Goal: Contribute content: Contribute content

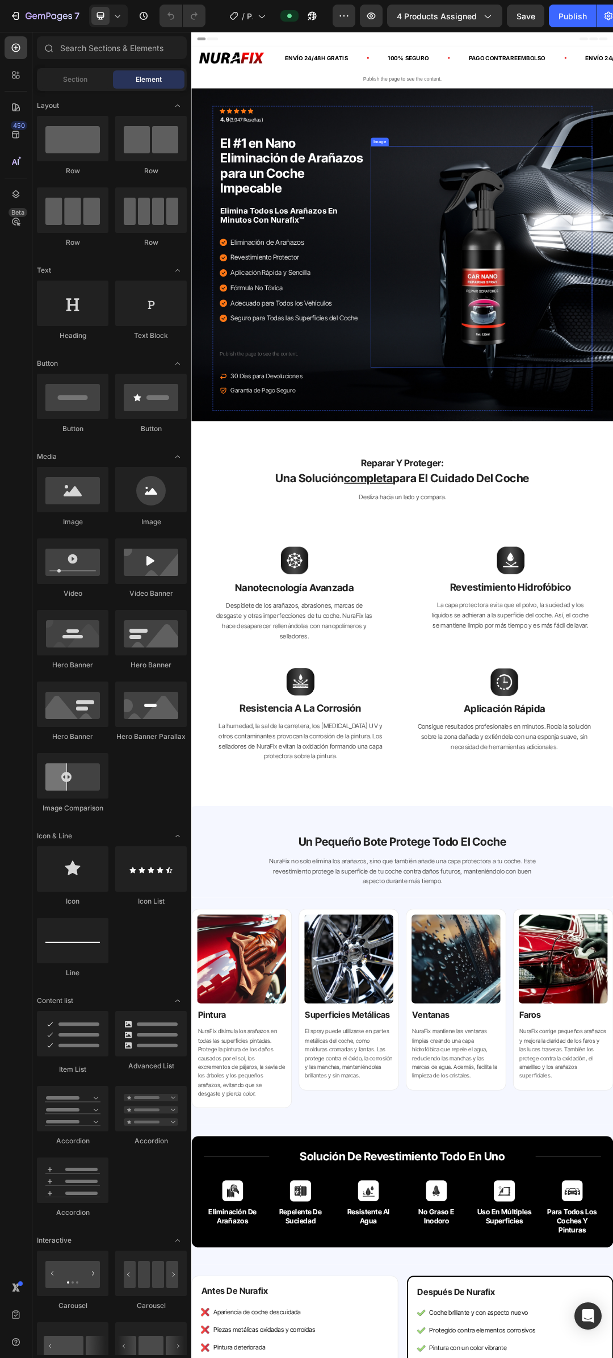
drag, startPoint x: 692, startPoint y: 387, endPoint x: 682, endPoint y: 391, distance: 9.9
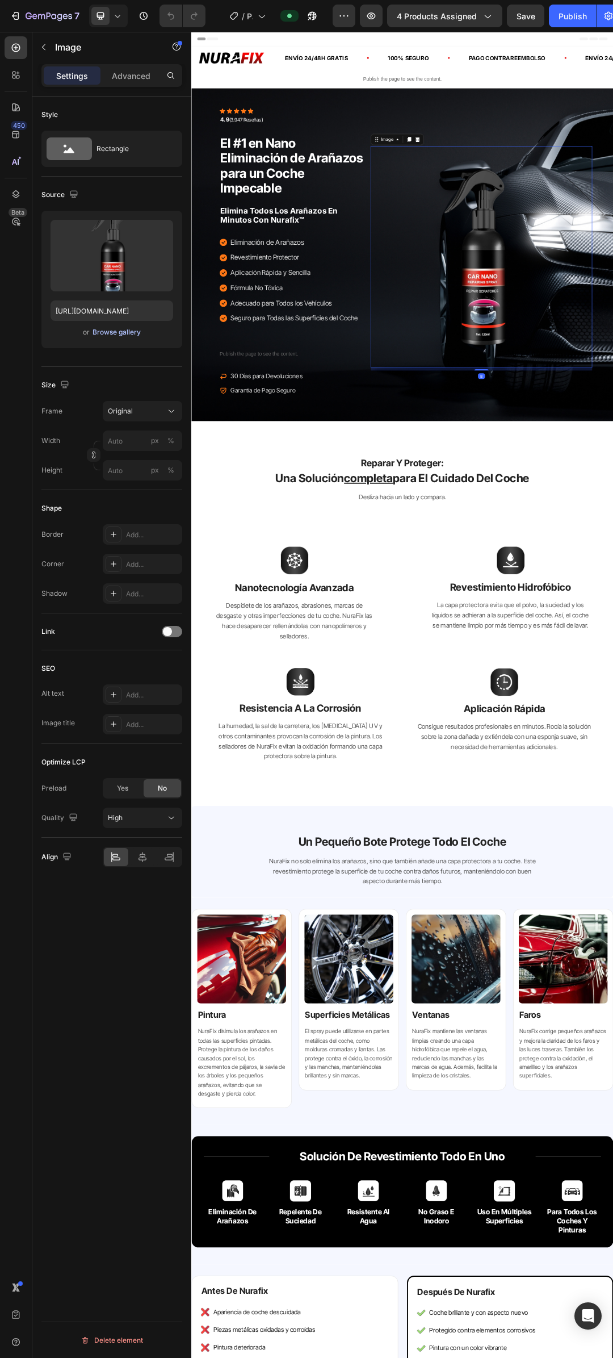
click at [130, 332] on div "Browse gallery" at bounding box center [117, 332] width 48 height 10
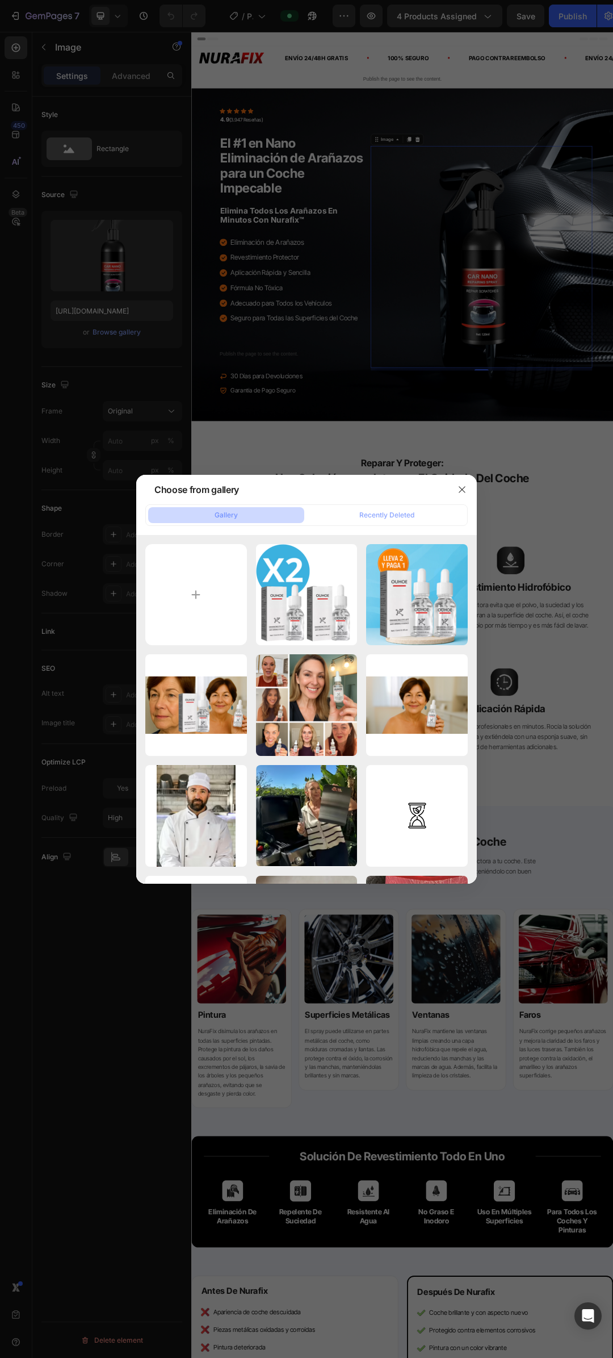
type input "C:\fakepath\3.png"
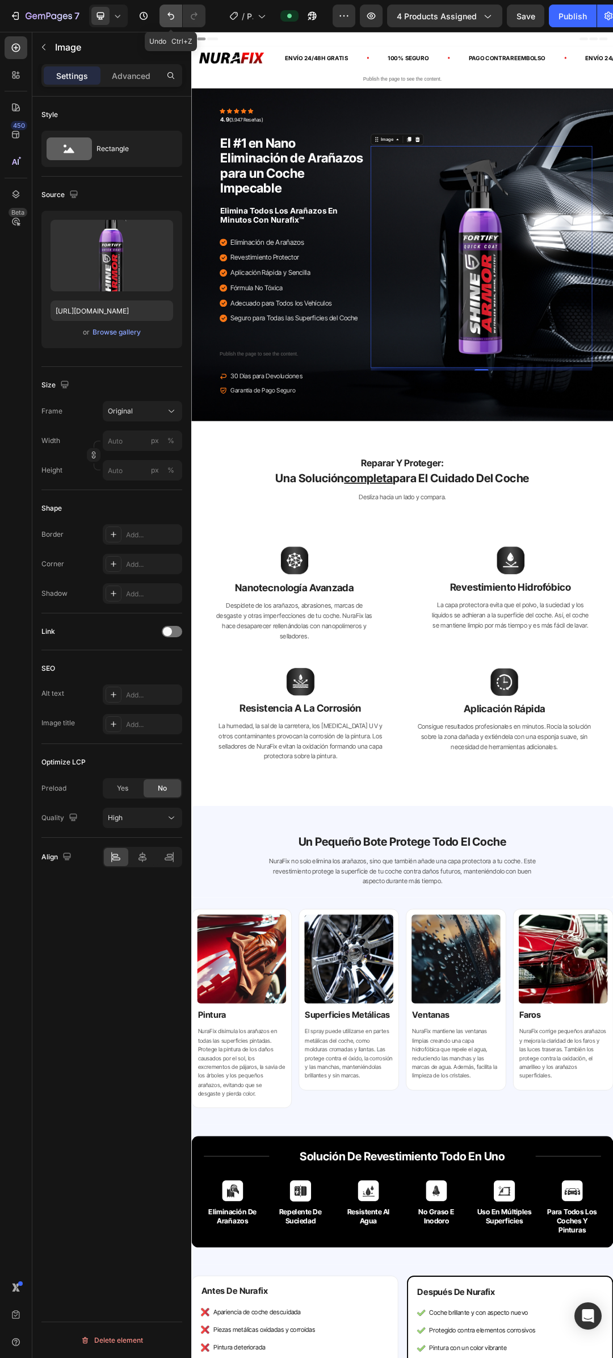
click at [174, 23] on button "Undo/Redo" at bounding box center [171, 16] width 23 height 23
click at [167, 15] on icon "Undo/Redo" at bounding box center [170, 15] width 11 height 11
type input "[URL][DOMAIN_NAME]"
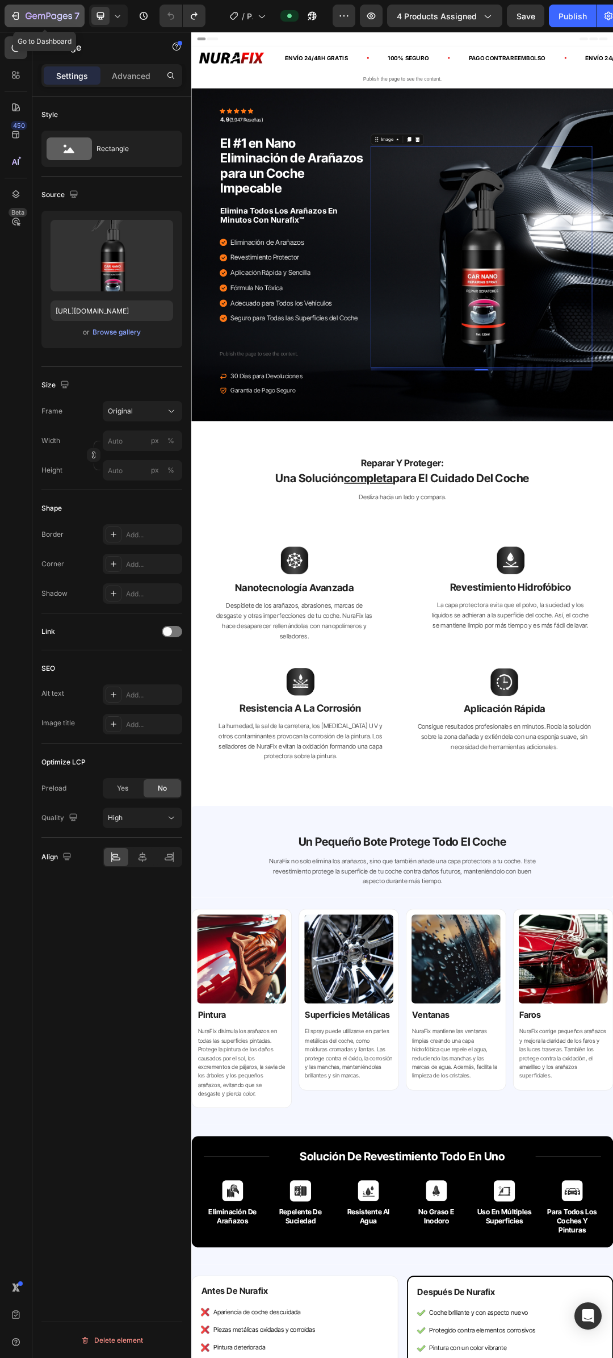
click at [42, 17] on icon "button" at bounding box center [41, 16] width 7 height 5
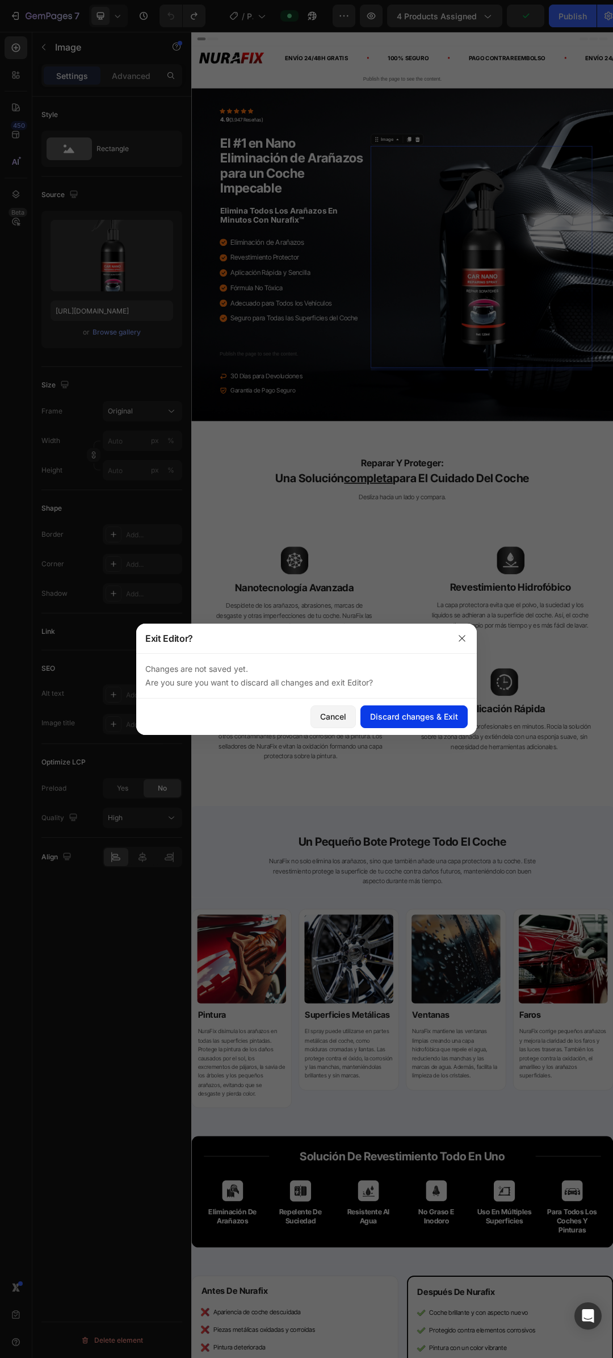
click at [374, 717] on div "Discard changes & Exit" at bounding box center [414, 716] width 88 height 12
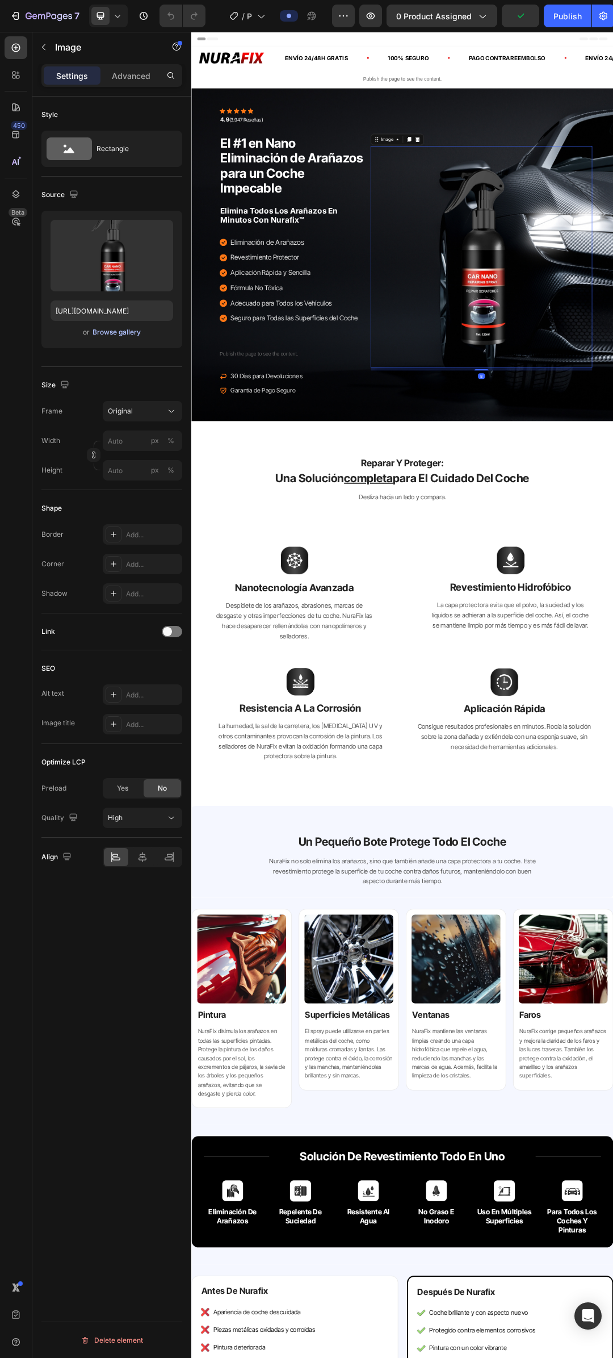
click at [111, 333] on div "Browse gallery" at bounding box center [117, 332] width 48 height 10
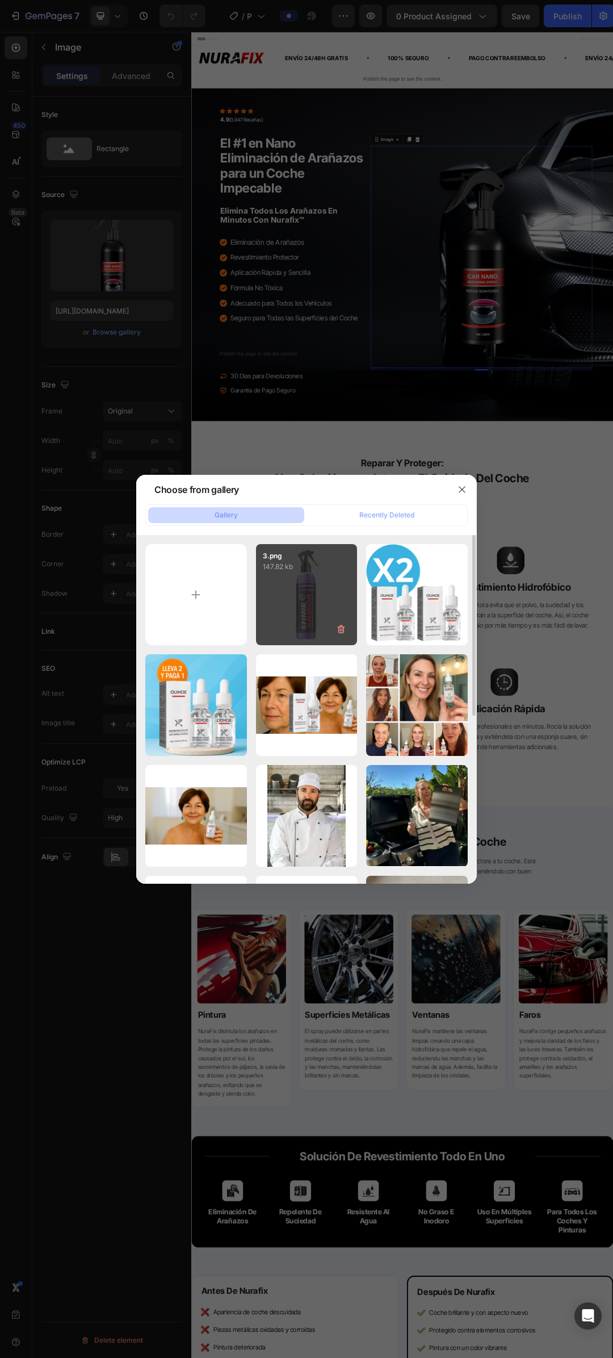
click at [308, 588] on div "3.png 147.82 kb" at bounding box center [307, 595] width 102 height 102
type input "[URL][DOMAIN_NAME]"
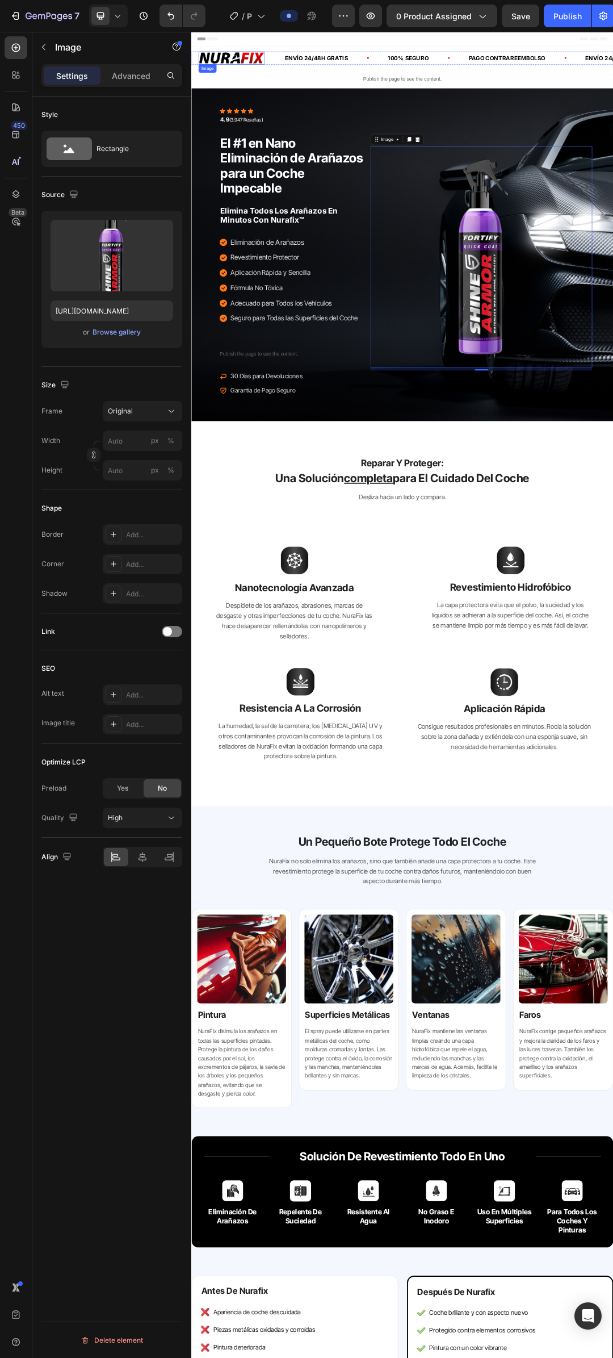
click at [262, 70] on img at bounding box center [256, 74] width 107 height 21
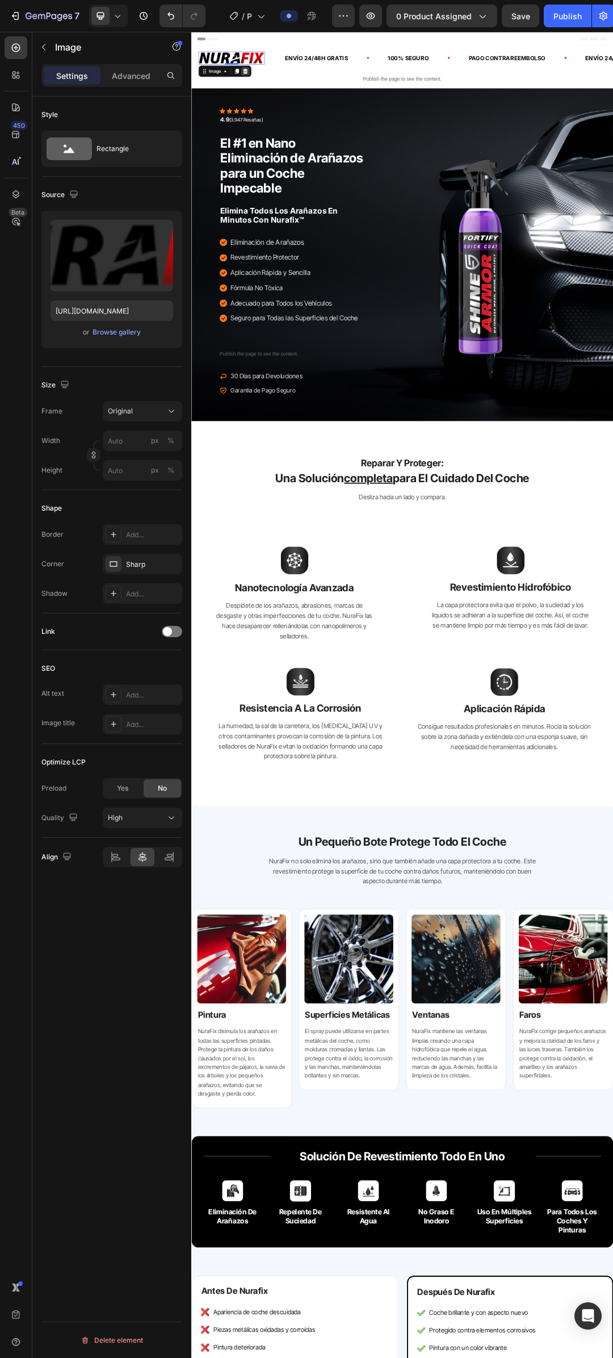
click at [279, 98] on icon at bounding box center [278, 95] width 7 height 8
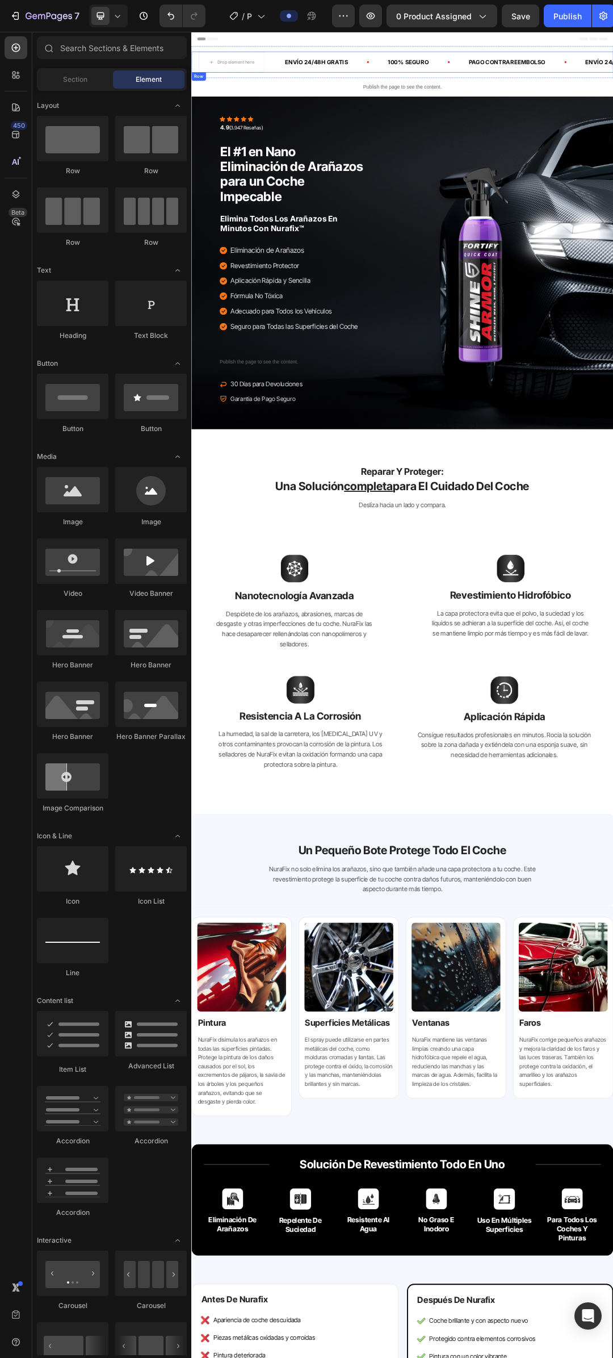
click at [329, 79] on div "Drop element here Envío 24/48H GRATIS Text 100% Seguro Text PagO CONTRAREEMBOLS…" at bounding box center [531, 81] width 681 height 34
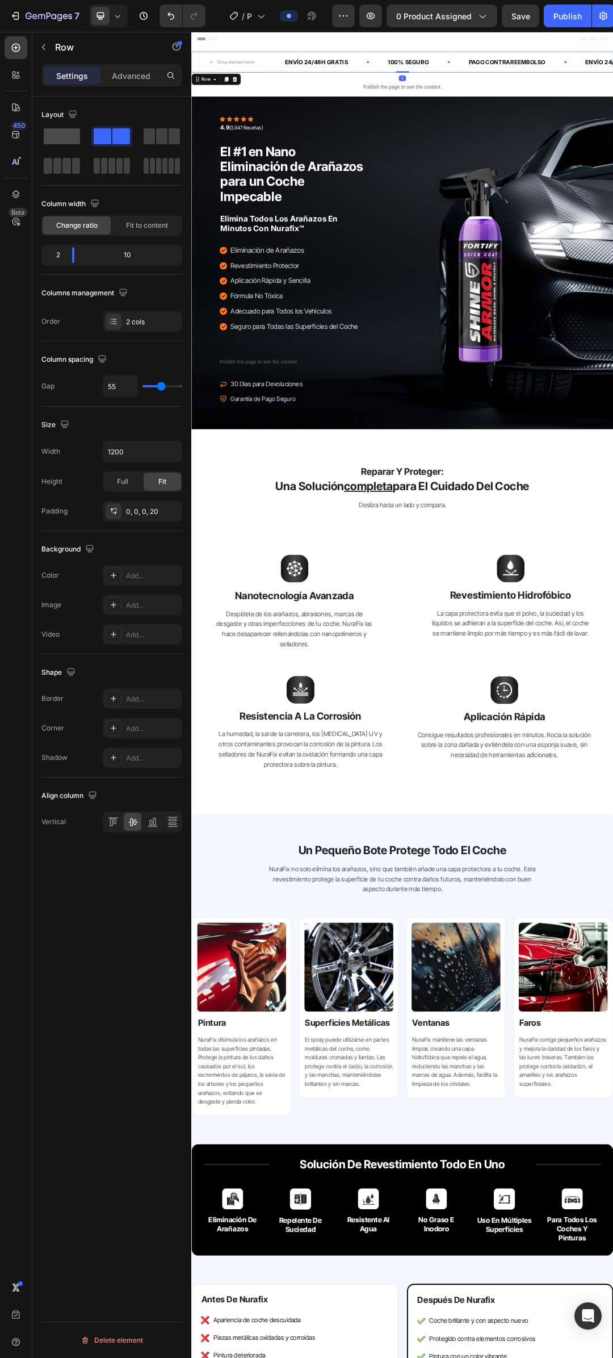
click at [70, 140] on span at bounding box center [62, 136] width 36 height 16
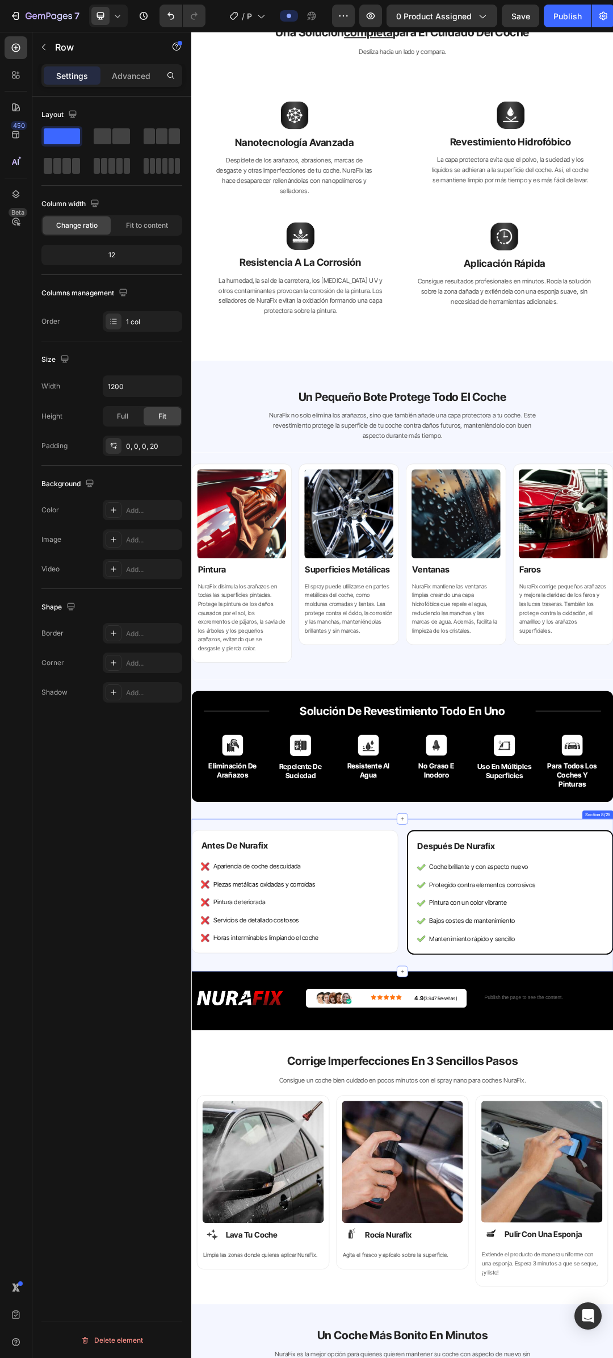
scroll to position [738, 0]
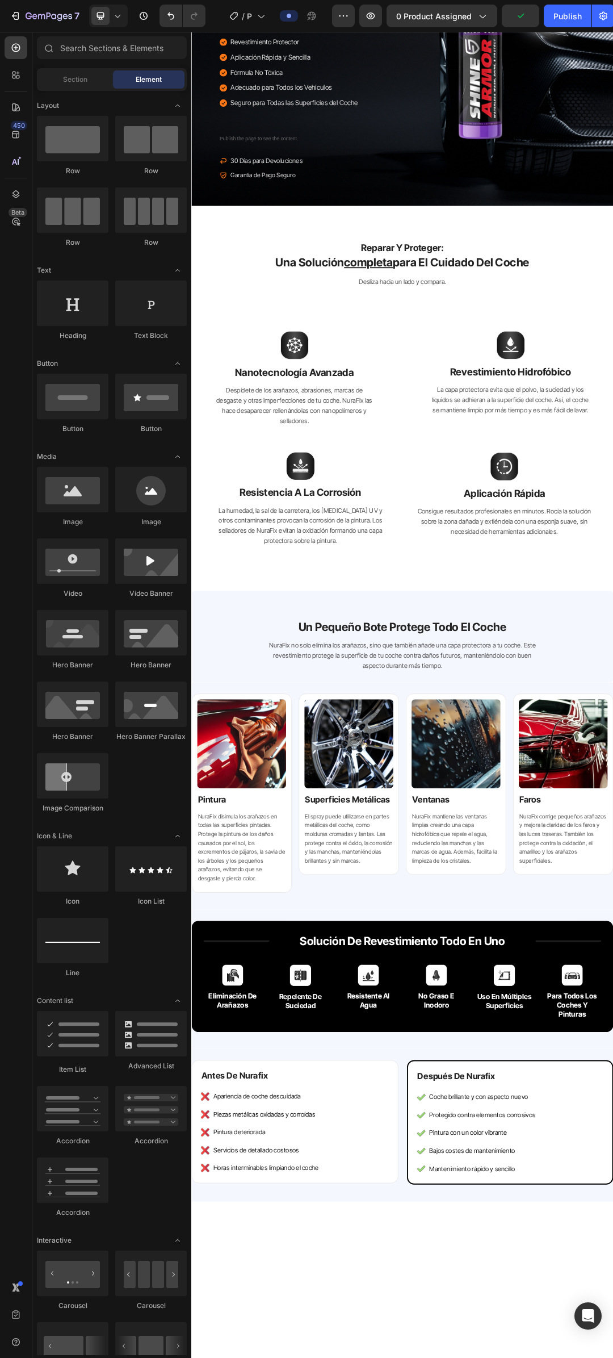
scroll to position [0, 0]
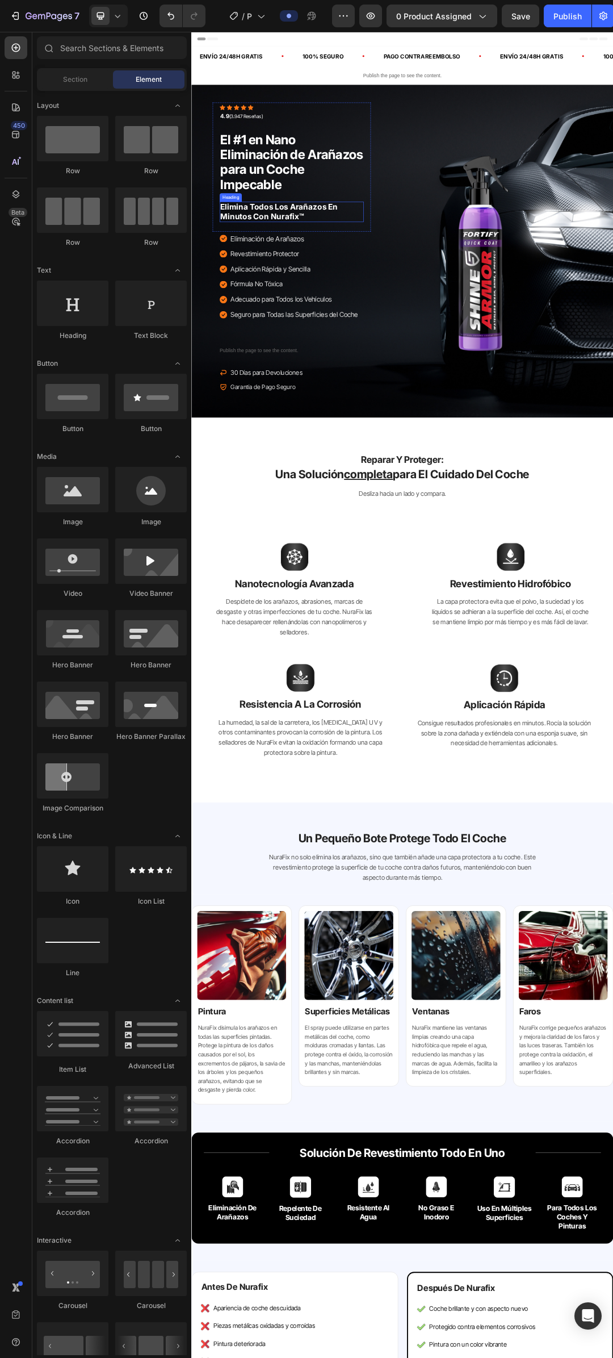
click at [346, 332] on strong "elimina todos los arañazos en minutos con nurafix™" at bounding box center [333, 322] width 190 height 30
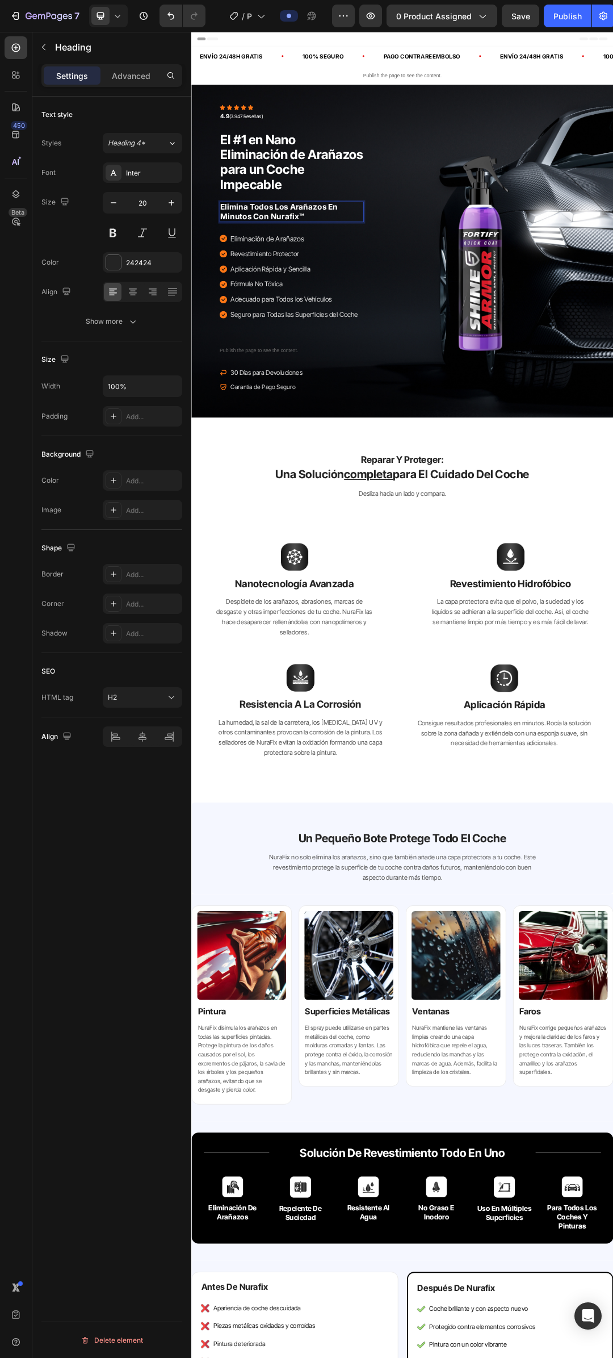
click at [344, 332] on strong "elimina todos los arañazos en minutos con nurafix™" at bounding box center [333, 322] width 190 height 30
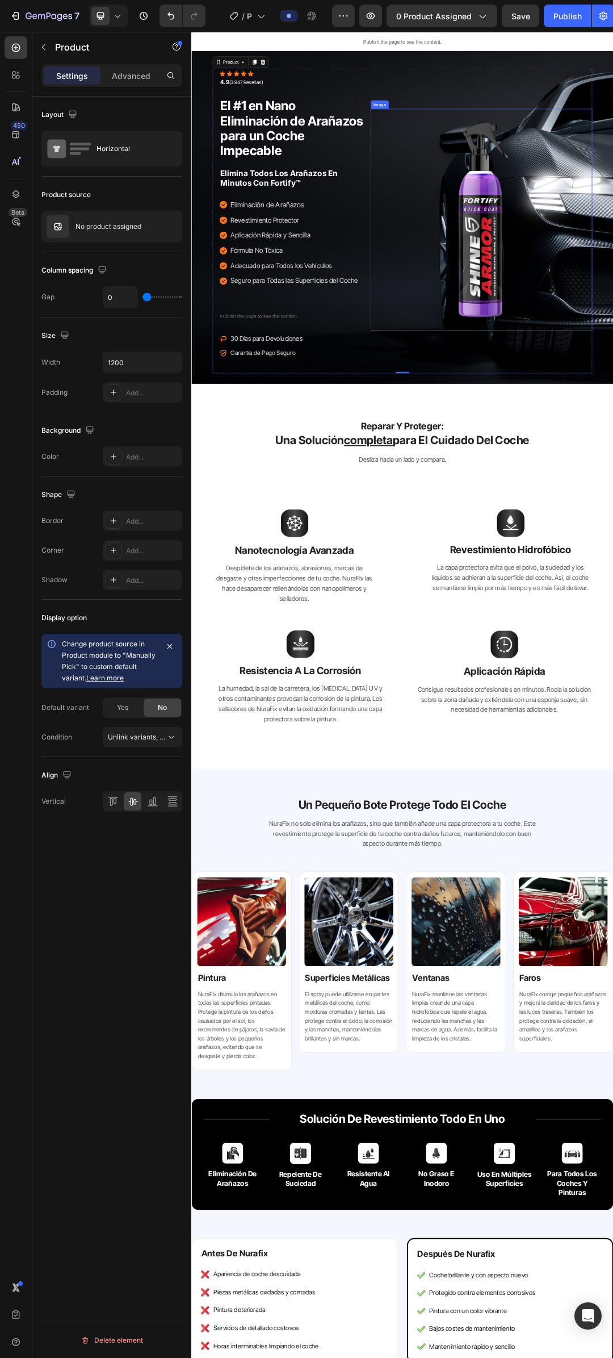
scroll to position [57, 0]
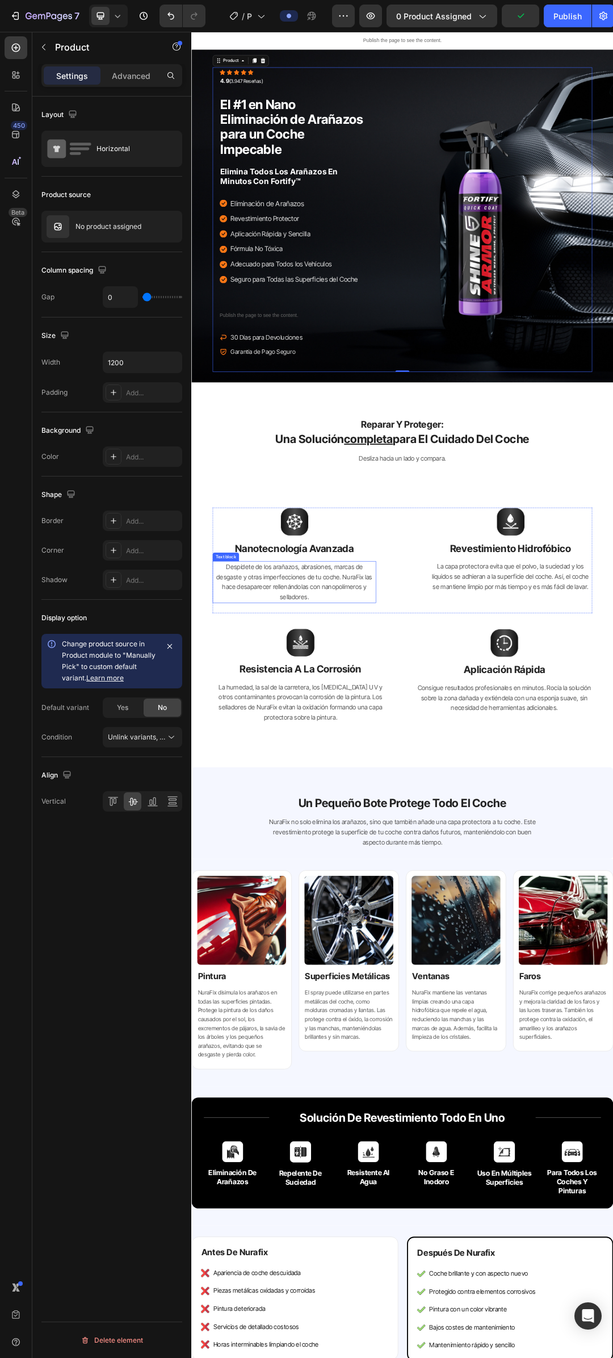
click at [460, 909] on span "Despídete de los arañazos, abrasiones, marcas de desgaste y otras imperfeccione…" at bounding box center [358, 919] width 252 height 61
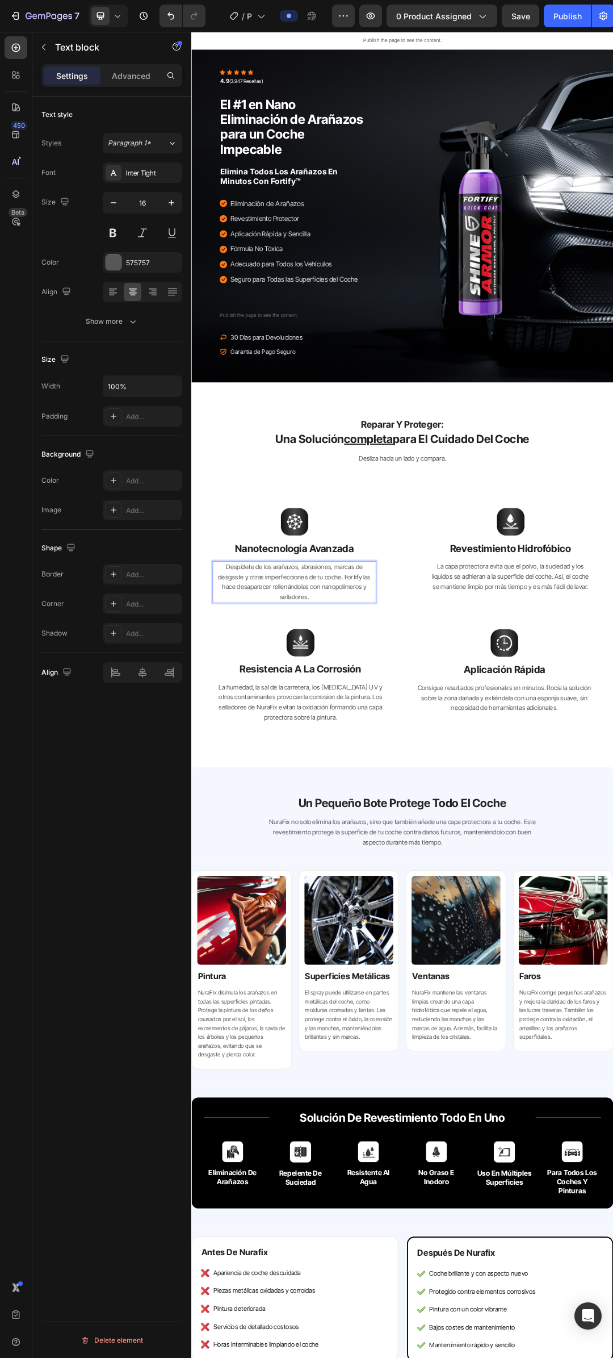
click at [450, 911] on span "Despídete de los arañazos, abrasiones, marcas de desgaste y otras imperfeccione…" at bounding box center [357, 919] width 246 height 61
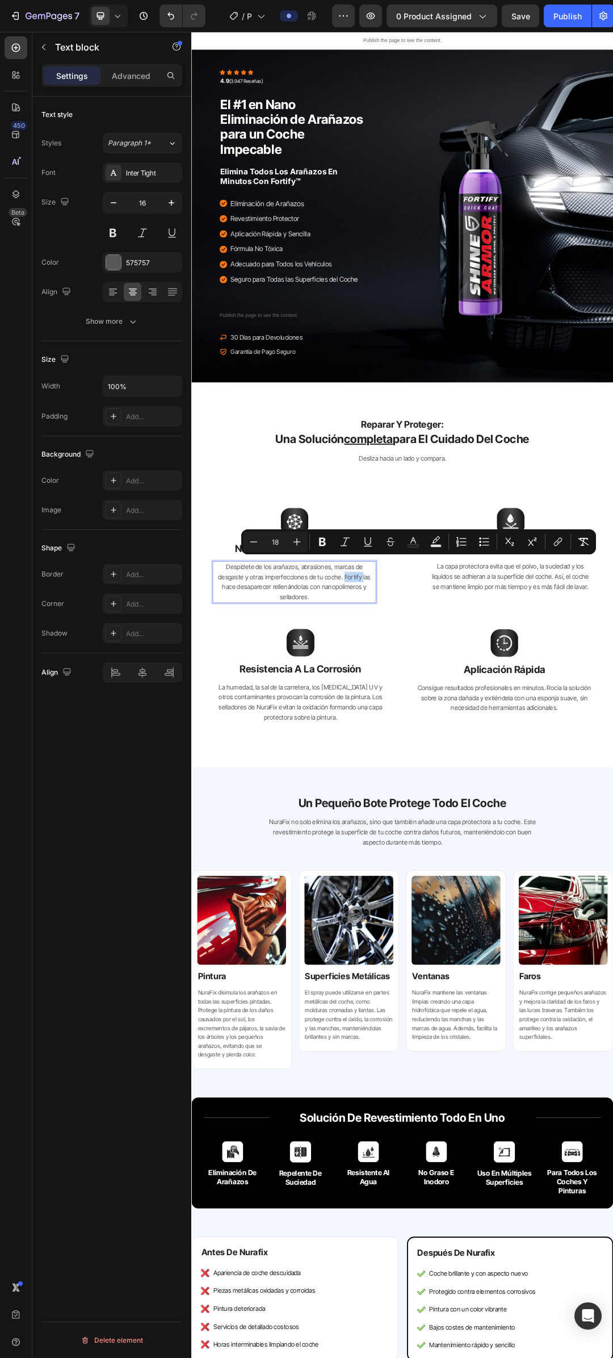
copy span "Fortify"
click at [315, 1128] on p "La humedad, la sal de la carretera, los [MEDICAL_DATA] UV y otros contaminantes…" at bounding box center [368, 1114] width 282 height 65
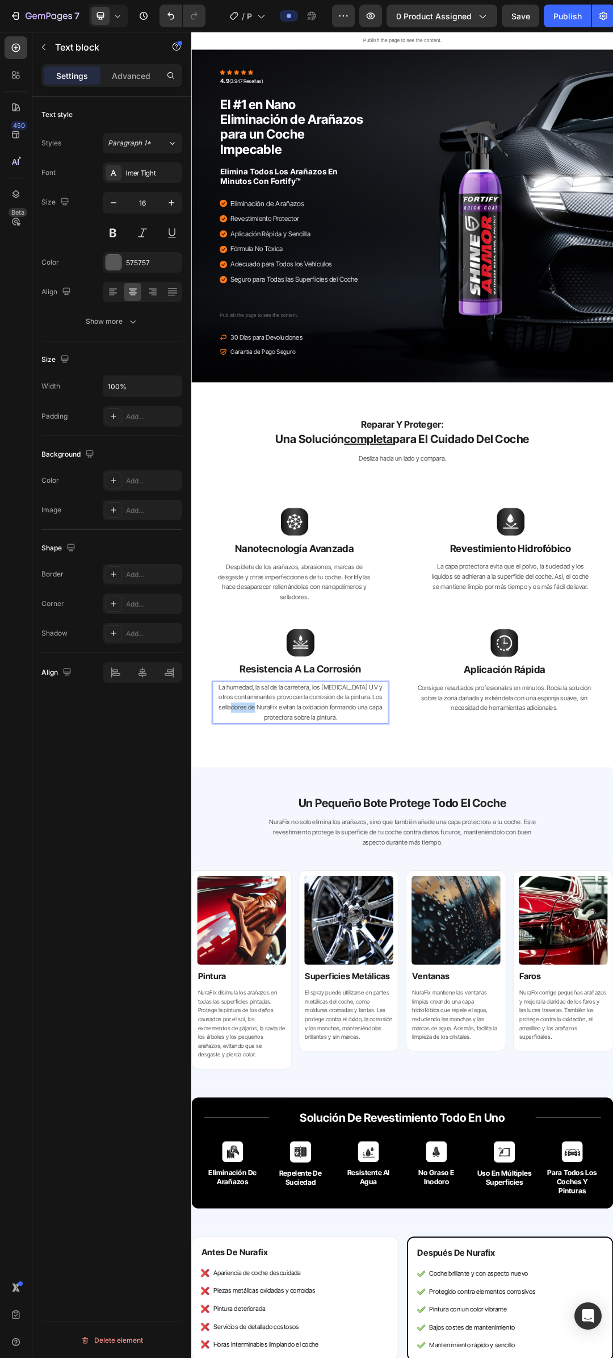
click at [315, 1128] on p "La humedad, la sal de la carretera, los [MEDICAL_DATA] UV y otros contaminantes…" at bounding box center [368, 1114] width 282 height 65
click at [337, 1304] on span "NuraFix no solo elimina los arañazos, sino que también añade una capa protector…" at bounding box center [532, 1323] width 432 height 45
click at [337, 1305] on span "NuraFix no solo elimina los arañazos, sino que también añade una capa protector…" at bounding box center [532, 1323] width 432 height 45
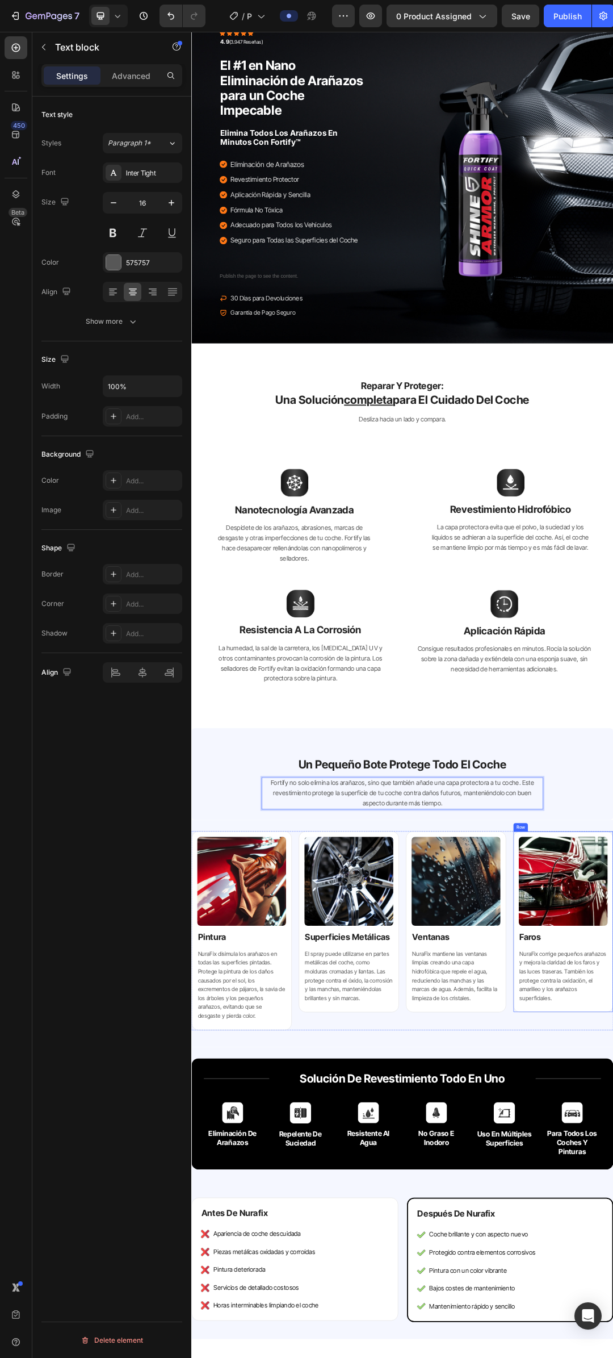
scroll to position [227, 0]
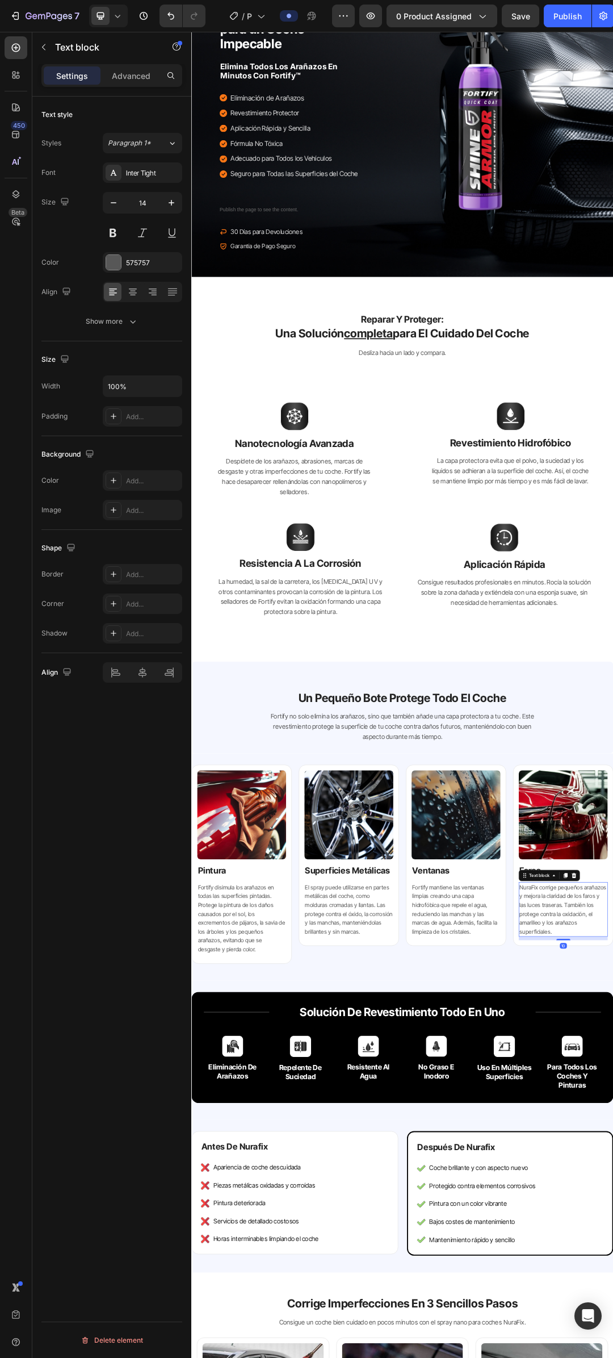
click at [613, 1173] on div "un pequeño bote protege todo el coche Heading Fortify no solo elimina los araña…" at bounding box center [532, 1139] width 664 height 91
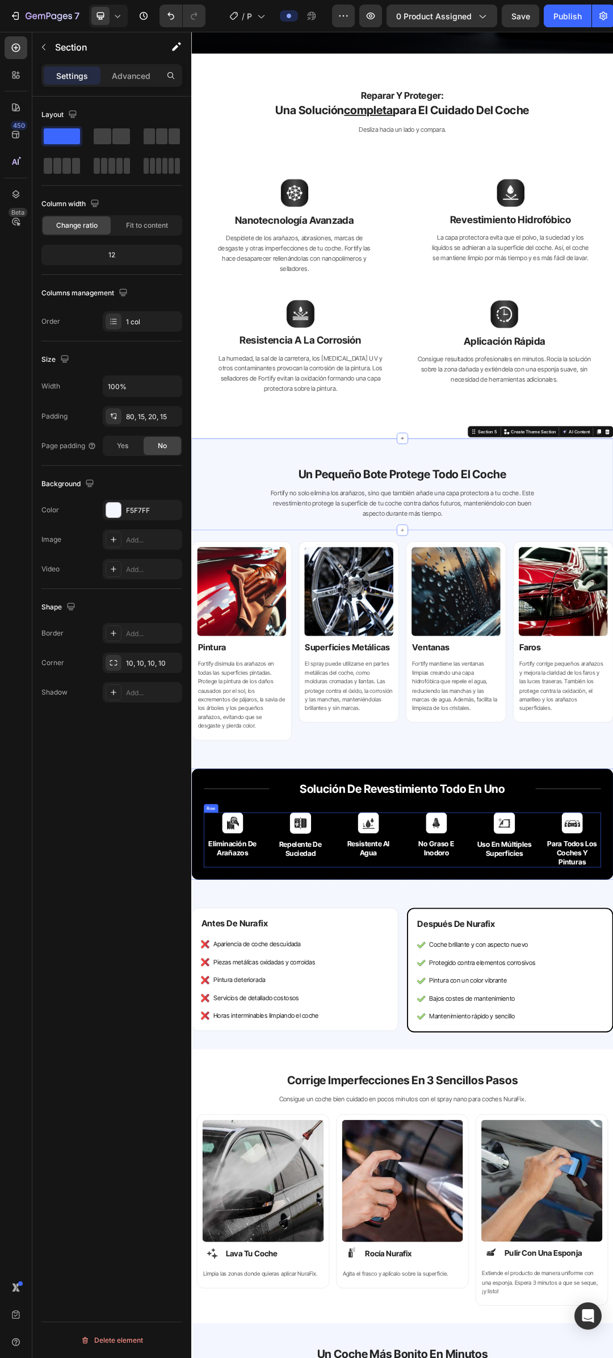
scroll to position [681, 0]
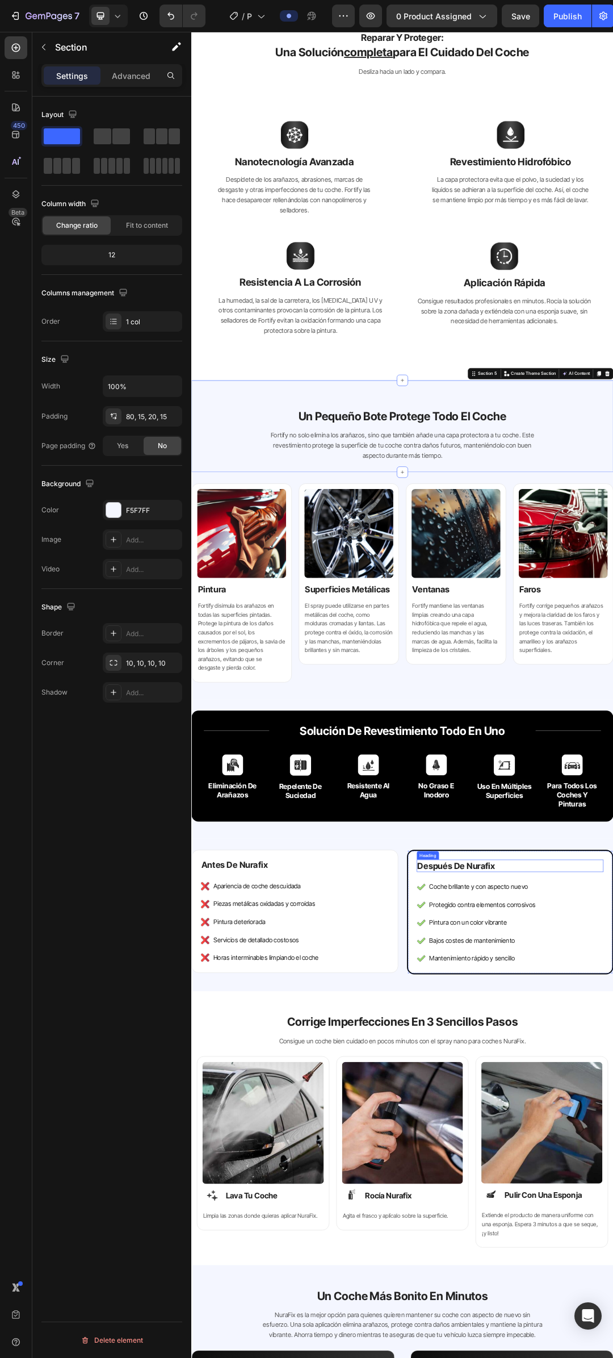
click at [613, 1357] on span "después de nurafix" at bounding box center [618, 1378] width 125 height 16
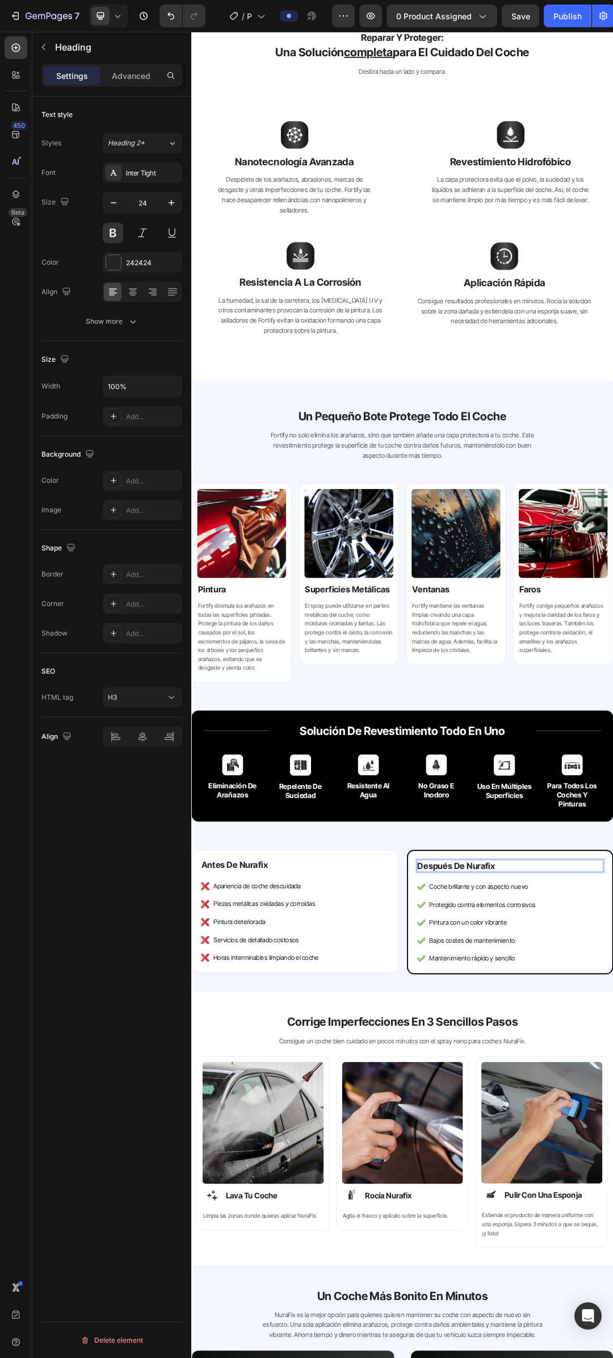
click at [613, 1357] on span "después de nurafix" at bounding box center [618, 1378] width 125 height 16
click at [288, 1357] on span "antes de nurafix" at bounding box center [260, 1377] width 107 height 16
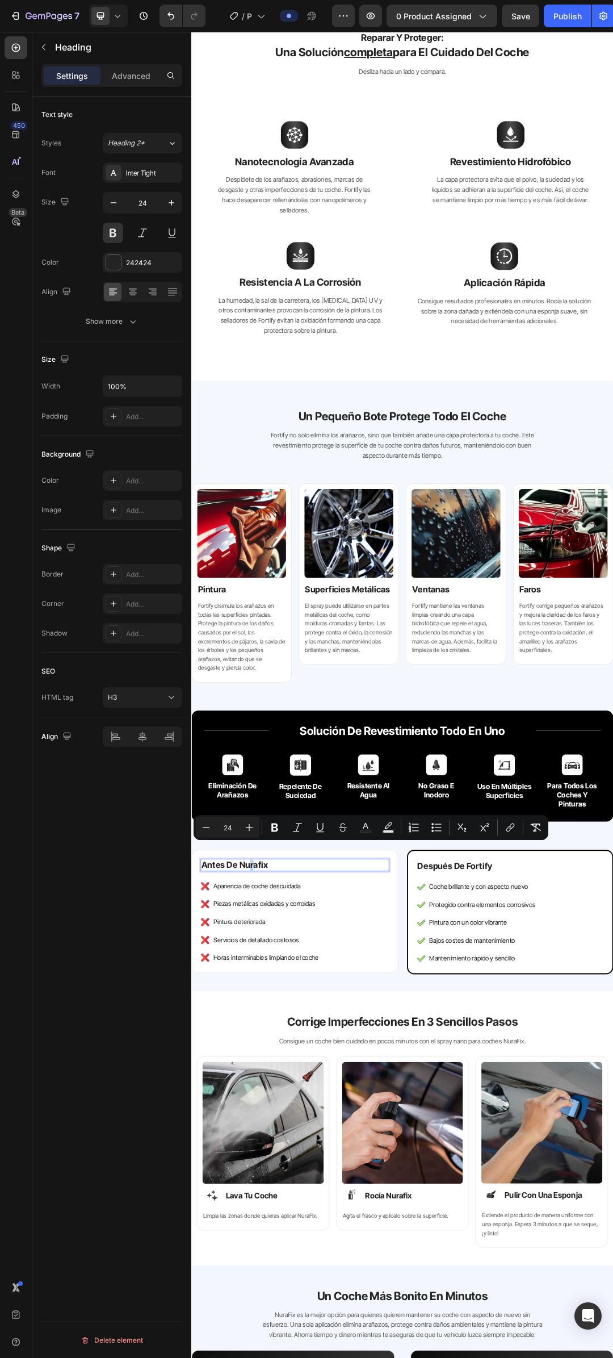
click at [289, 1357] on span "antes de nurafix" at bounding box center [260, 1377] width 107 height 16
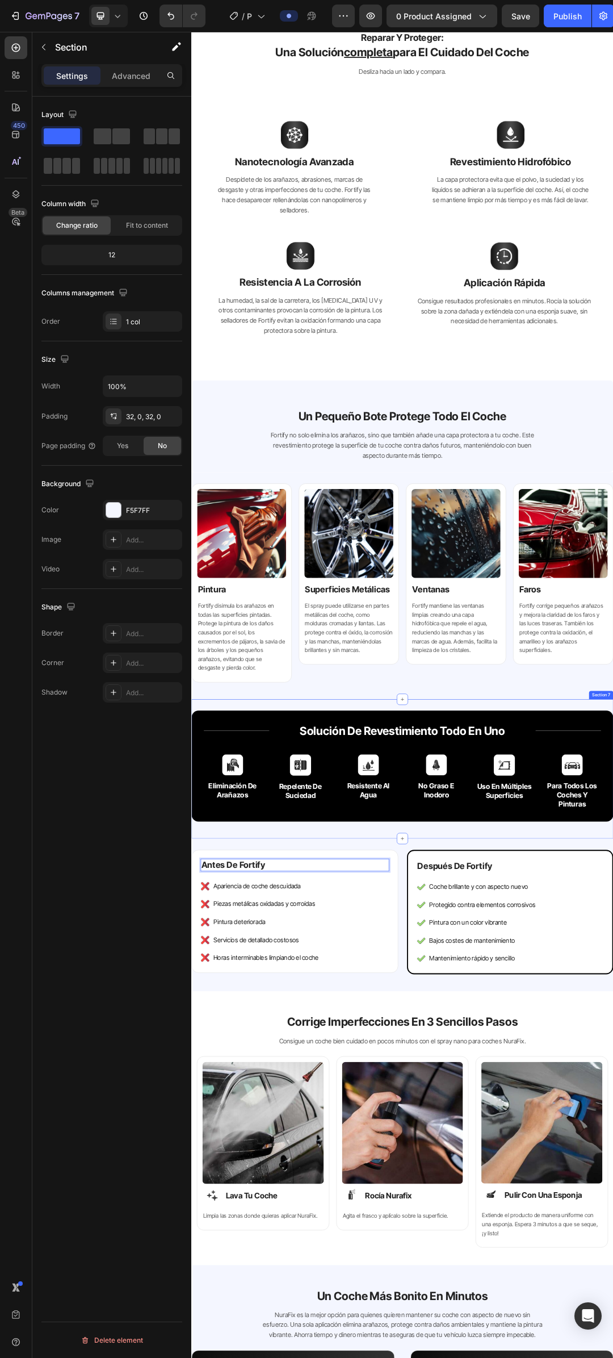
click at [484, 1325] on div "Title Line Title Line solución de revestimiento todo en uno Heading Row Image e…" at bounding box center [531, 1221] width 681 height 225
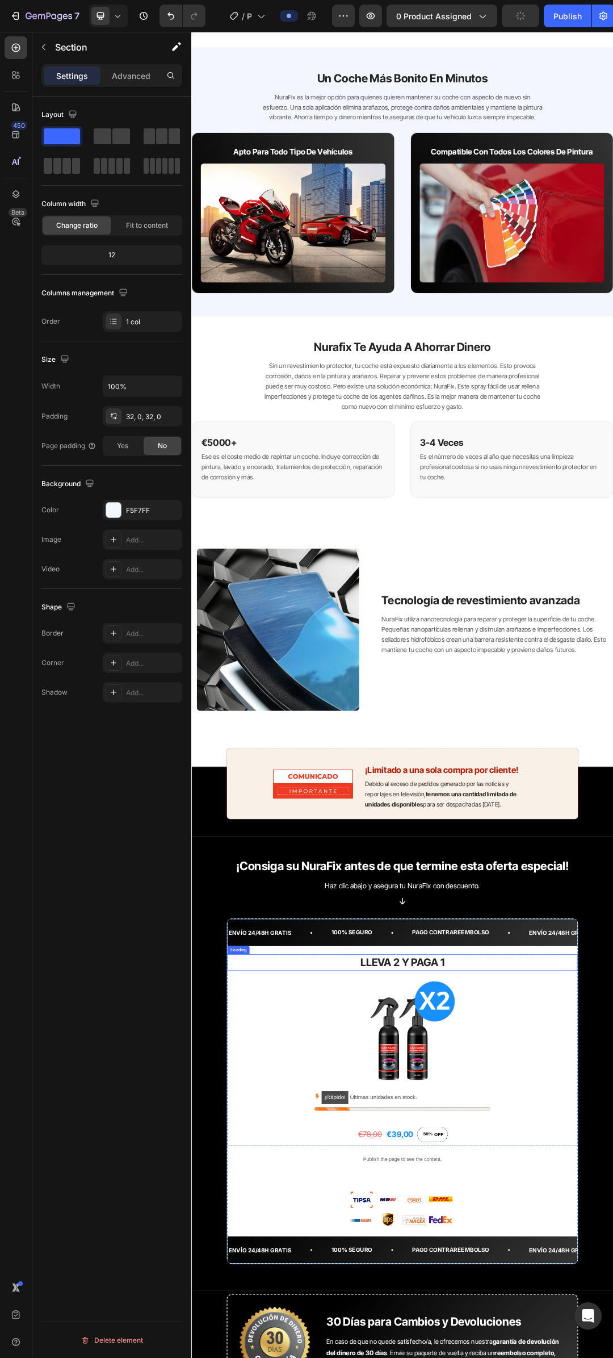
scroll to position [2952, 0]
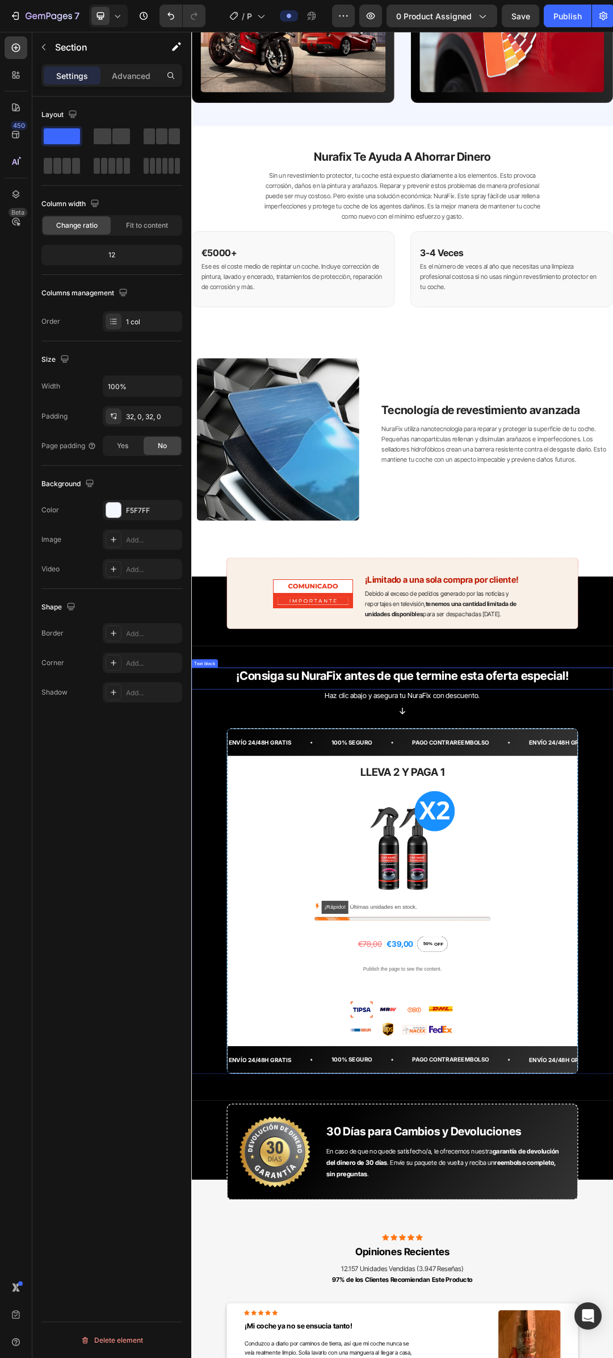
click at [414, 1065] on strong "¡Consiga su NuraFix antes de que termine esta oferta especial!" at bounding box center [532, 1070] width 538 height 23
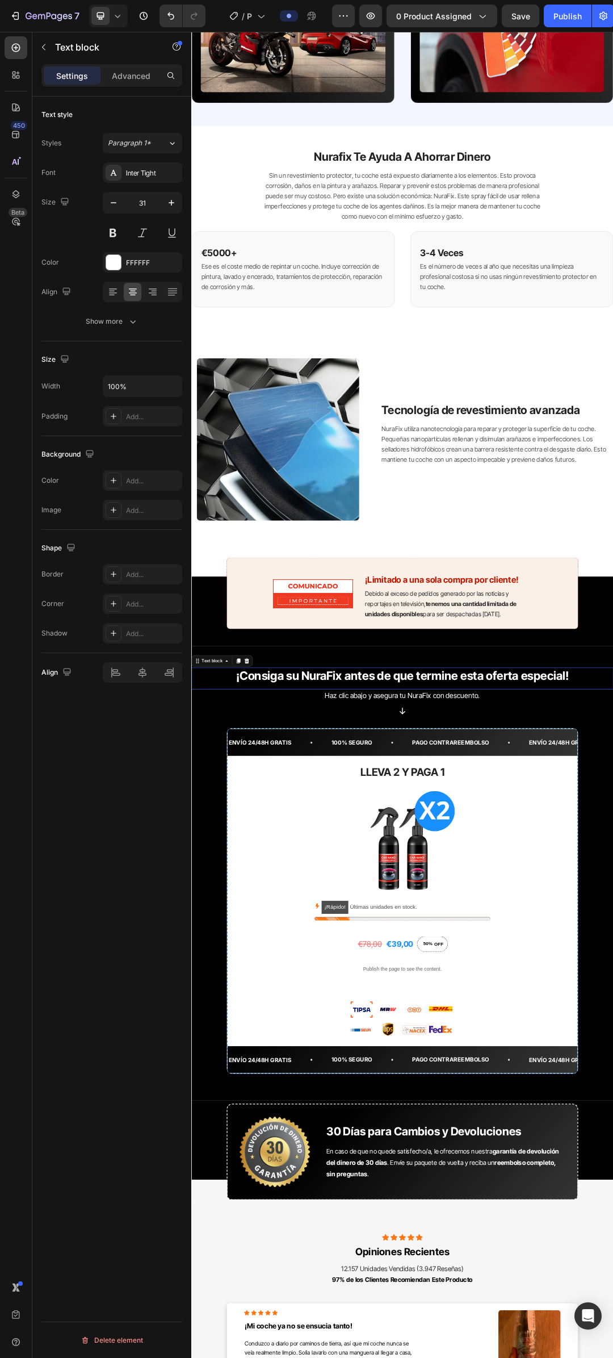
click at [414, 1065] on strong "¡Consiga su NuraFix antes de que termine esta oferta especial!" at bounding box center [532, 1070] width 538 height 23
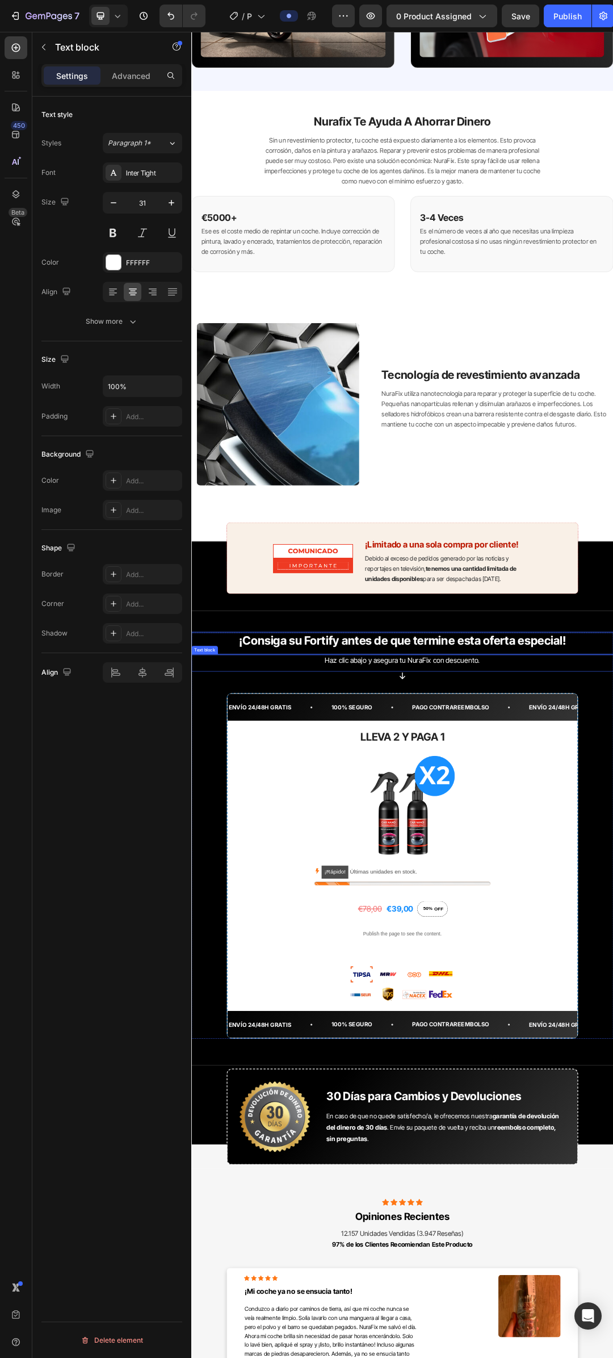
click at [551, 1041] on span "Haz clic abajo y asegura tu NuraFix con descuento." at bounding box center [532, 1047] width 250 height 14
click at [552, 1041] on span "Haz clic abajo y asegura tu NuraFix con descuento." at bounding box center [532, 1047] width 250 height 14
click at [613, 1103] on div "¡Consiga su Fortify antes de que termine esta oferta especial! Text block Haz c…" at bounding box center [531, 1329] width 681 height 655
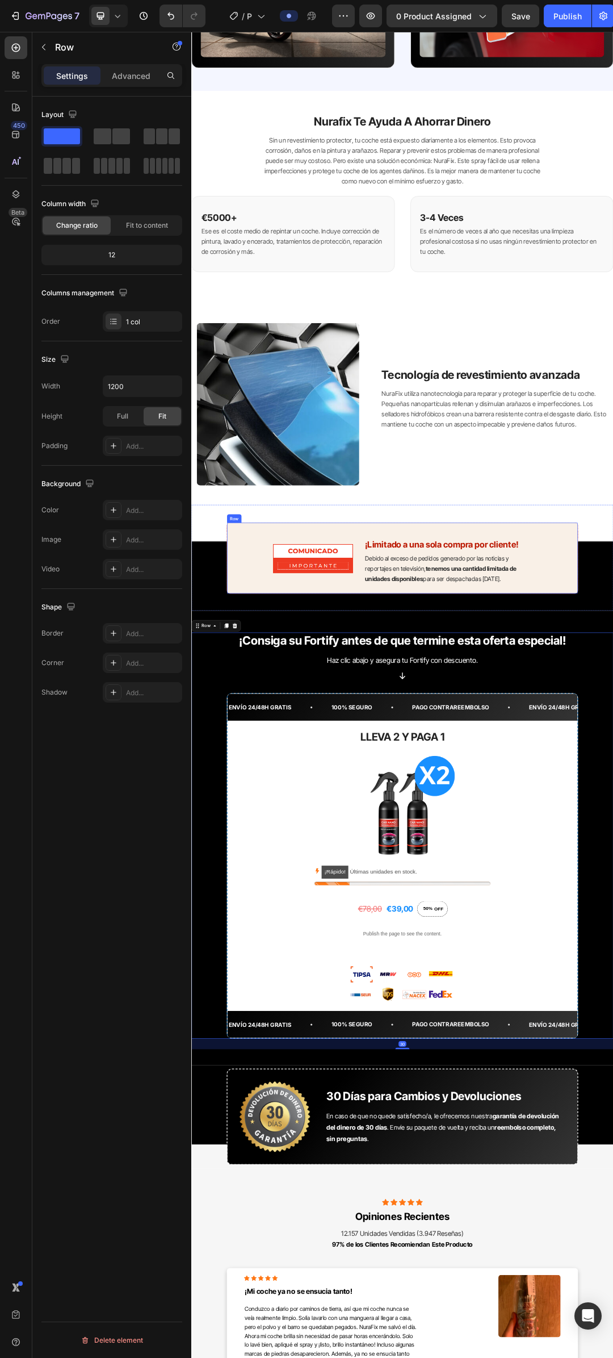
scroll to position [3059, 0]
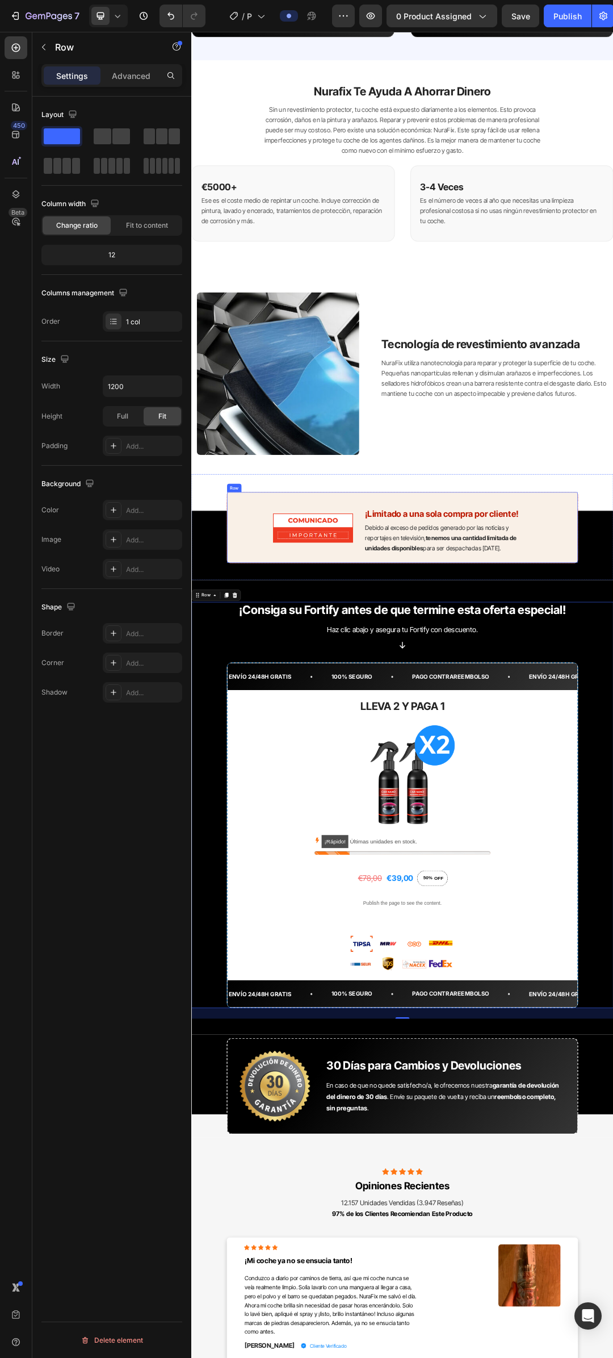
click at [613, 847] on div "Image ¡Limitado a una sola compra por cliente! Heading Debido al exceso de pedi…" at bounding box center [531, 836] width 681 height 124
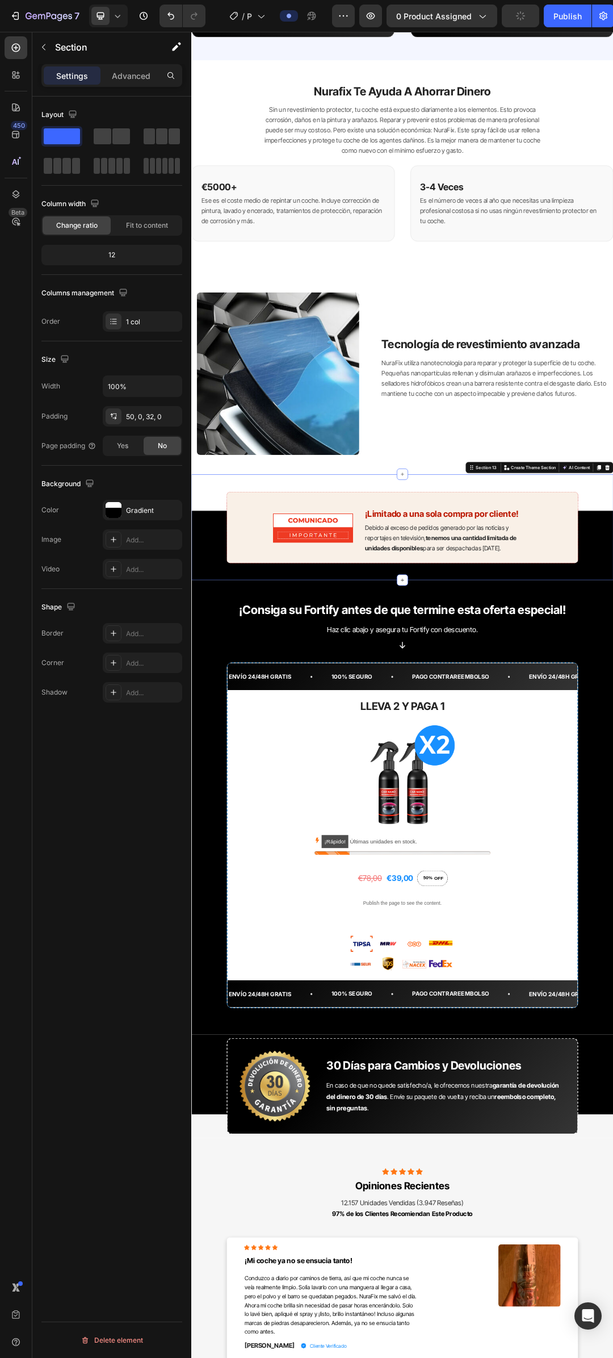
scroll to position [3066, 0]
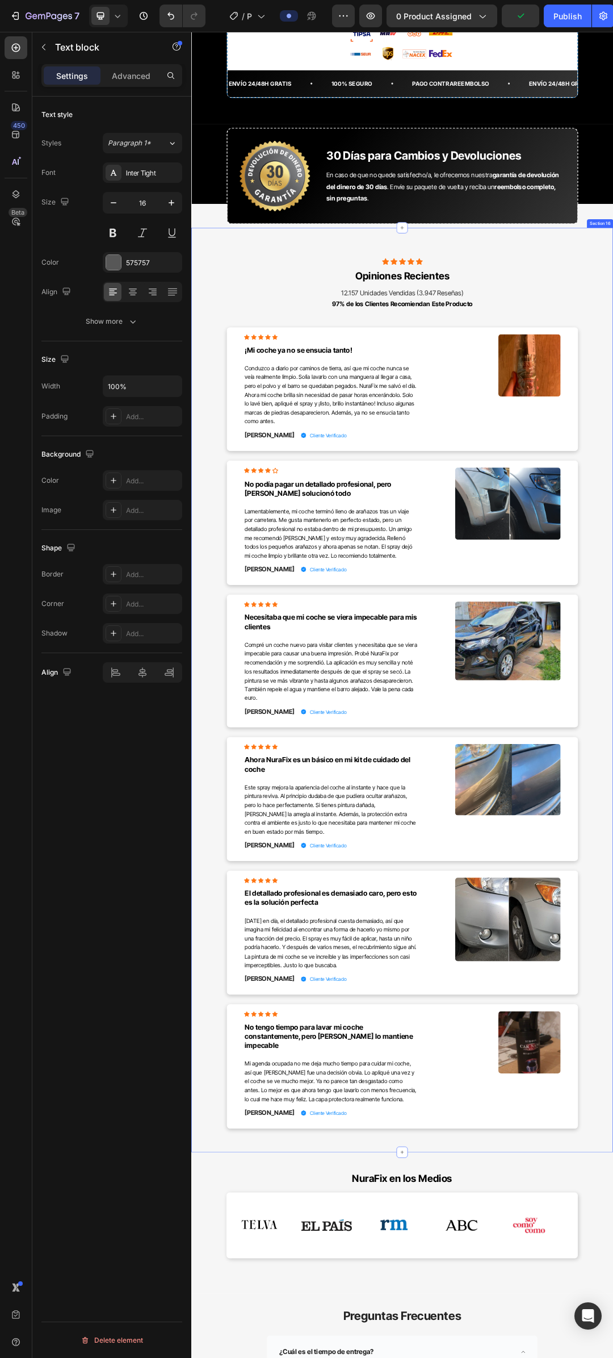
scroll to position [4599, 0]
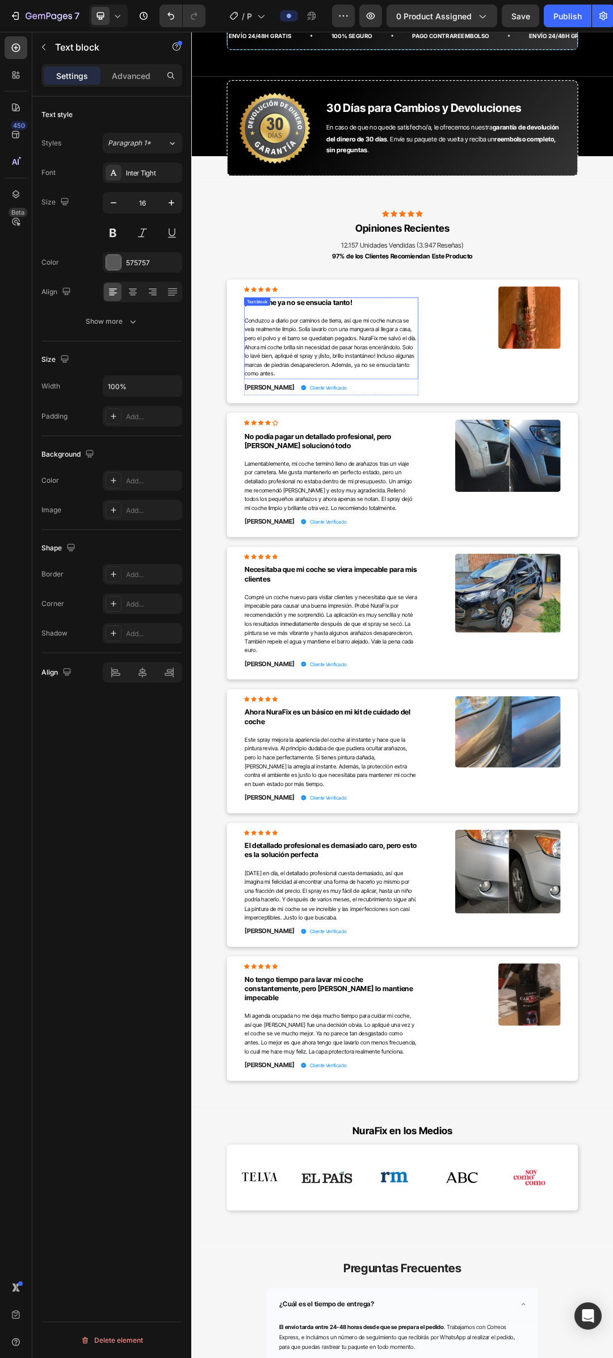
click at [472, 531] on span "Conduzco a diario por caminos de tierra, así que mi coche nunca se veía realmen…" at bounding box center [417, 540] width 278 height 97
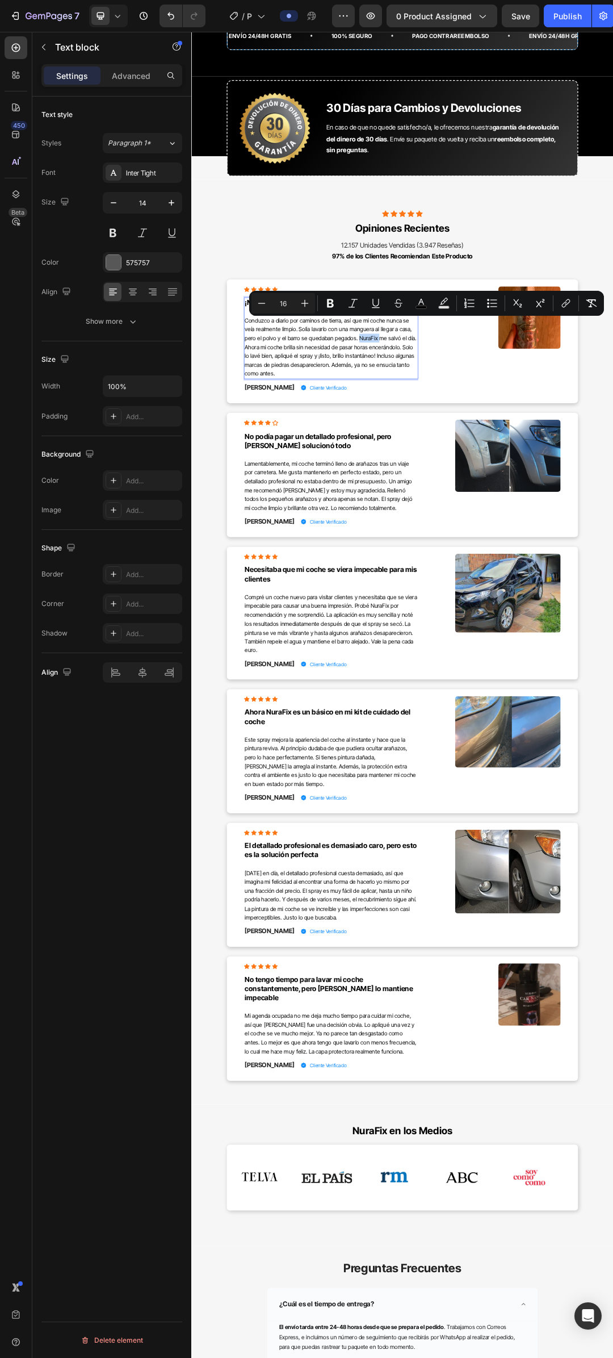
click at [472, 527] on span "Conduzco a diario por caminos de tierra, así que mi coche nunca se veía realmen…" at bounding box center [417, 540] width 278 height 97
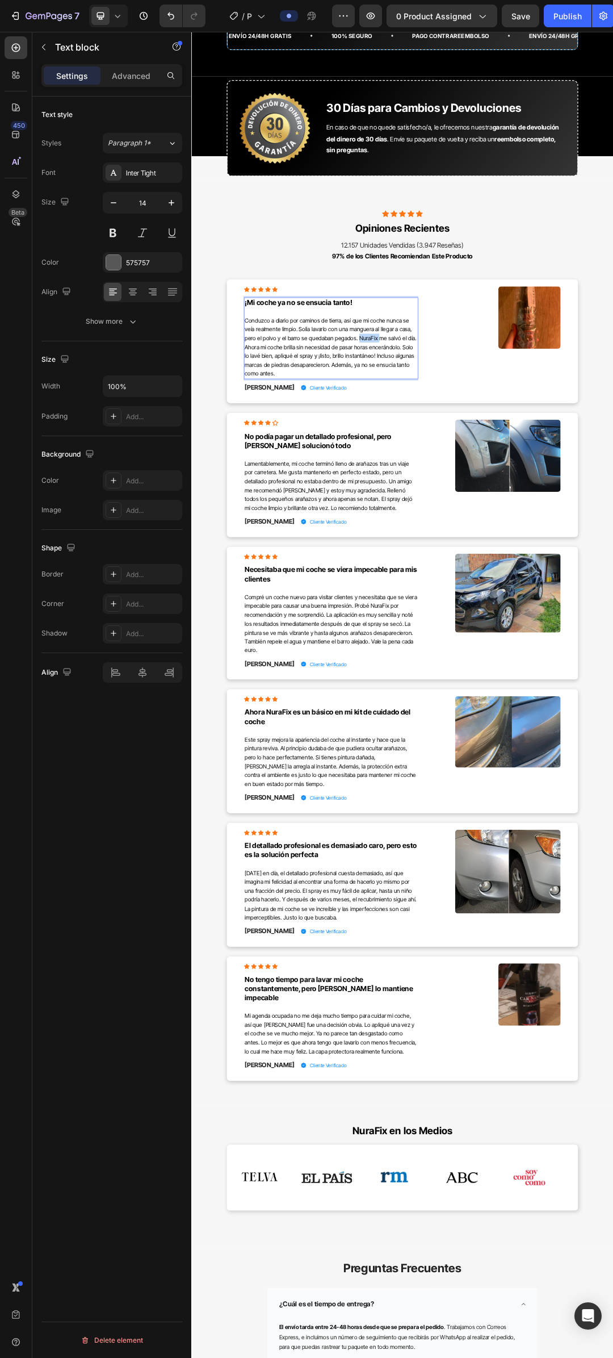
click at [472, 527] on span "Conduzco a diario por caminos de tierra, así que mi coche nunca se veía realmen…" at bounding box center [417, 540] width 278 height 97
click at [468, 524] on span "Conduzco a diario por caminos de tierra, así que mi coche nunca se veía realmen…" at bounding box center [415, 540] width 274 height 97
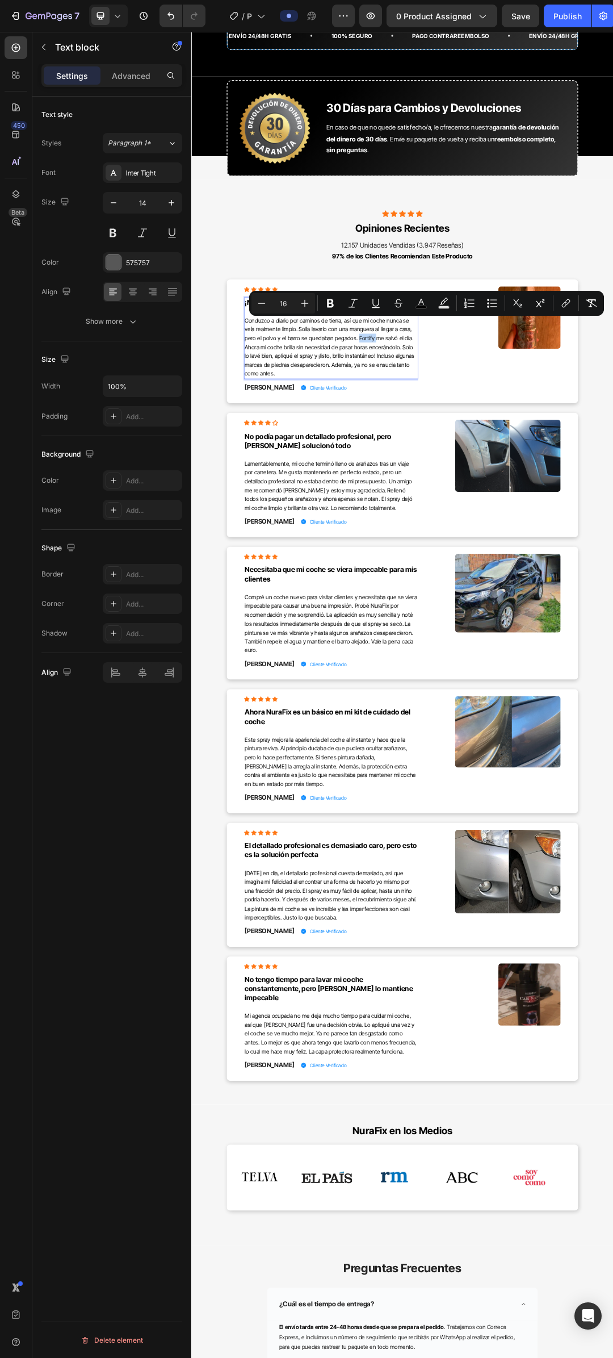
copy span "Fortify"
click at [340, 774] on span "Lamentablemente, mi coche terminó lleno de arañazos tras un viaje por carretera…" at bounding box center [413, 764] width 271 height 83
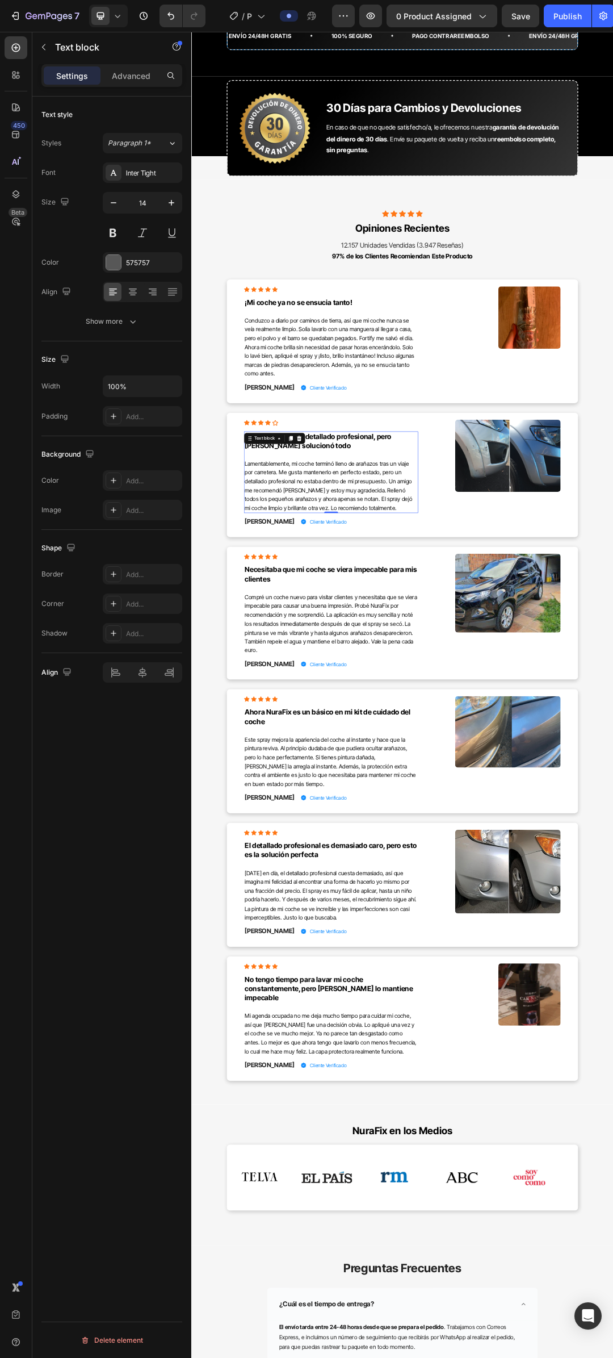
click at [340, 774] on span "Lamentablemente, mi coche terminó lleno de arañazos tras un viaje por carretera…" at bounding box center [413, 764] width 271 height 83
click at [496, 958] on span "Compré un coche nuevo para visitar clientes y necesitaba que se viera impecable…" at bounding box center [417, 987] width 278 height 97
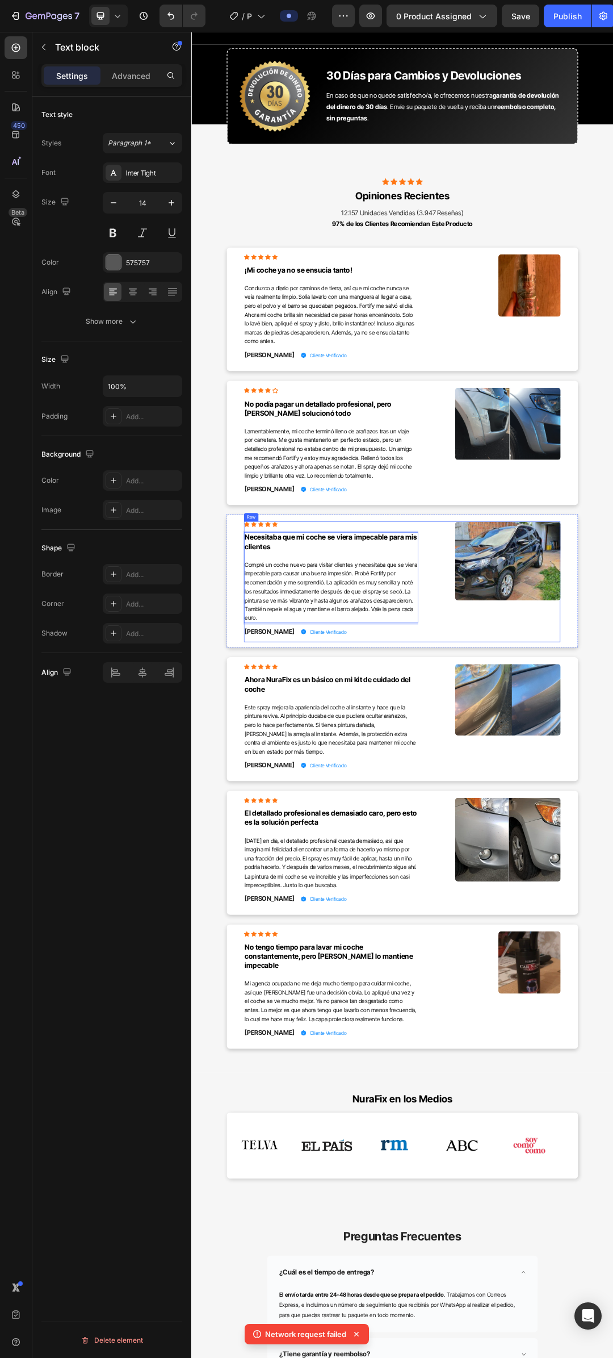
scroll to position [4656, 0]
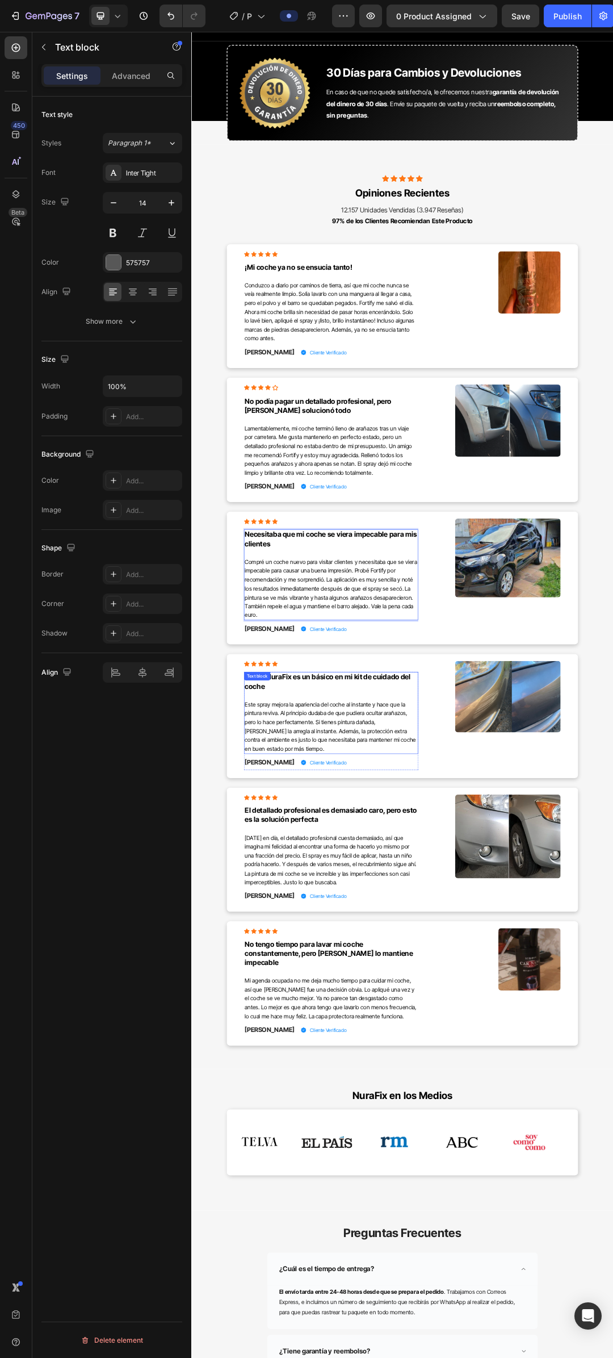
click at [499, 1146] on span "Este spray mejora la apariencia del coche al instante y hace que la pintura rev…" at bounding box center [416, 1153] width 277 height 83
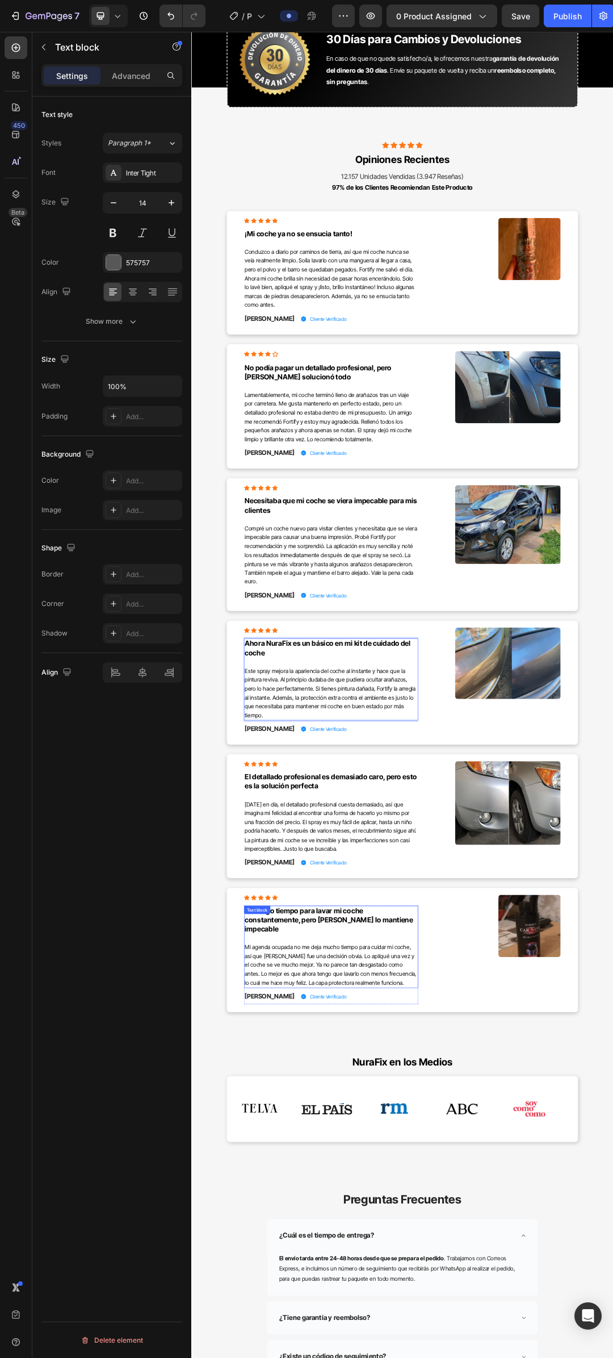
scroll to position [4713, 0]
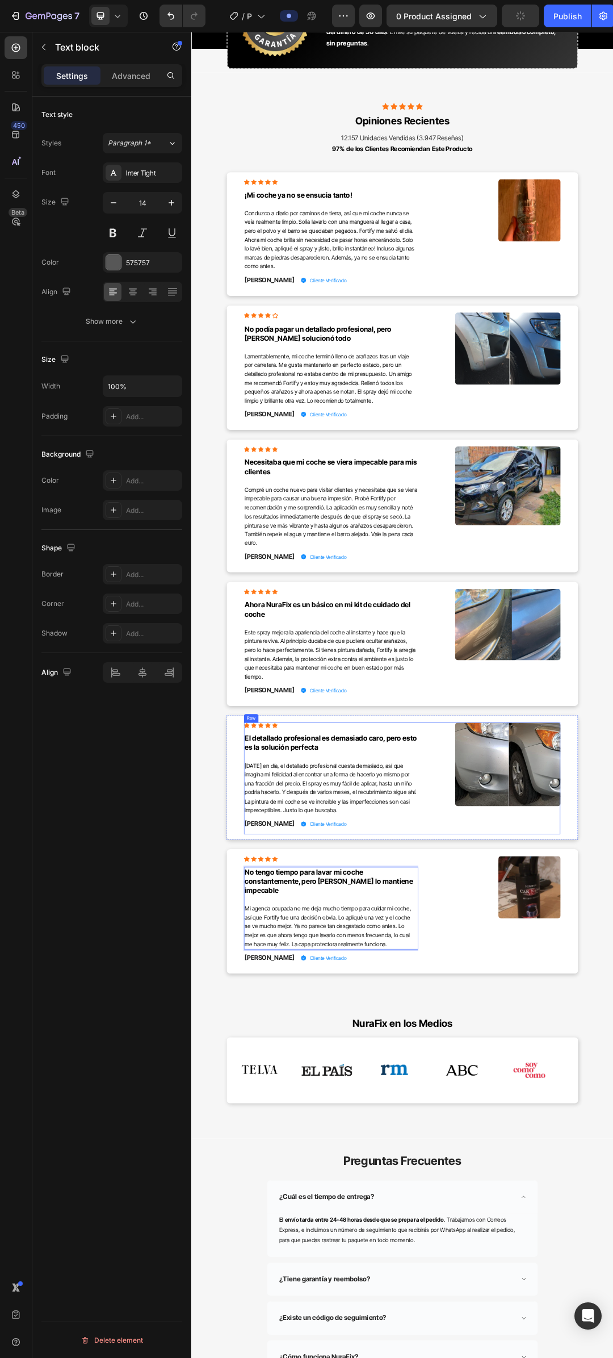
scroll to position [4826, 0]
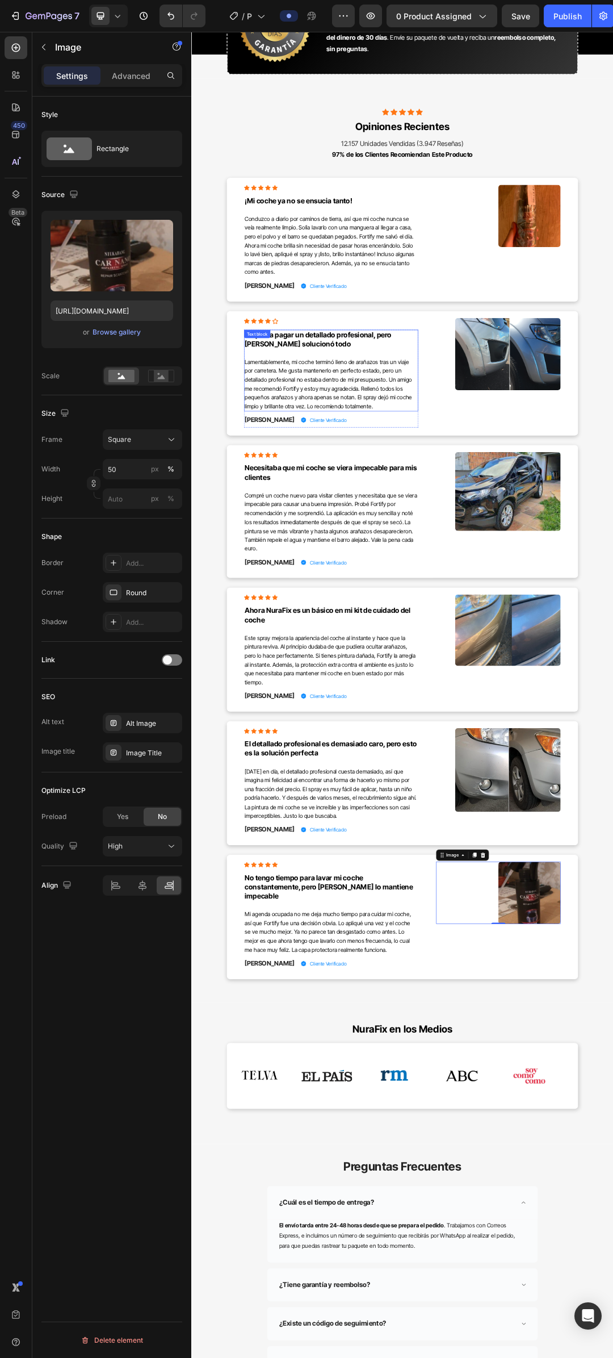
scroll to position [4713, 0]
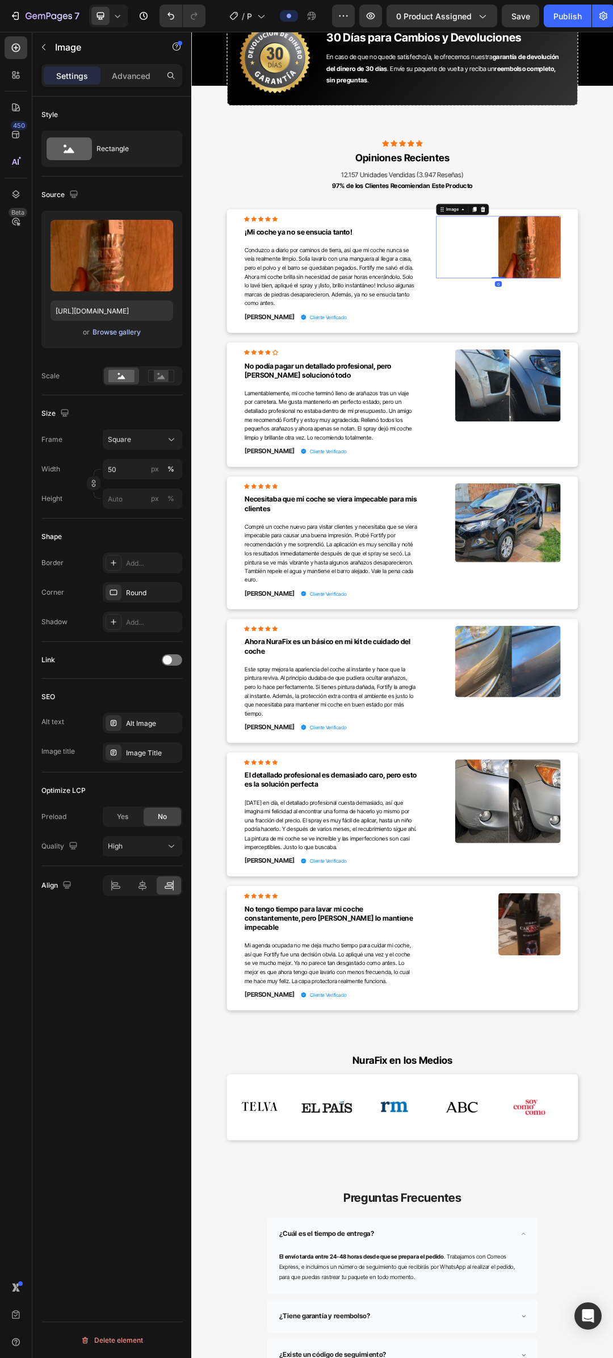
click at [122, 330] on div "Browse gallery" at bounding box center [117, 332] width 48 height 10
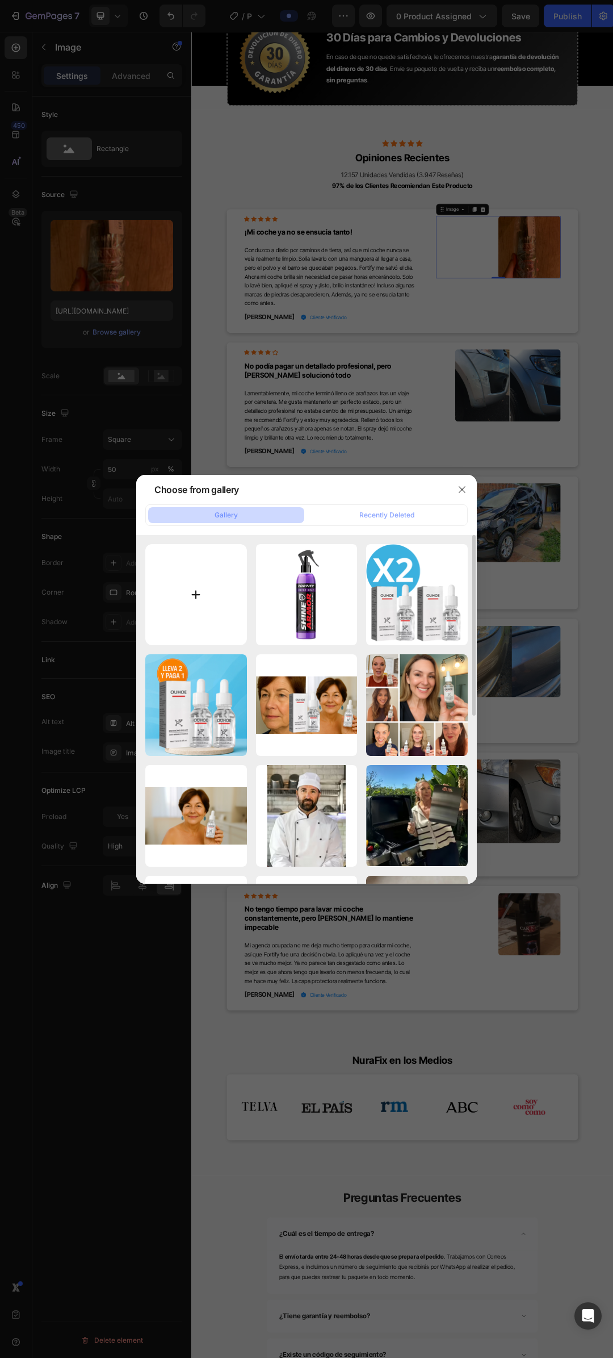
type input "C:\fakepath\Design sem nome - 2025-08-26T171804.587.png"
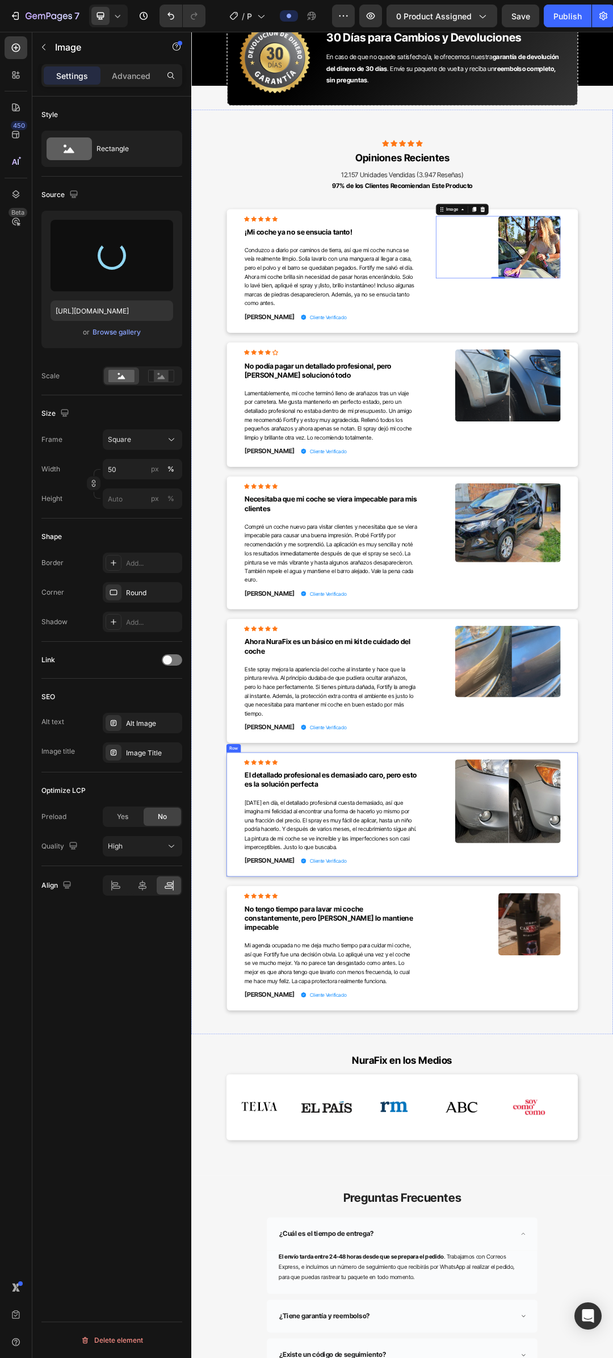
type input "[URL][DOMAIN_NAME]"
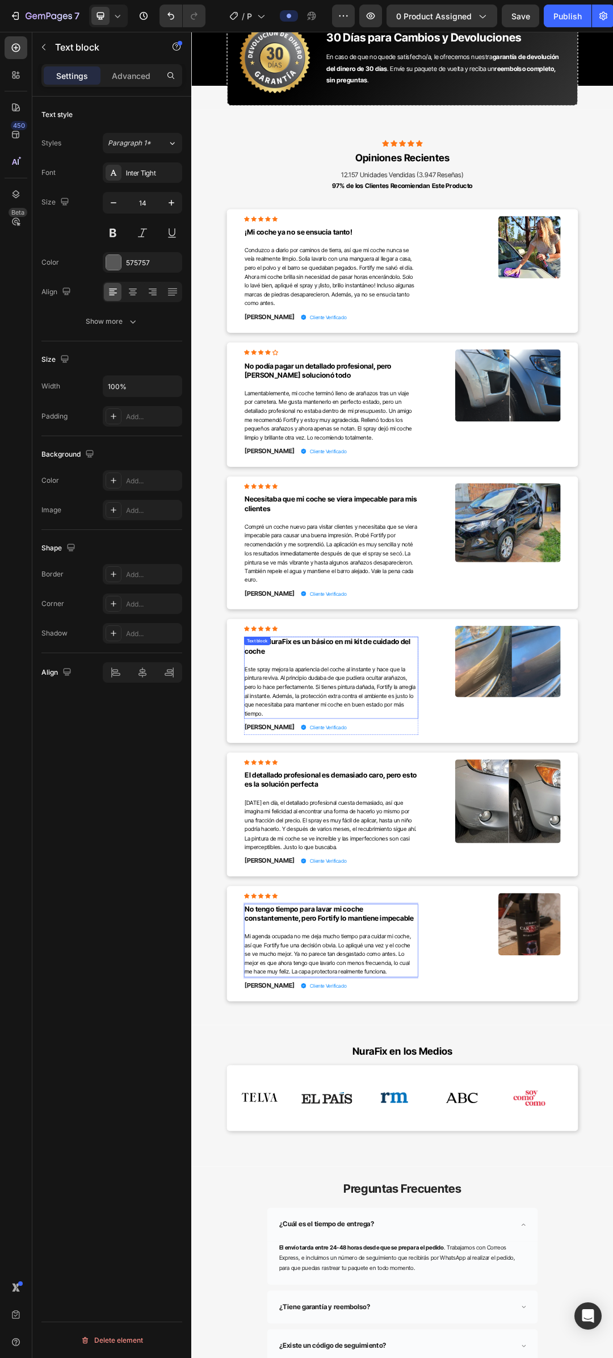
click at [329, 1018] on strong "Ahora NuraFix es un básico en mi kit de cuidado del coche" at bounding box center [412, 1024] width 268 height 28
click at [329, 1018] on icon at bounding box center [333, 1019] width 9 height 9
click at [332, 1018] on strong "Ahora NuraFix es un básico en mi kit de cuidado del coche" at bounding box center [412, 1024] width 268 height 28
click at [515, 570] on strong "No podía pagar un detallado profesional, pero [PERSON_NAME] solucionó todo" at bounding box center [396, 578] width 237 height 28
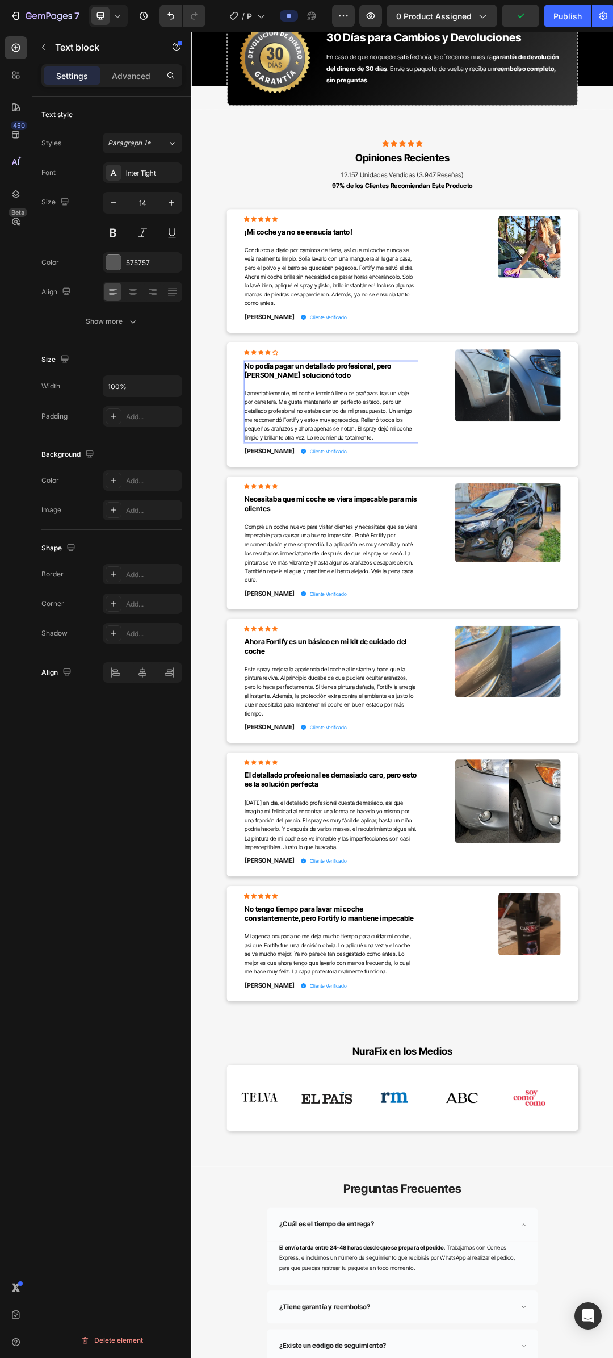
click at [515, 572] on strong "No podía pagar un detallado profesional, pero [PERSON_NAME] solucionó todo" at bounding box center [396, 578] width 237 height 28
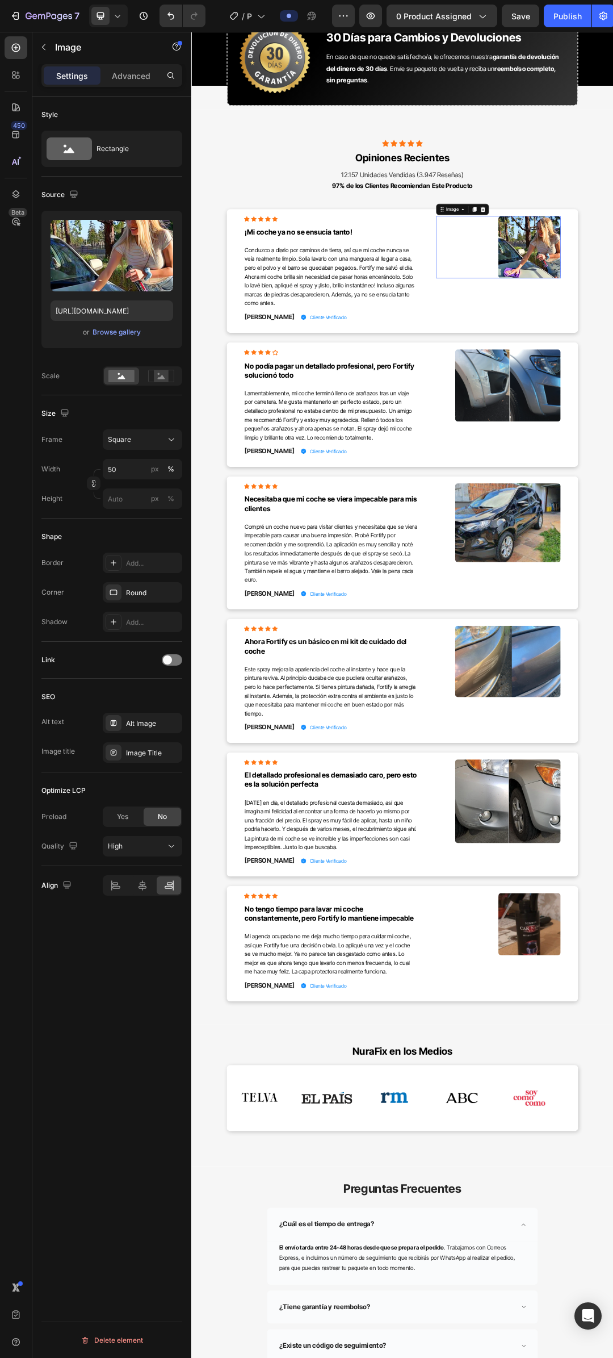
click at [118, 470] on input "50" at bounding box center [142, 469] width 79 height 20
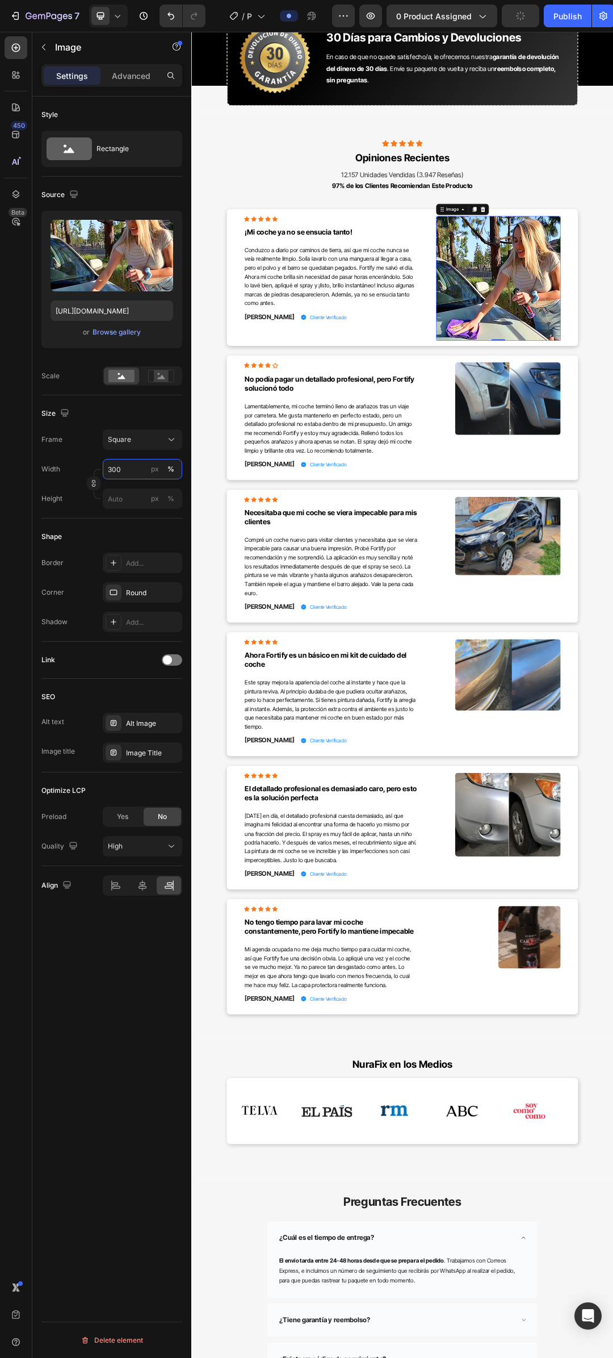
click at [118, 470] on input "300" at bounding box center [142, 469] width 79 height 20
click at [118, 470] on input "100" at bounding box center [142, 469] width 79 height 20
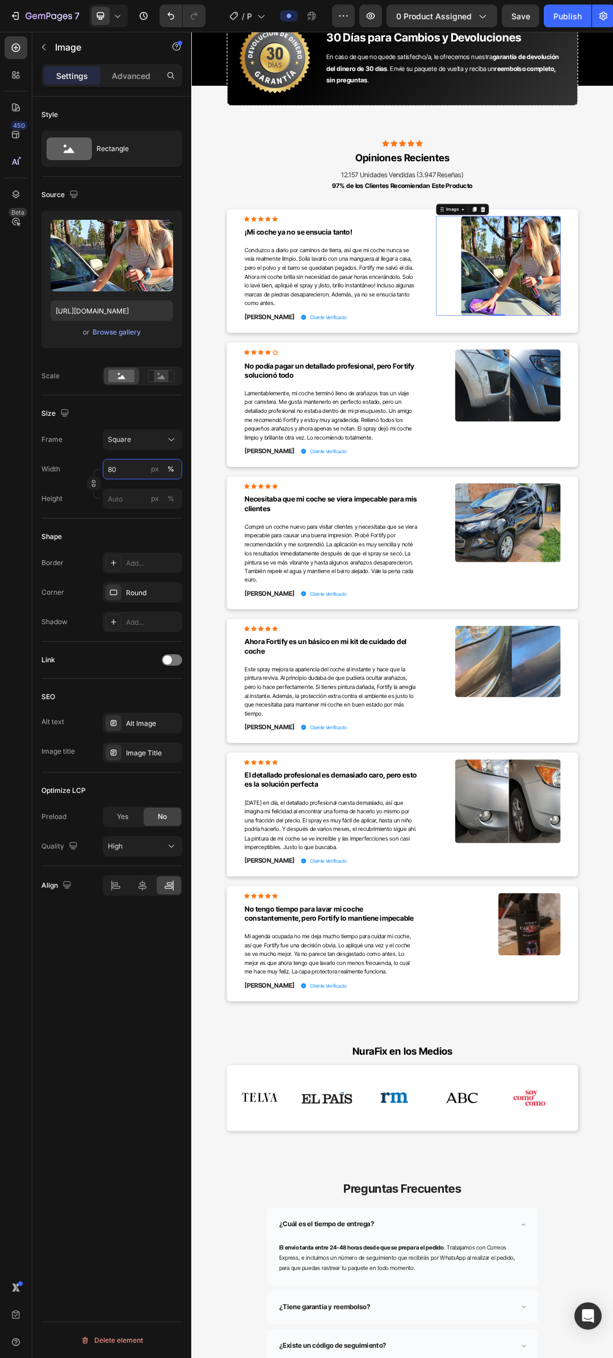
click at [129, 470] on input "80" at bounding box center [142, 469] width 79 height 20
type input "80"
click at [139, 430] on button "Square" at bounding box center [142, 439] width 79 height 20
click at [127, 437] on span "Square" at bounding box center [119, 439] width 23 height 10
click at [123, 474] on input "80" at bounding box center [142, 469] width 79 height 20
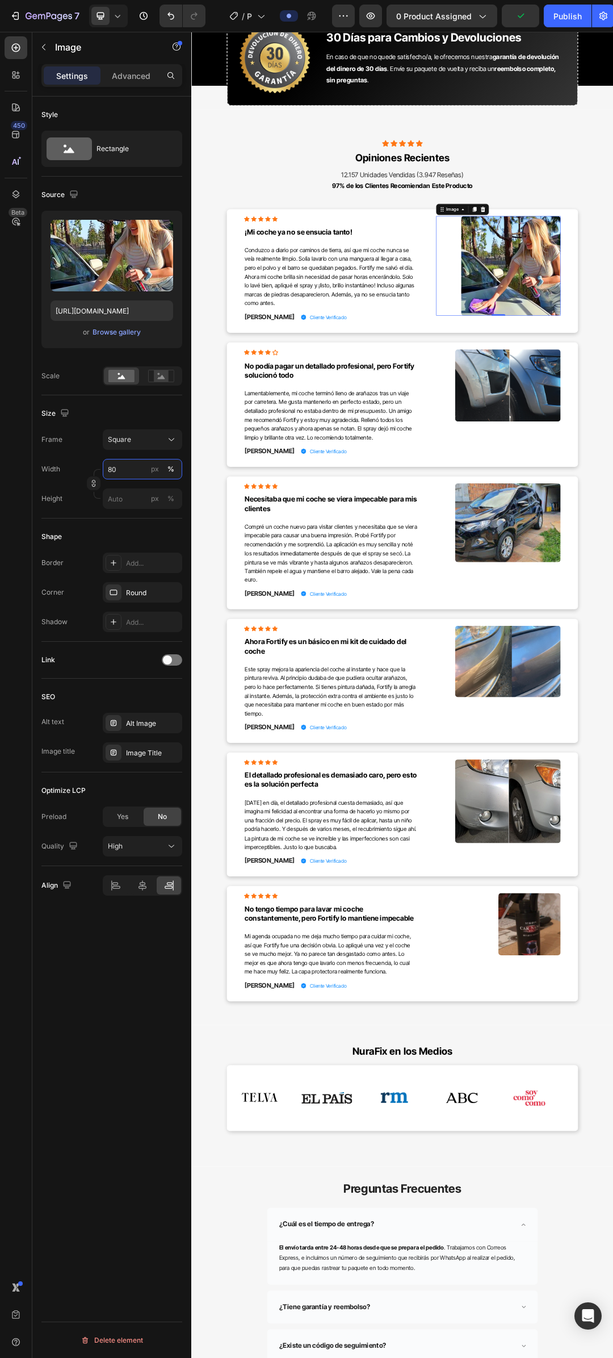
click at [123, 474] on input "80" at bounding box center [142, 469] width 79 height 20
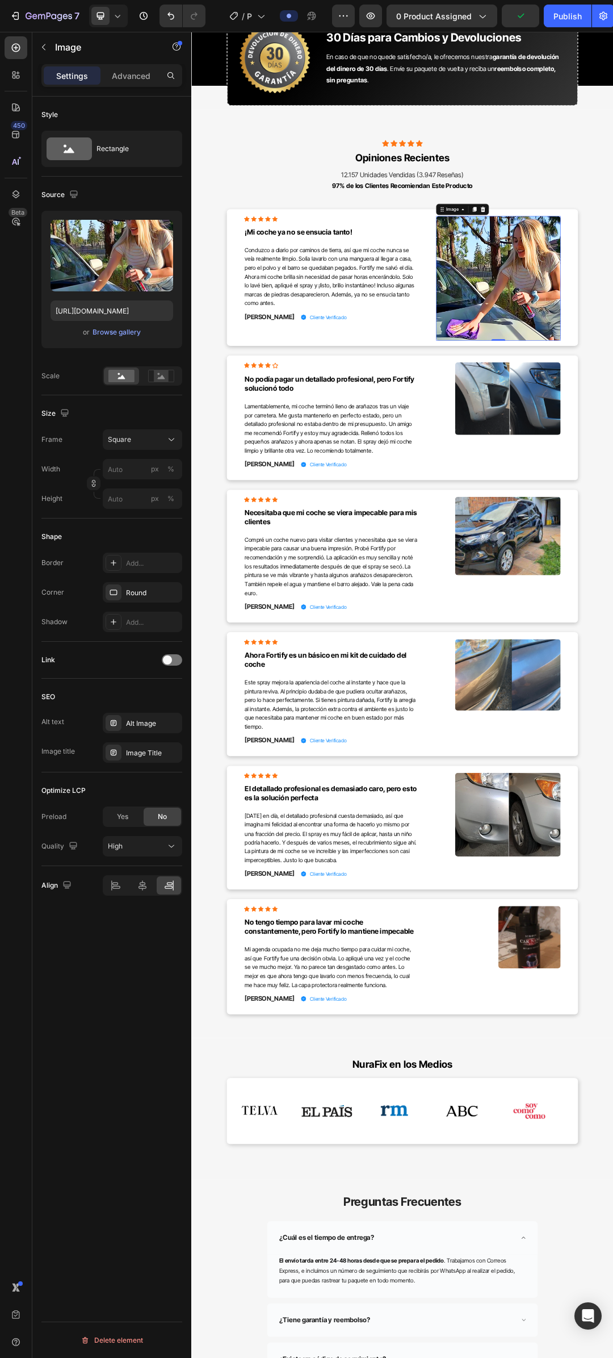
click at [146, 414] on div "Size" at bounding box center [111, 413] width 141 height 18
click at [149, 432] on button "Square" at bounding box center [142, 439] width 79 height 20
click at [139, 529] on div "Original" at bounding box center [140, 531] width 66 height 10
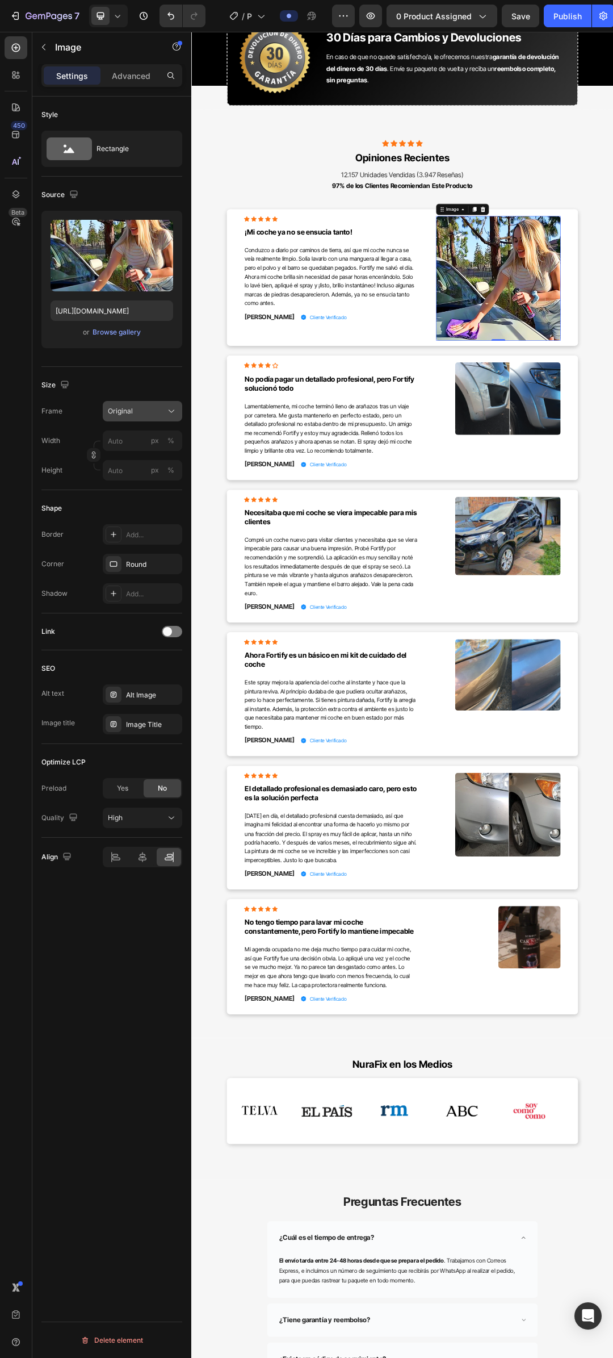
click at [139, 419] on button "Original" at bounding box center [142, 411] width 79 height 20
click at [145, 439] on div "Square" at bounding box center [140, 438] width 66 height 11
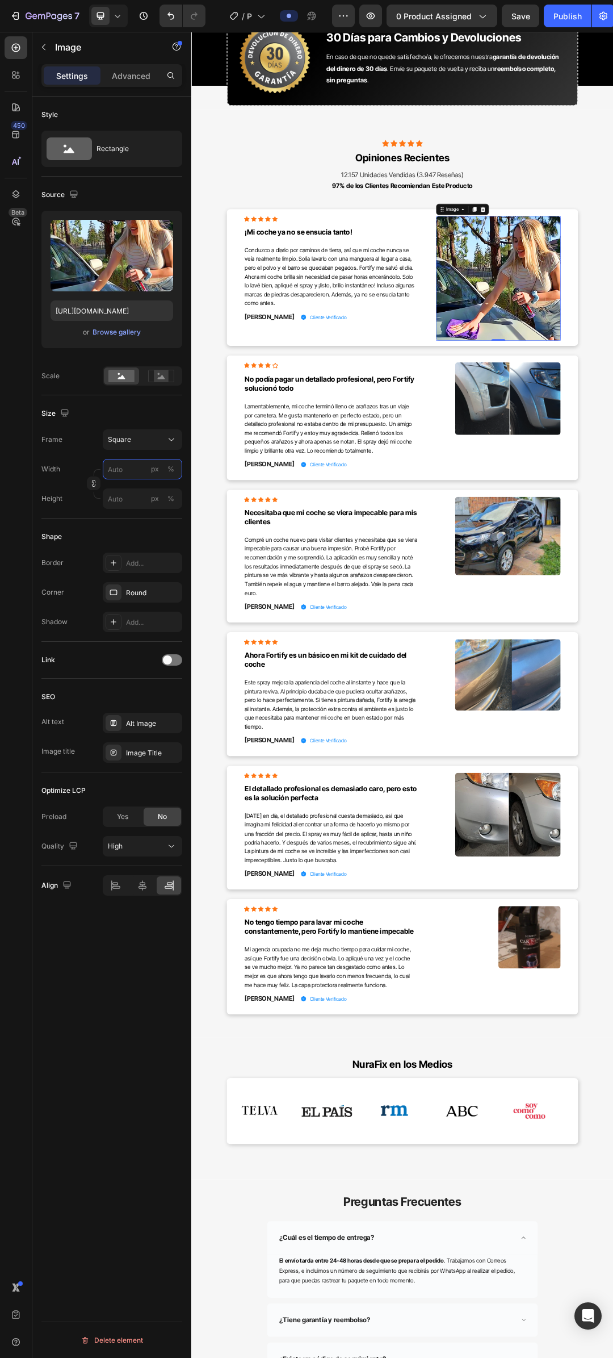
click at [124, 471] on input "px %" at bounding box center [142, 469] width 79 height 20
type input "8"
type input "80"
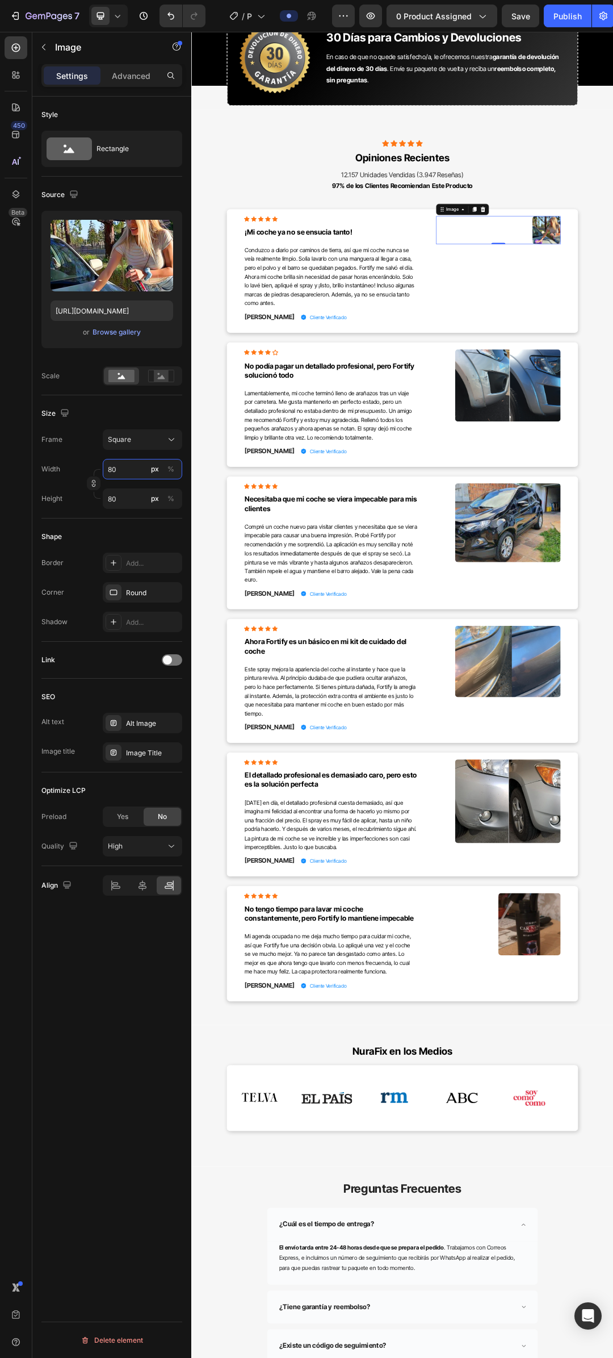
click at [124, 471] on input "80" at bounding box center [142, 469] width 79 height 20
type input "80"
click at [141, 435] on div "Square" at bounding box center [136, 439] width 56 height 10
click at [128, 528] on span "Original" at bounding box center [119, 531] width 25 height 10
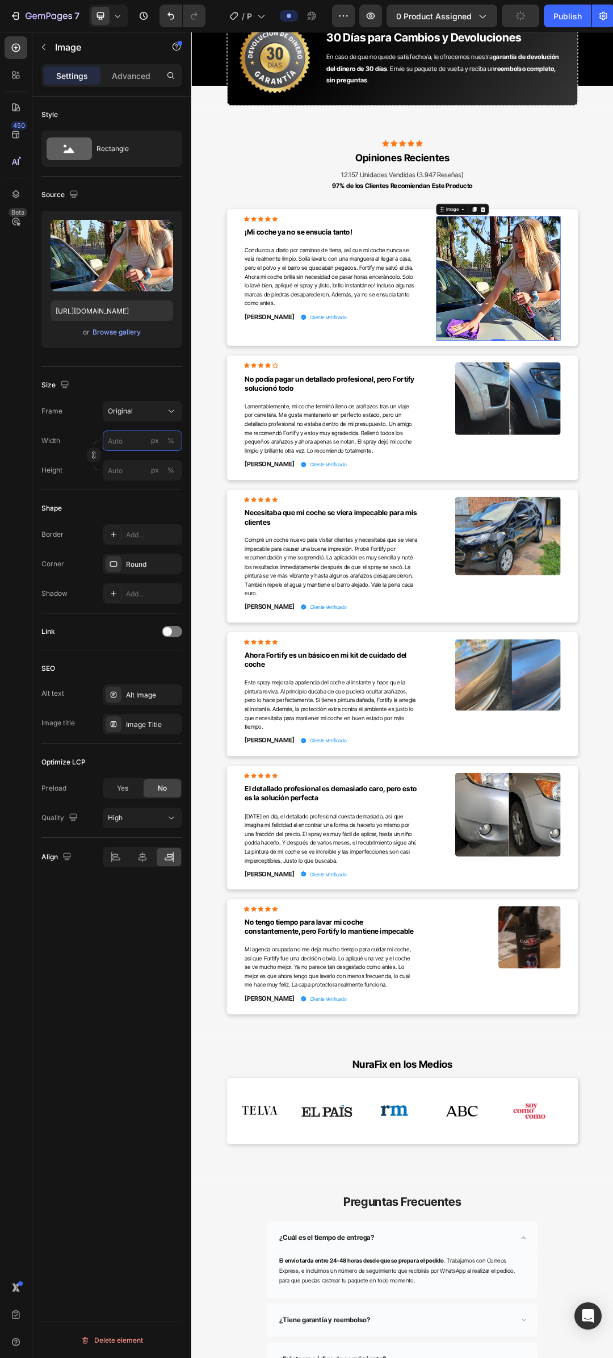
click at [130, 447] on input "px %" at bounding box center [142, 440] width 79 height 20
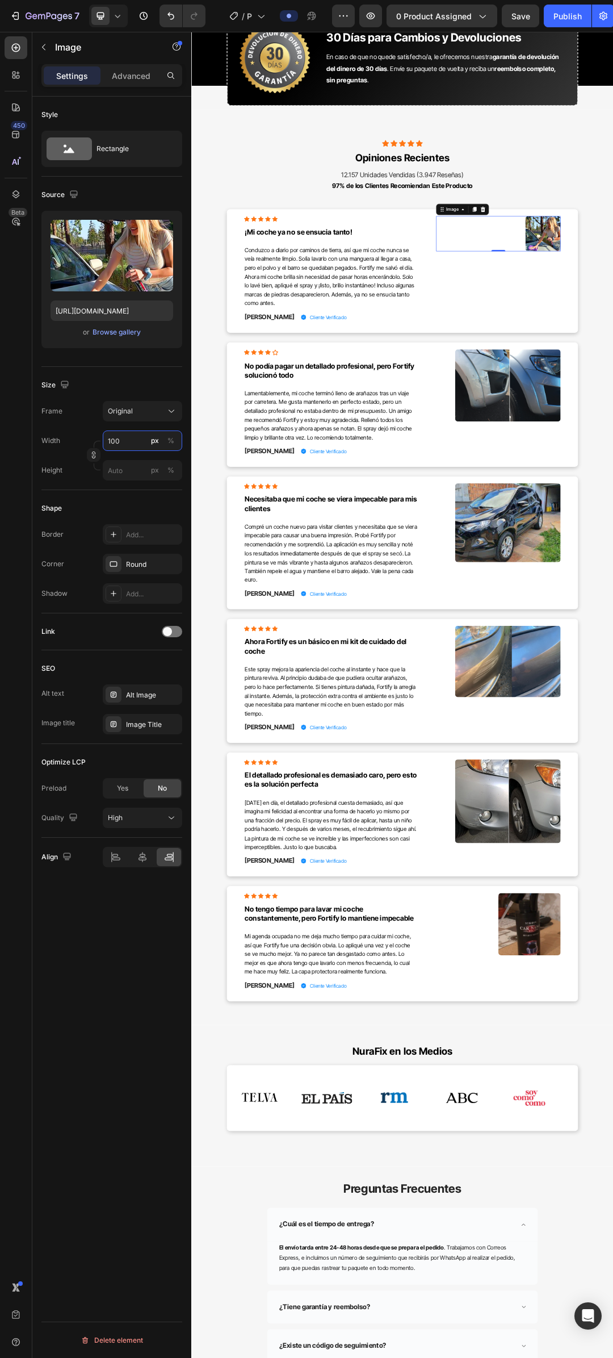
click at [130, 447] on input "100" at bounding box center [142, 440] width 79 height 20
click at [130, 447] on input "200" at bounding box center [142, 440] width 79 height 20
type input "300"
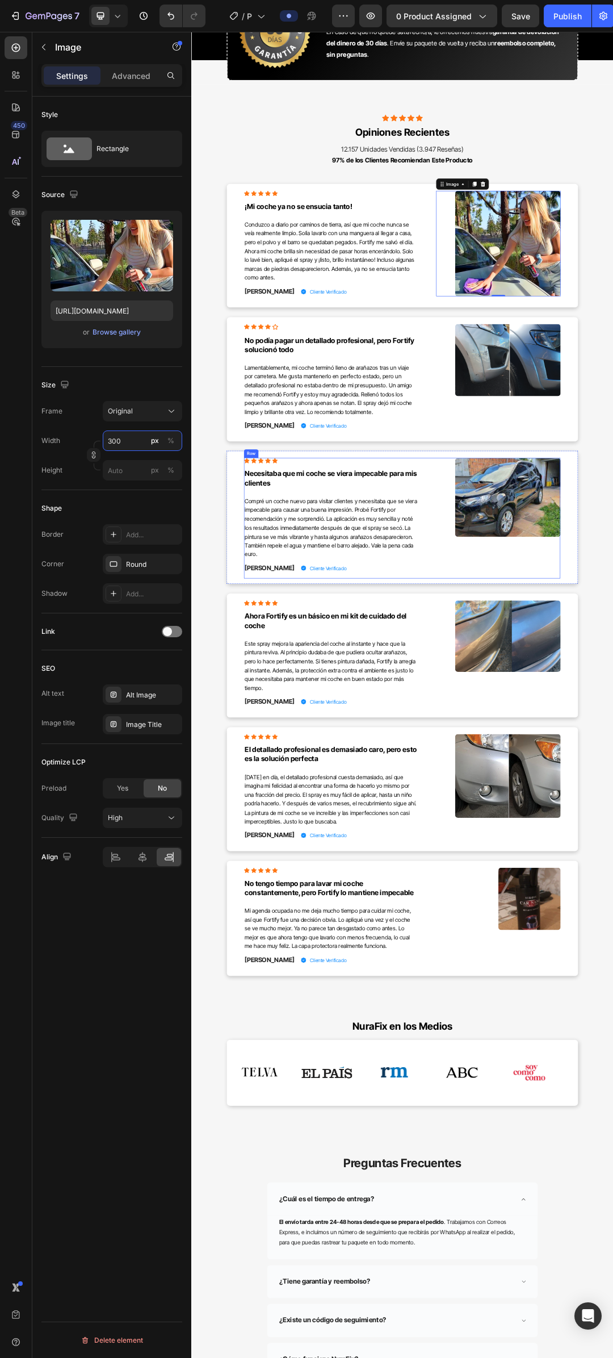
scroll to position [4826, 0]
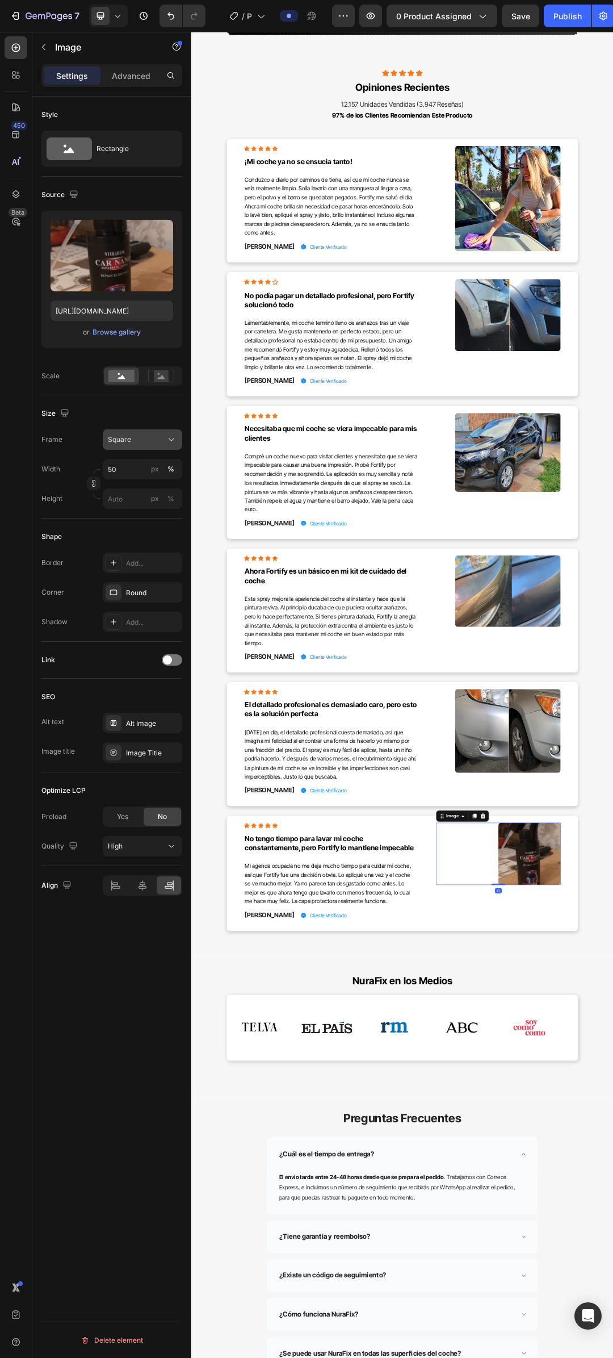
click at [154, 442] on div "Square" at bounding box center [136, 439] width 56 height 10
click at [152, 407] on div "Size" at bounding box center [111, 413] width 141 height 18
click at [124, 470] on input "50" at bounding box center [142, 469] width 79 height 20
type input "300"
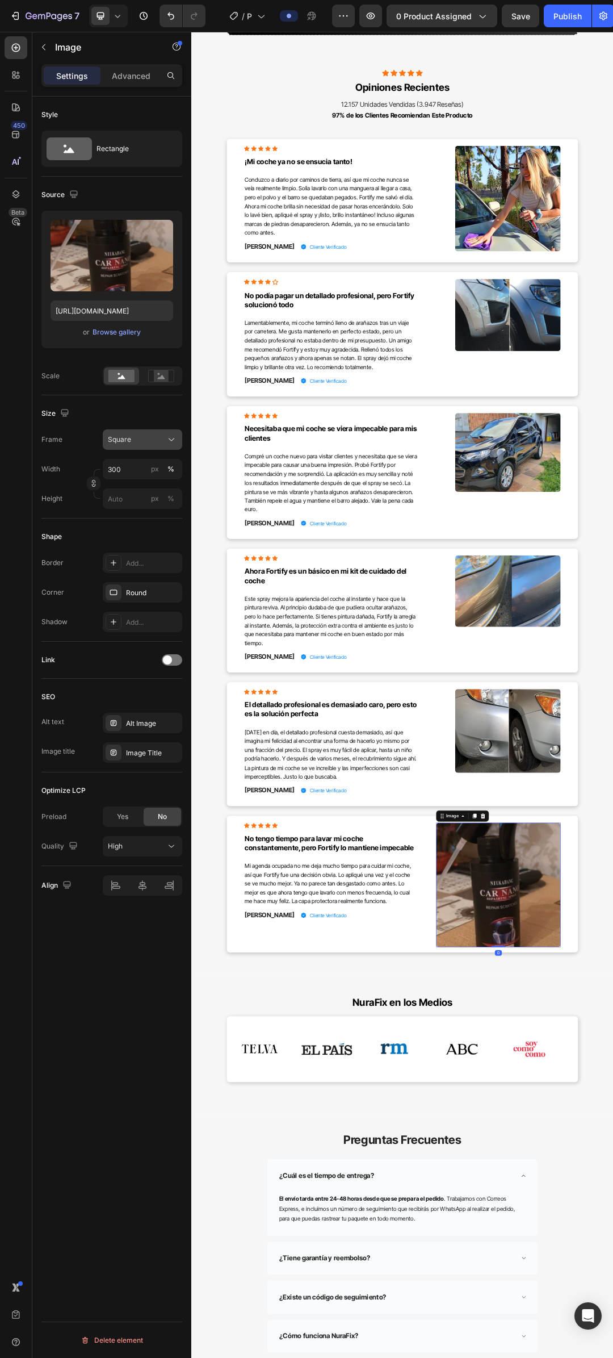
click at [154, 444] on div "Square" at bounding box center [136, 439] width 56 height 10
click at [148, 529] on div "Original" at bounding box center [140, 531] width 66 height 10
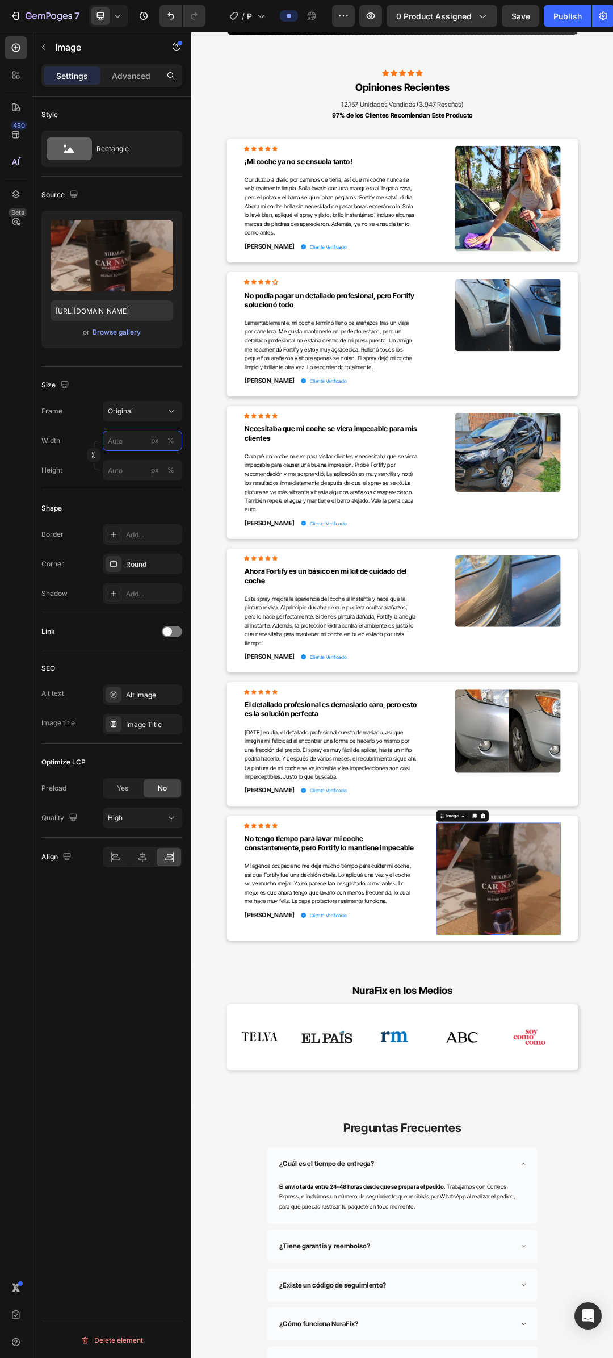
click at [131, 444] on input "px %" at bounding box center [142, 440] width 79 height 20
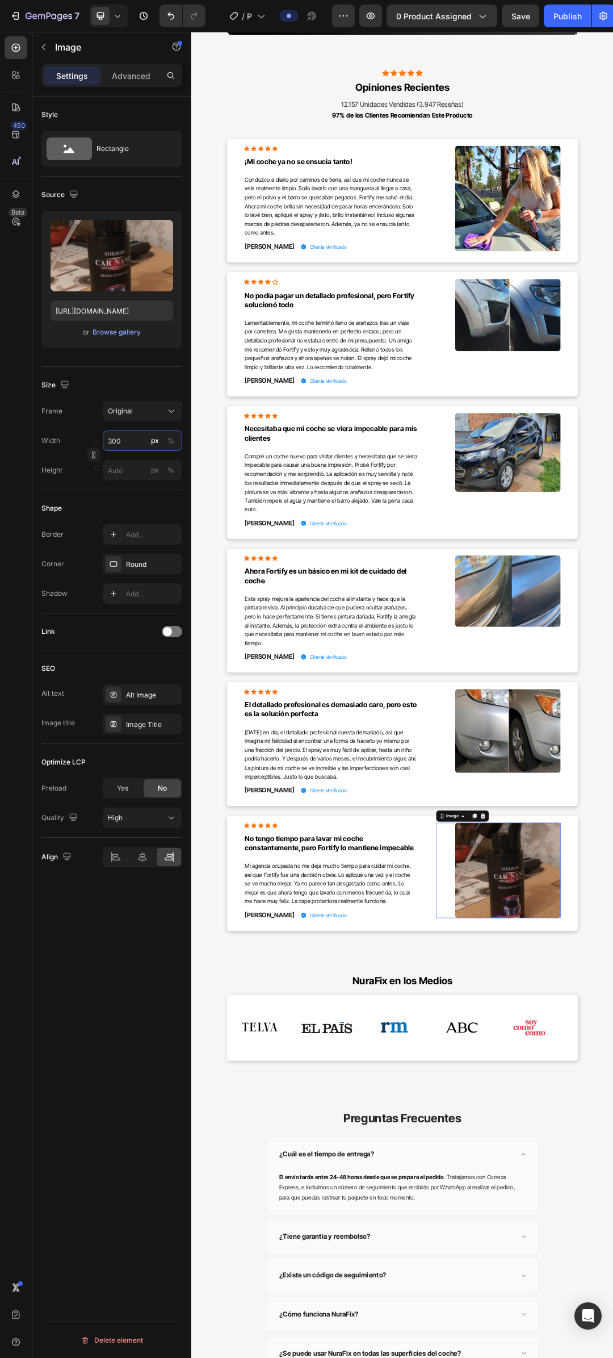
type input "300"
click at [119, 328] on div "Browse gallery" at bounding box center [117, 332] width 48 height 10
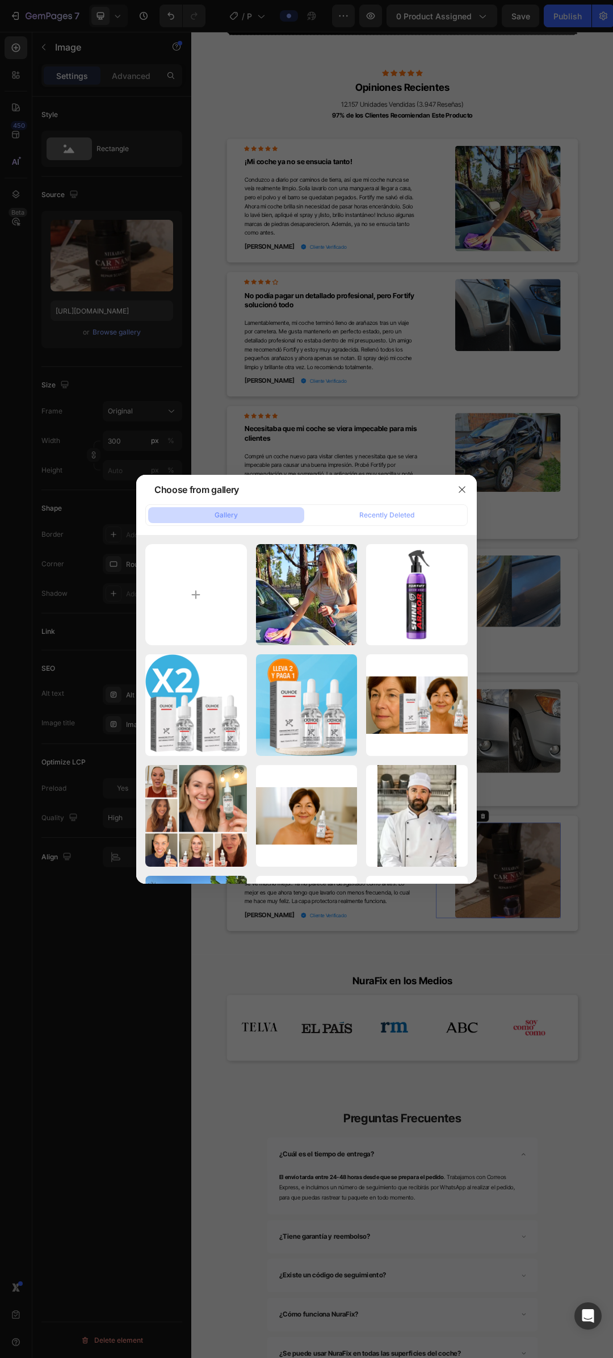
type input "C:\fakepath\Design sem nome - 2025-08-26T171755.674.png"
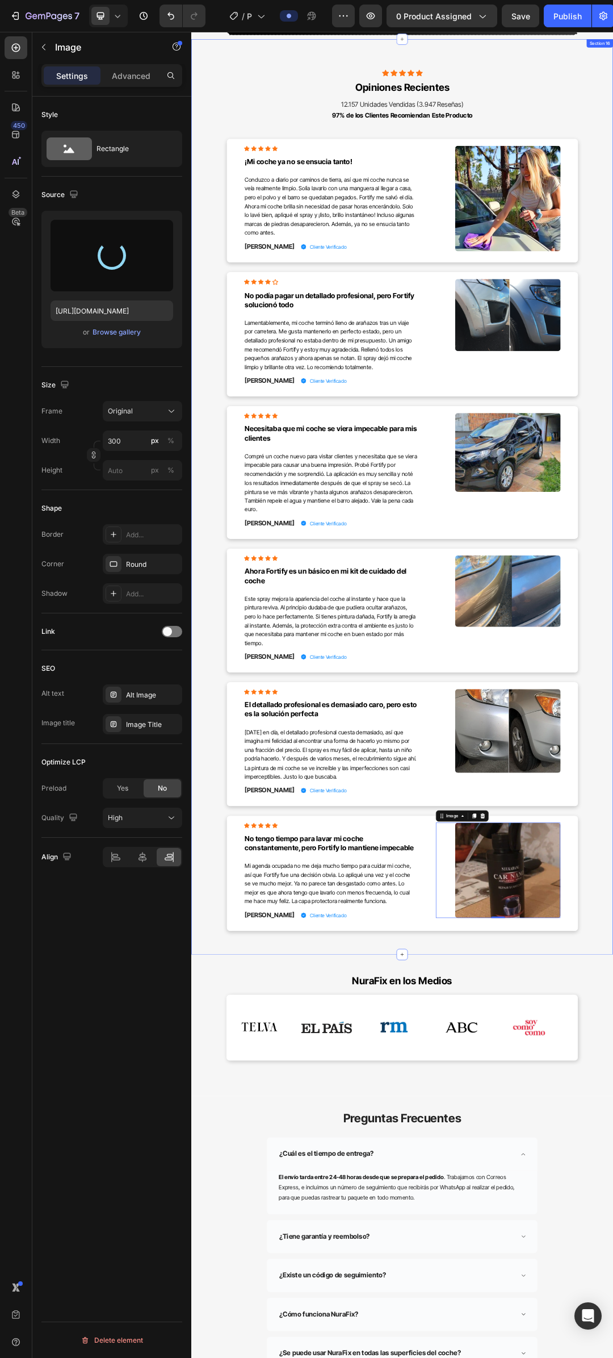
type input "[URL][DOMAIN_NAME]"
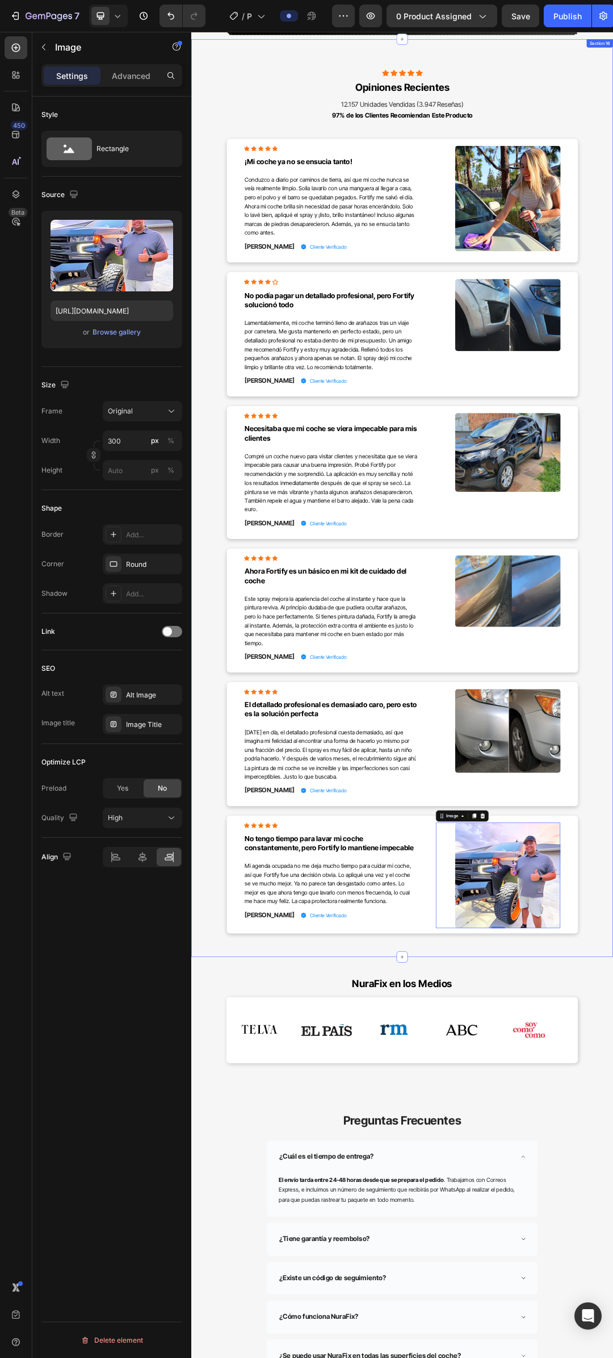
click at [613, 1073] on div "Icon Icon Icon Icon Icon Icon List Hoz Row Opiniones Recientes Heading 12.157 U…" at bounding box center [532, 796] width 664 height 1414
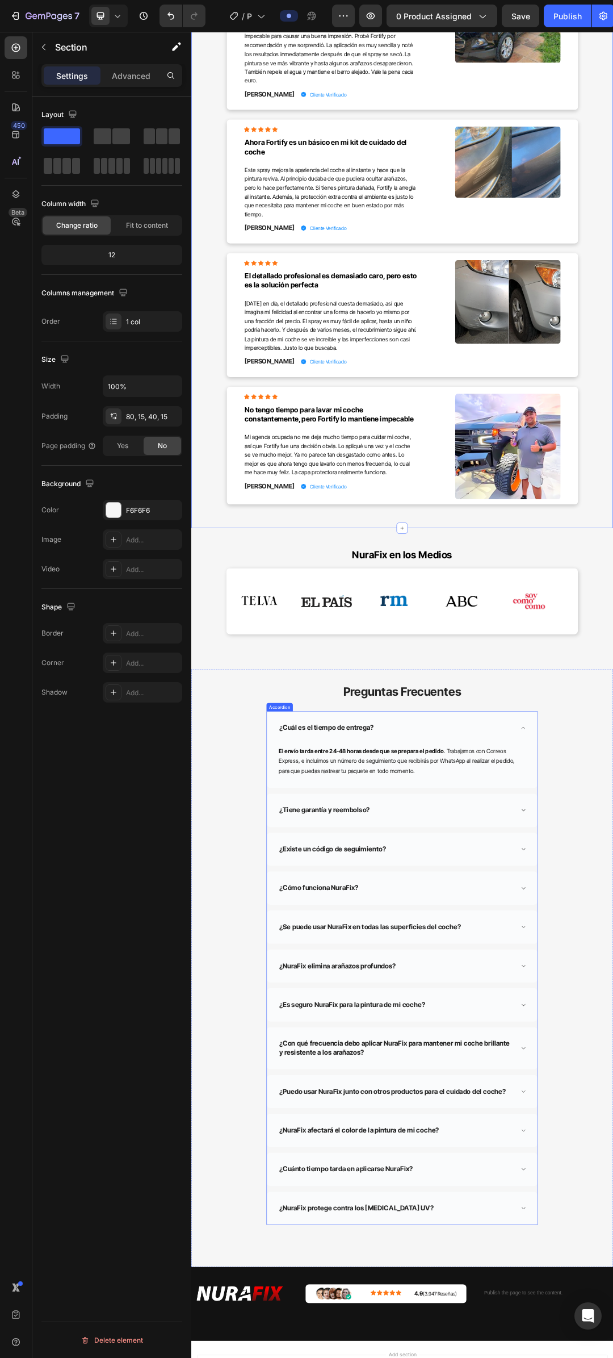
scroll to position [5541, 0]
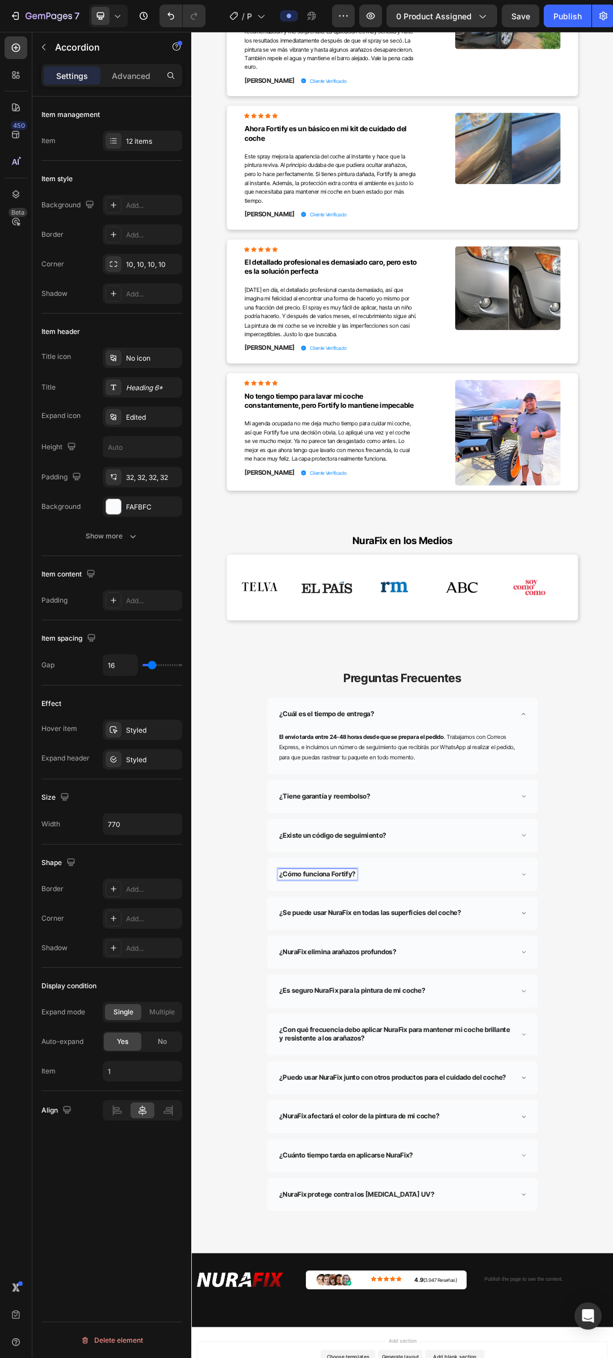
copy p "Fortify"
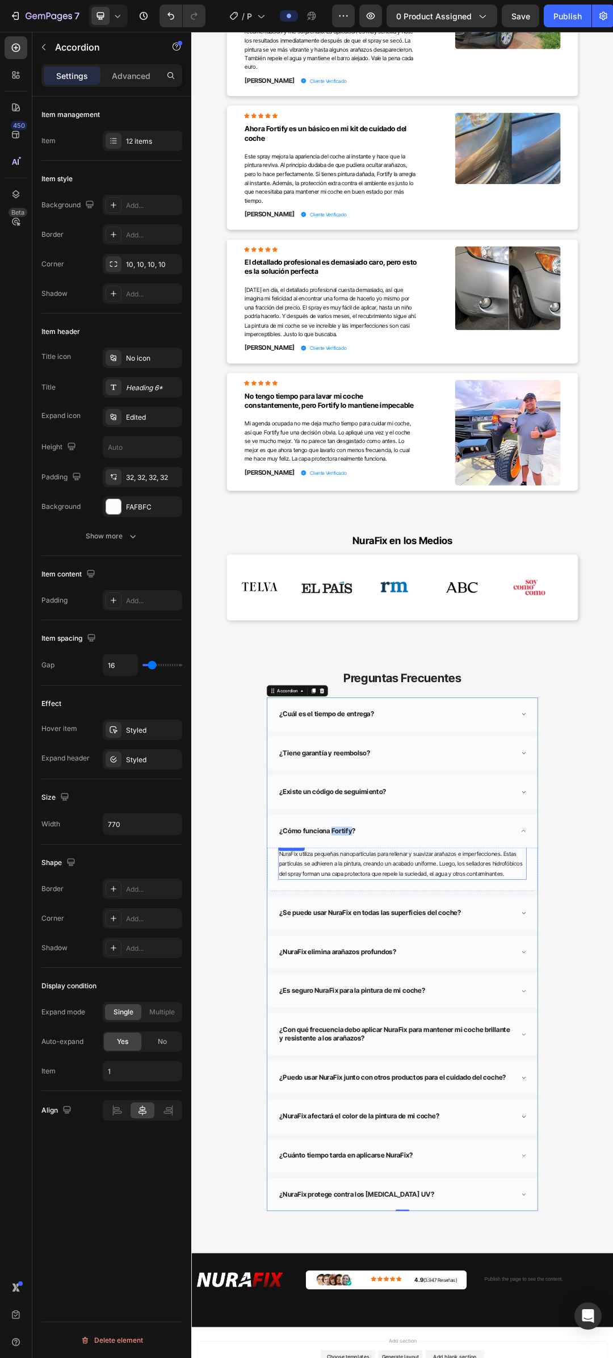
click at [346, 1357] on p "NuraFix utiliza pequeñas nanopartículas para rellenar y suavizar arañazos e imp…" at bounding box center [532, 1375] width 399 height 49
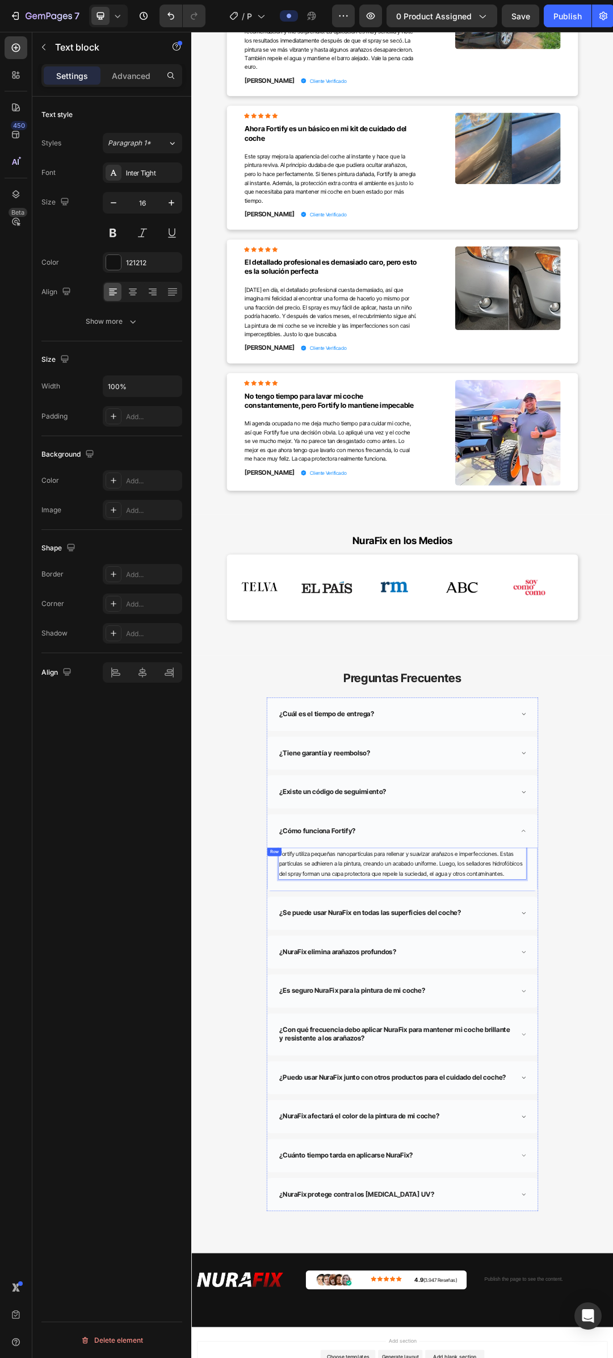
scroll to position [5598, 0]
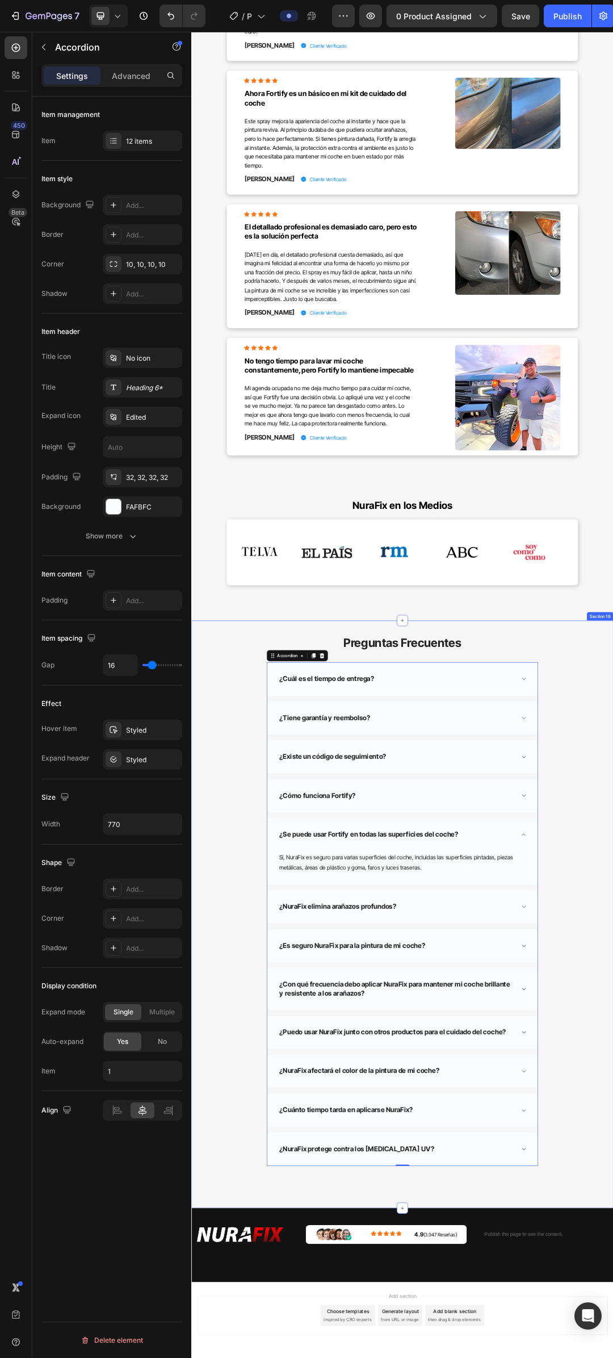
scroll to position [5639, 0]
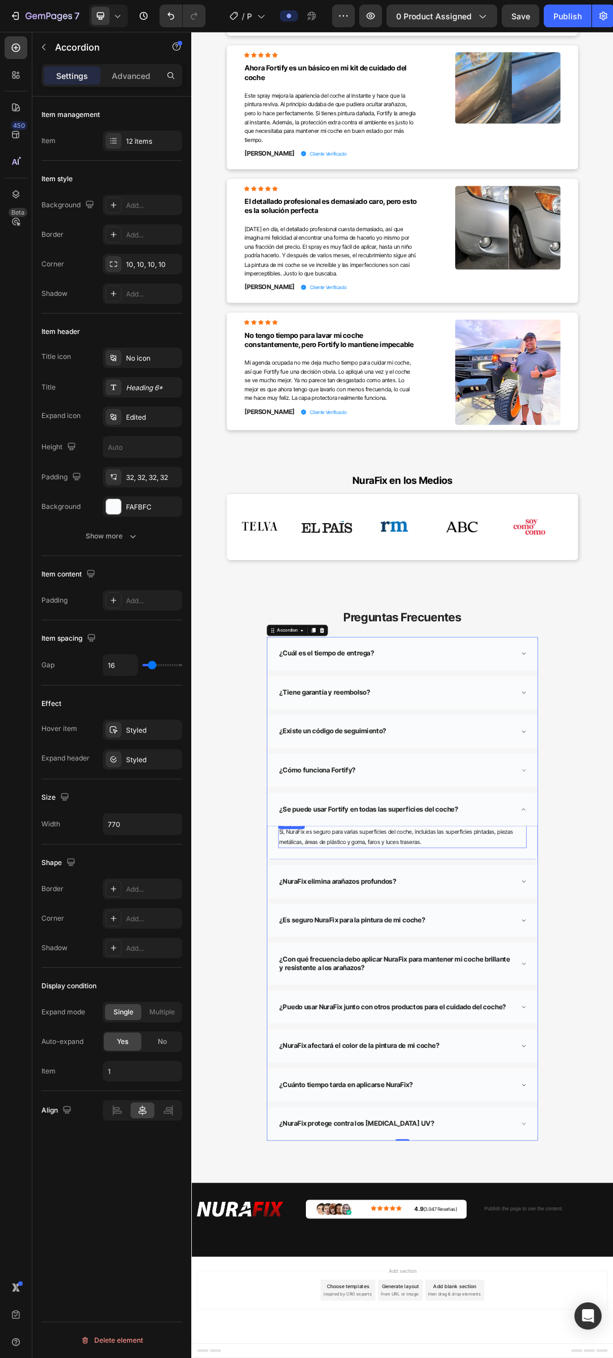
click at [348, 1323] on div "Sí, NuraFix es seguro para varias superficies del coche, incluidas las superfic…" at bounding box center [532, 1327] width 401 height 45
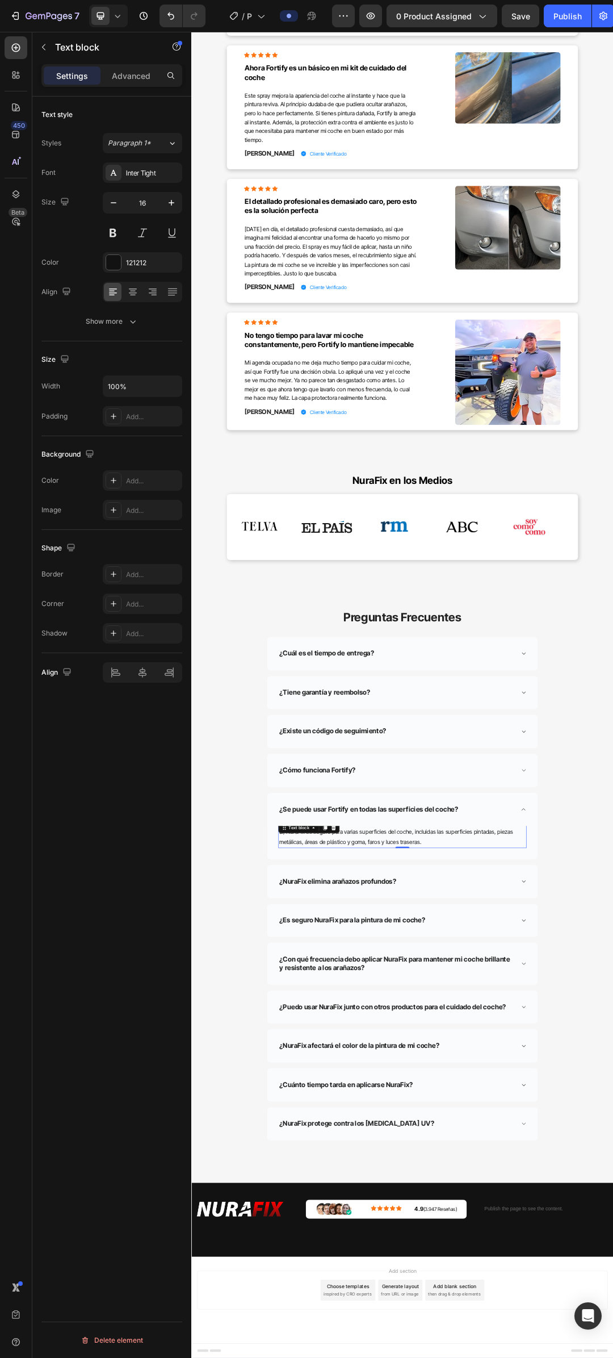
click at [348, 1323] on div "Text block" at bounding box center [381, 1317] width 99 height 18
click at [361, 1335] on p "Sí, NuraFix es seguro para varias superficies del coche, incluidas las superfic…" at bounding box center [532, 1332] width 399 height 33
click at [360, 1323] on p "Sí, NuraFix es seguro para varias superficies del coche, incluidas las superfic…" at bounding box center [532, 1332] width 399 height 33
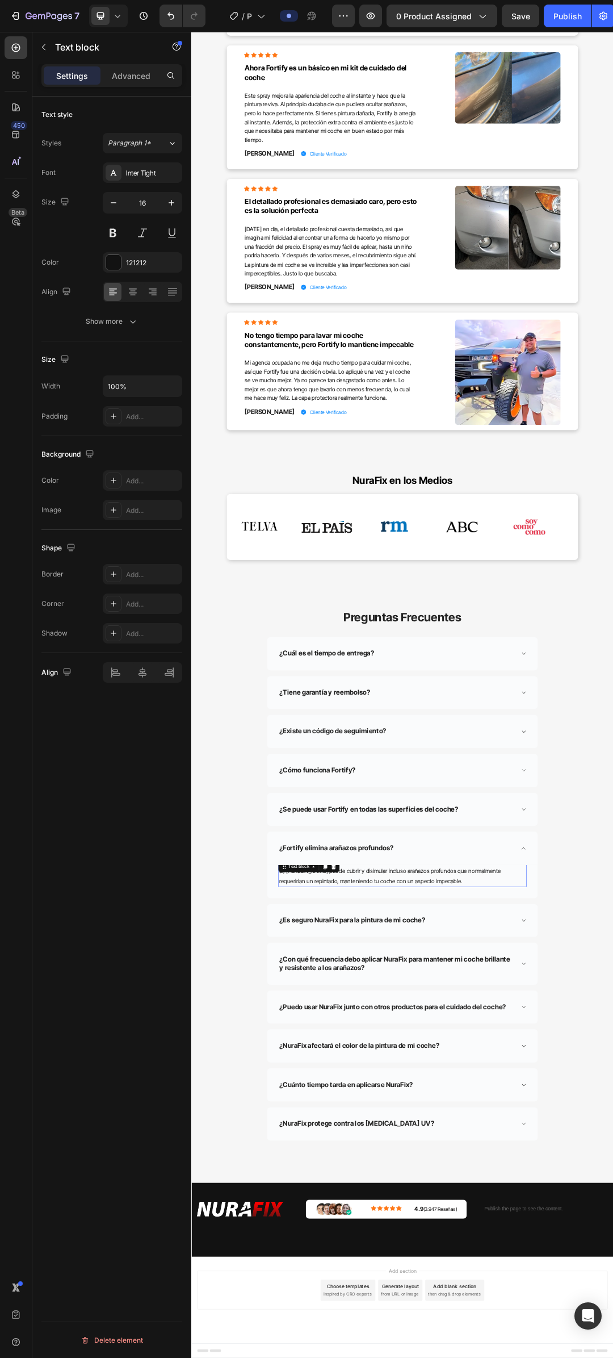
click at [363, 1357] on div "Text block" at bounding box center [381, 1380] width 99 height 18
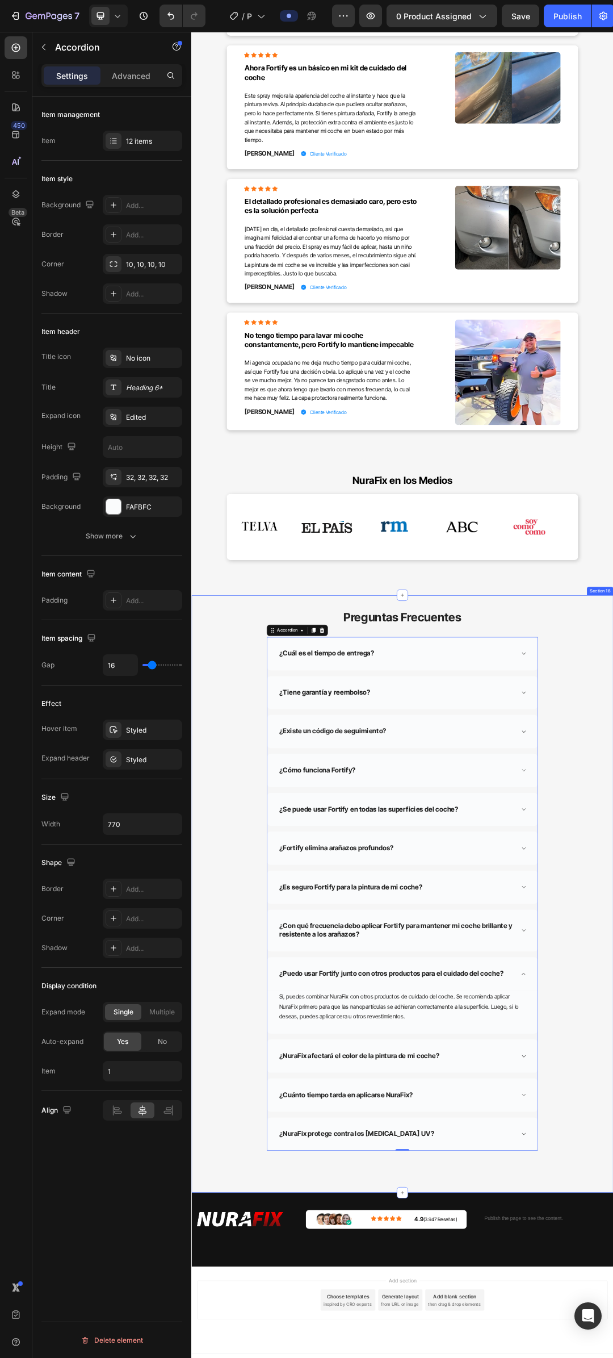
scroll to position [5655, 0]
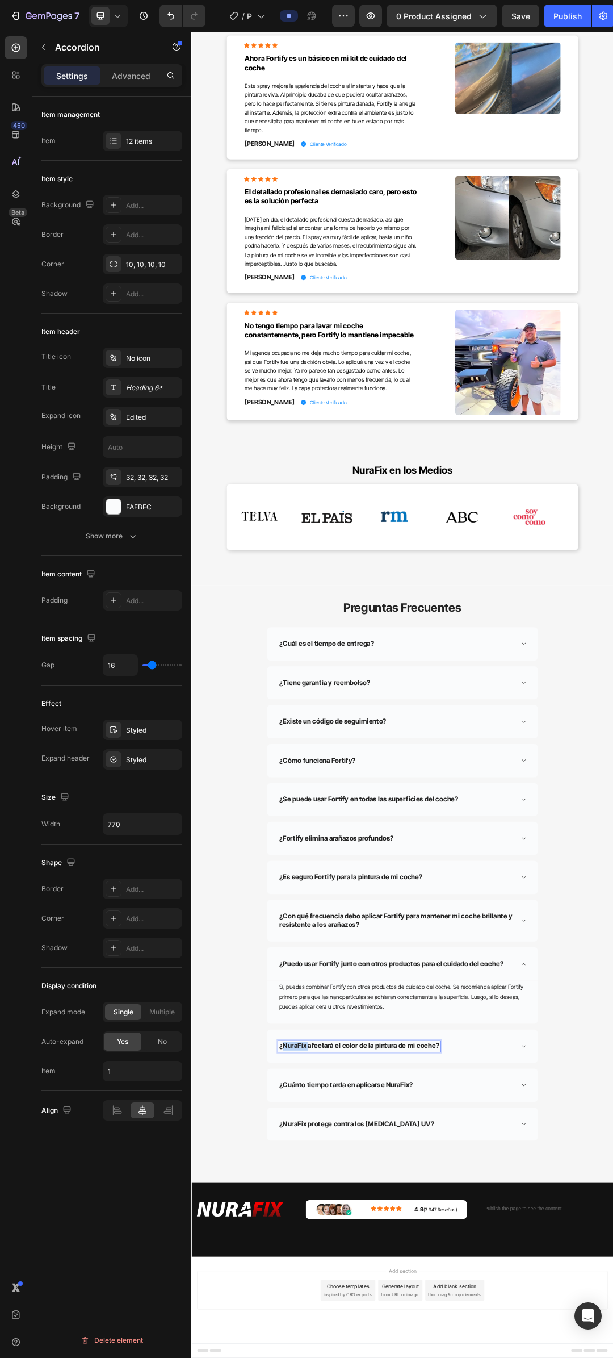
drag, startPoint x: 705, startPoint y: 1661, endPoint x: 773, endPoint y: 1496, distance: 178.4
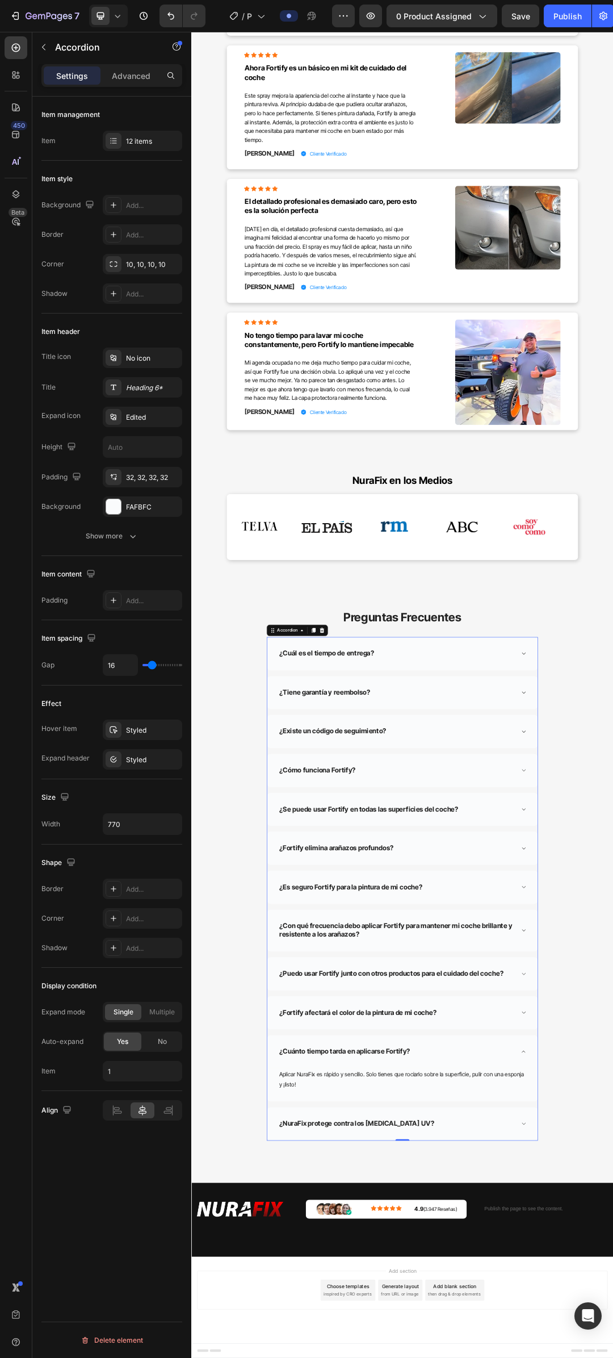
scroll to position [5639, 0]
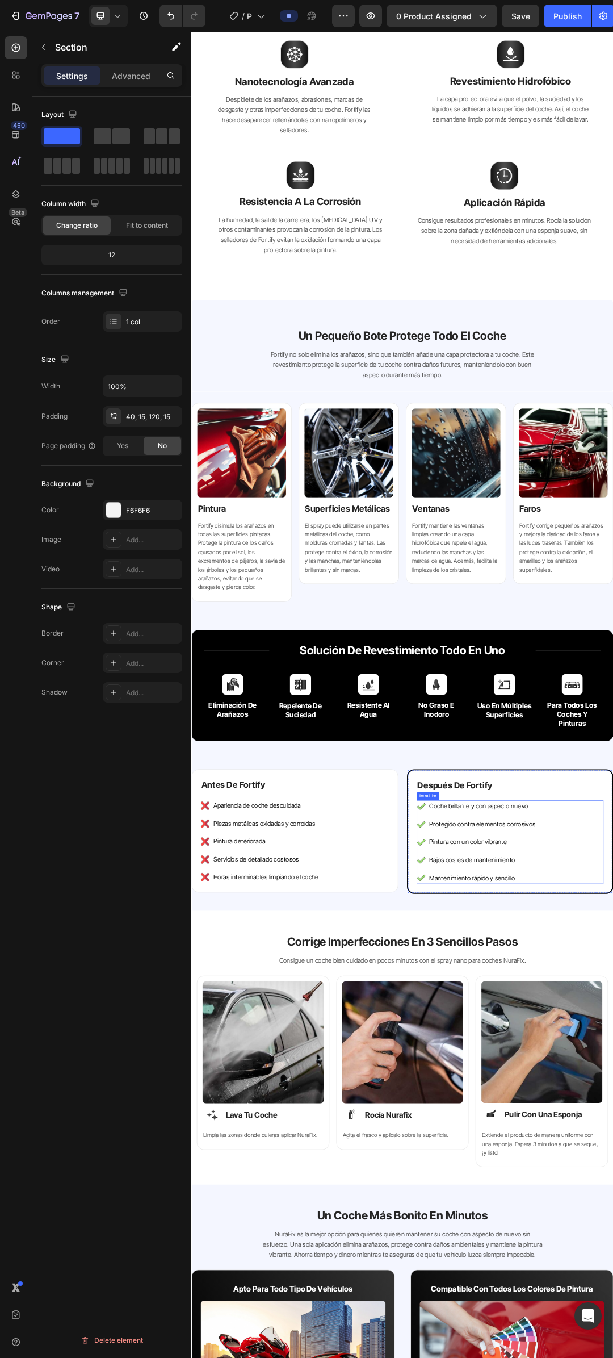
scroll to position [909, 0]
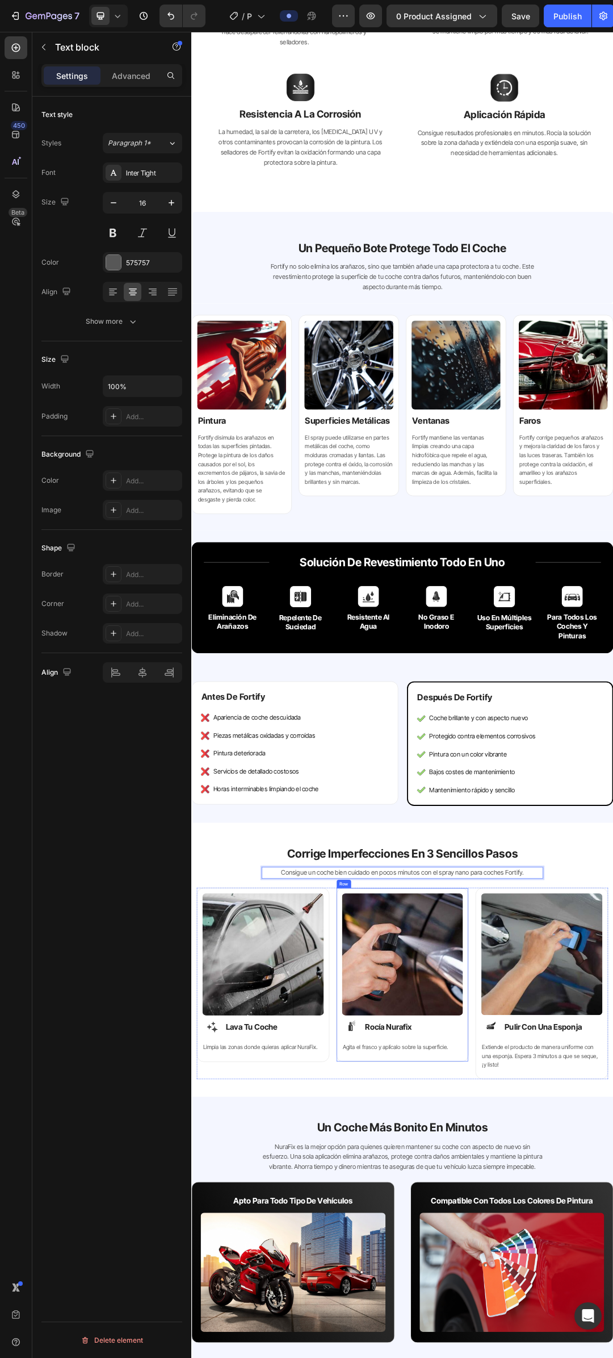
scroll to position [966, 0]
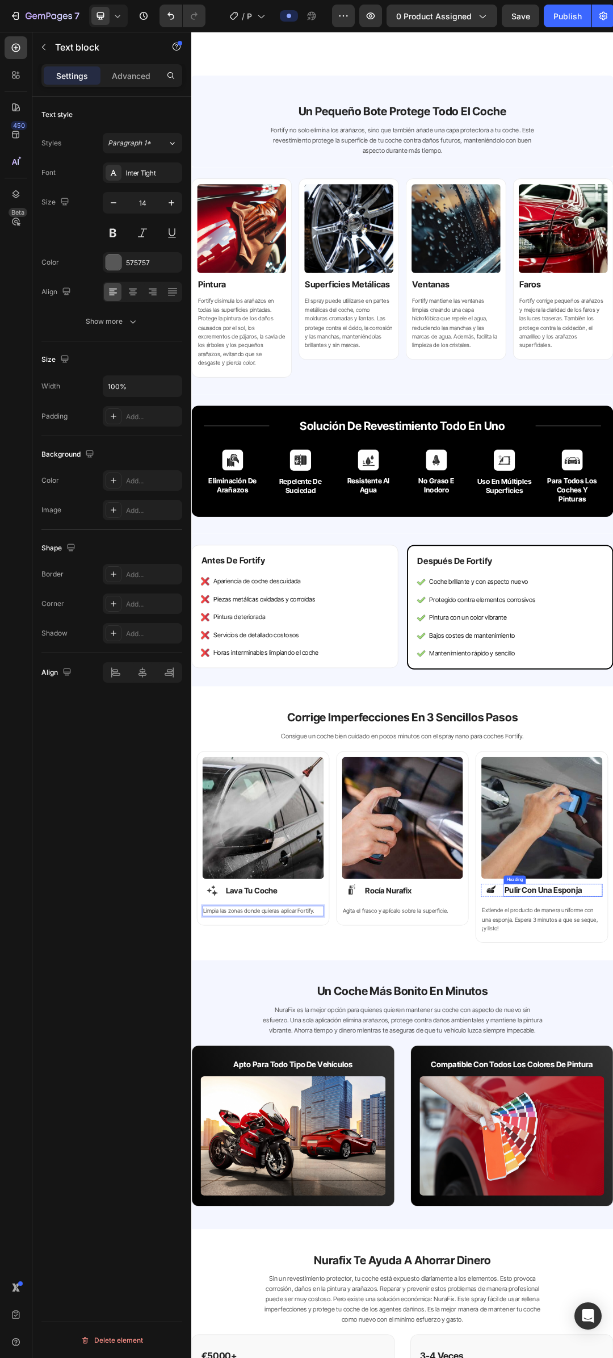
scroll to position [1193, 0]
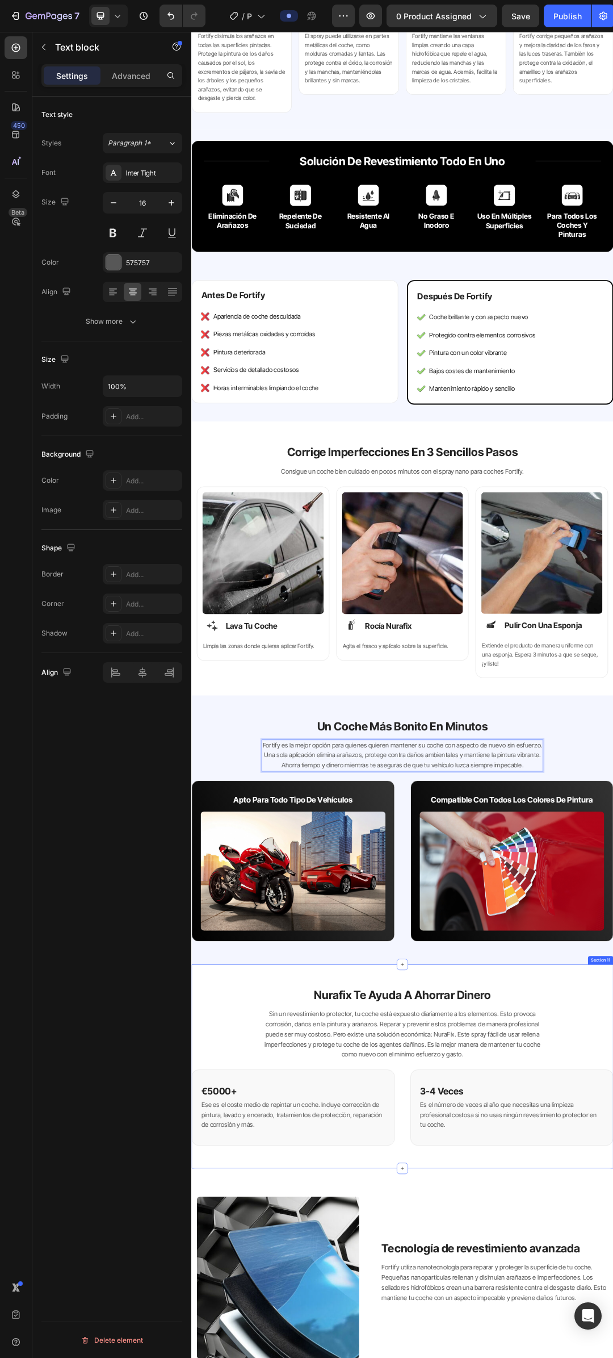
scroll to position [1647, 0]
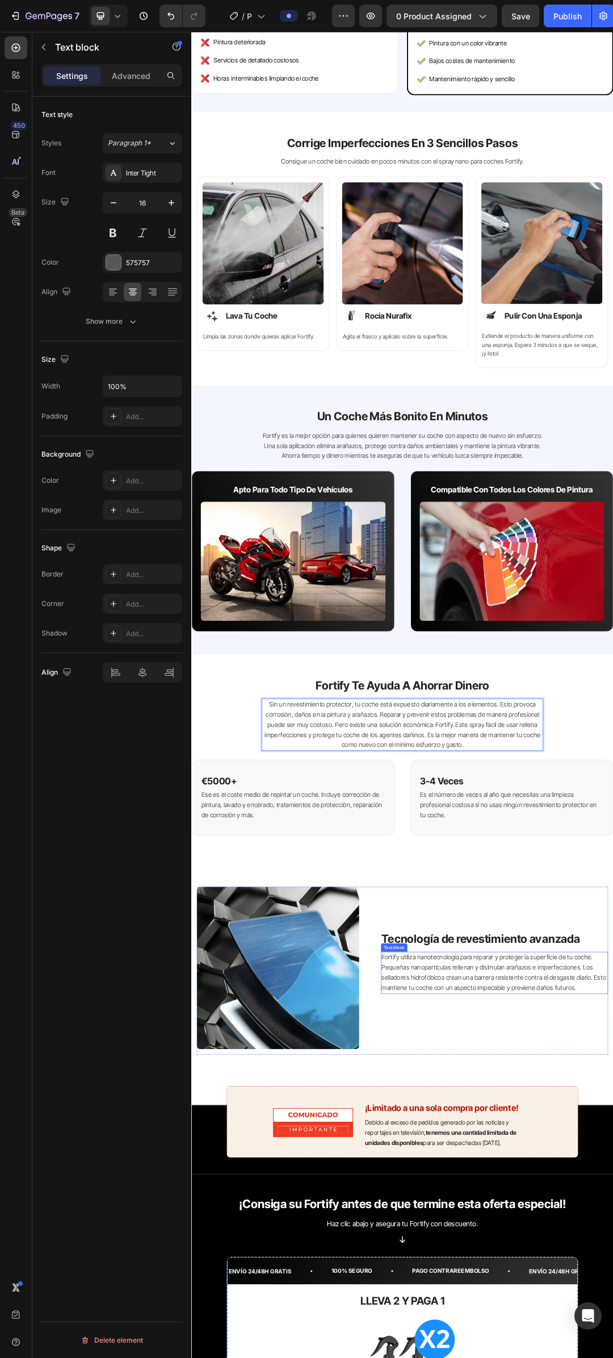
scroll to position [2101, 0]
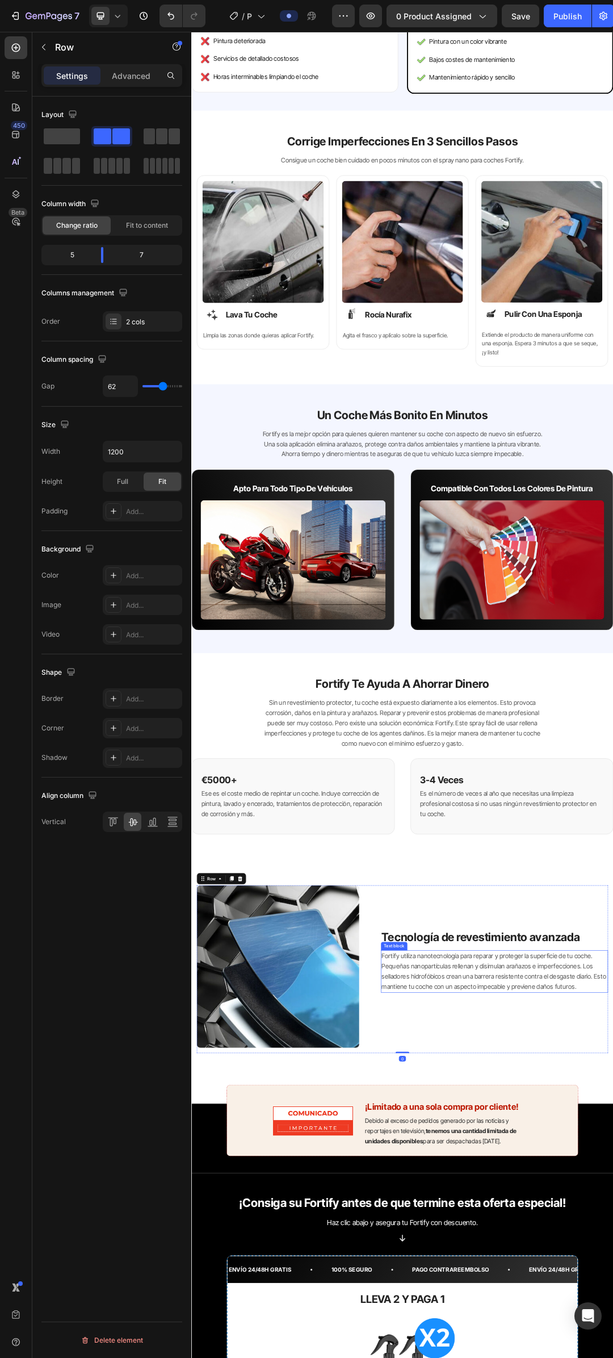
scroll to position [2215, 0]
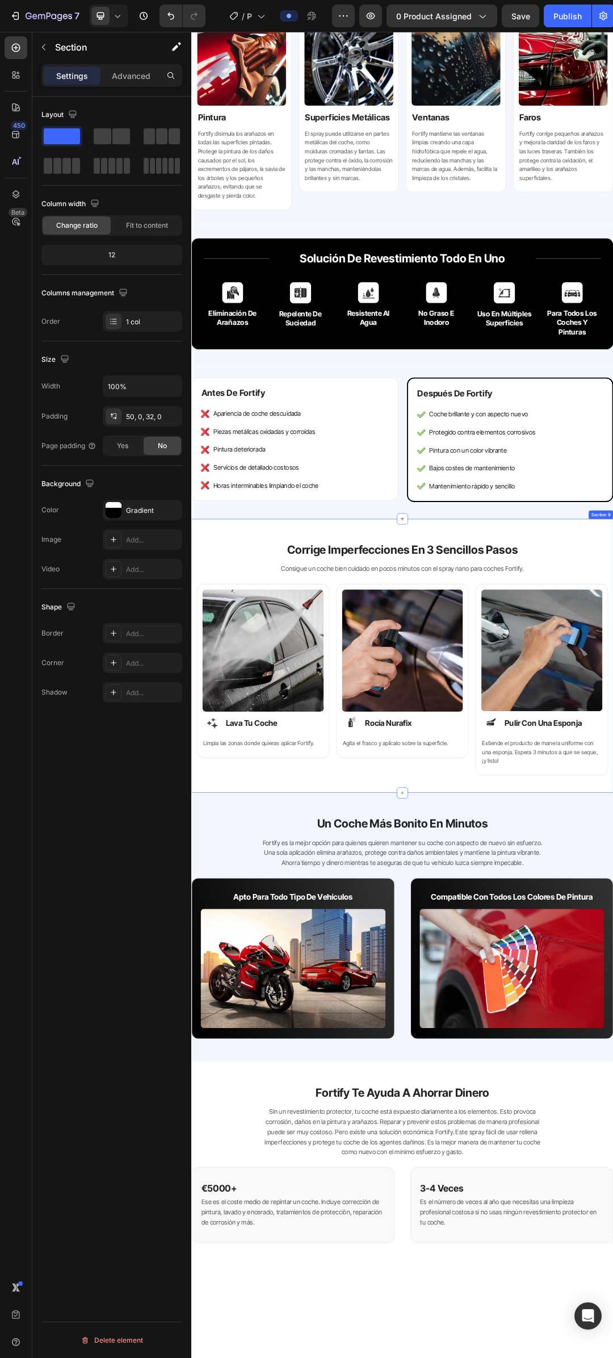
scroll to position [1250, 0]
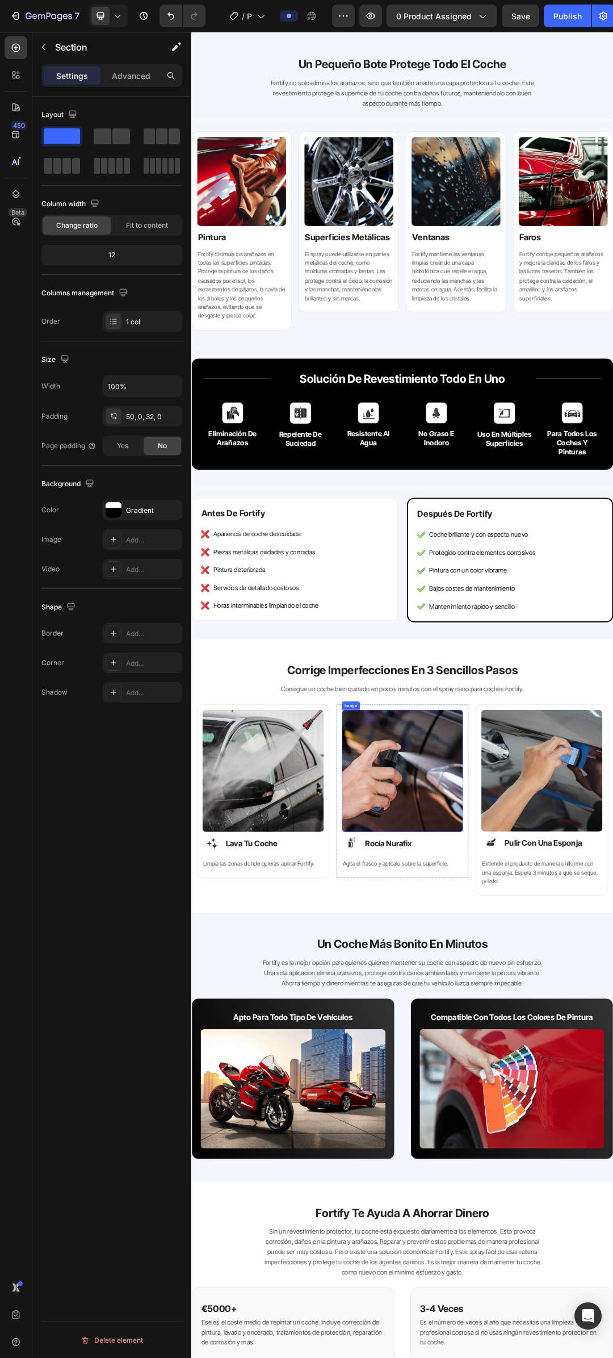
click at [517, 1213] on img at bounding box center [532, 1225] width 196 height 198
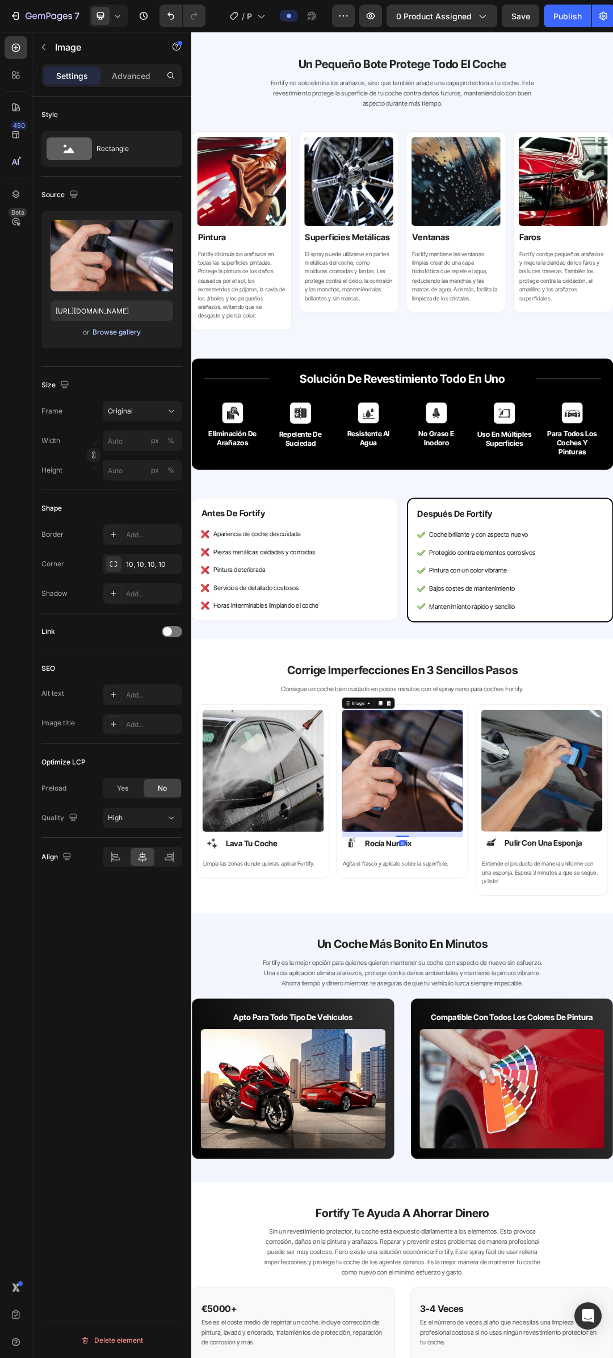
click at [113, 336] on div "Browse gallery" at bounding box center [117, 332] width 48 height 10
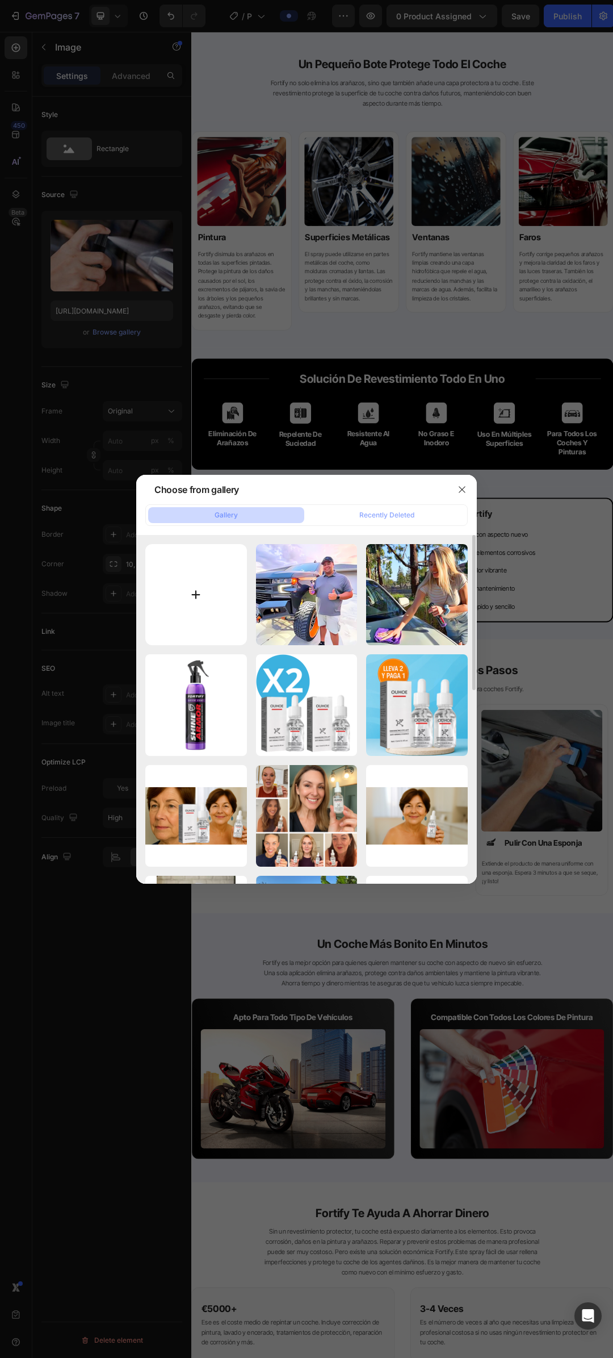
type input "C:\fakepath\4.png"
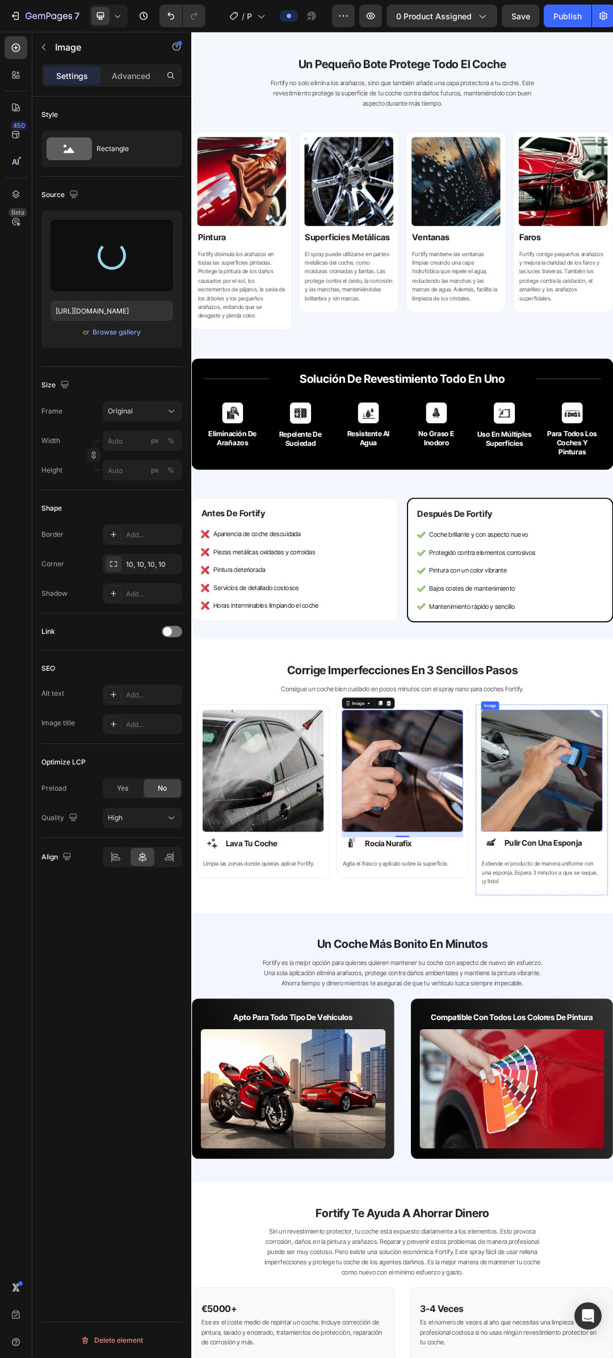
type input "[URL][DOMAIN_NAME]"
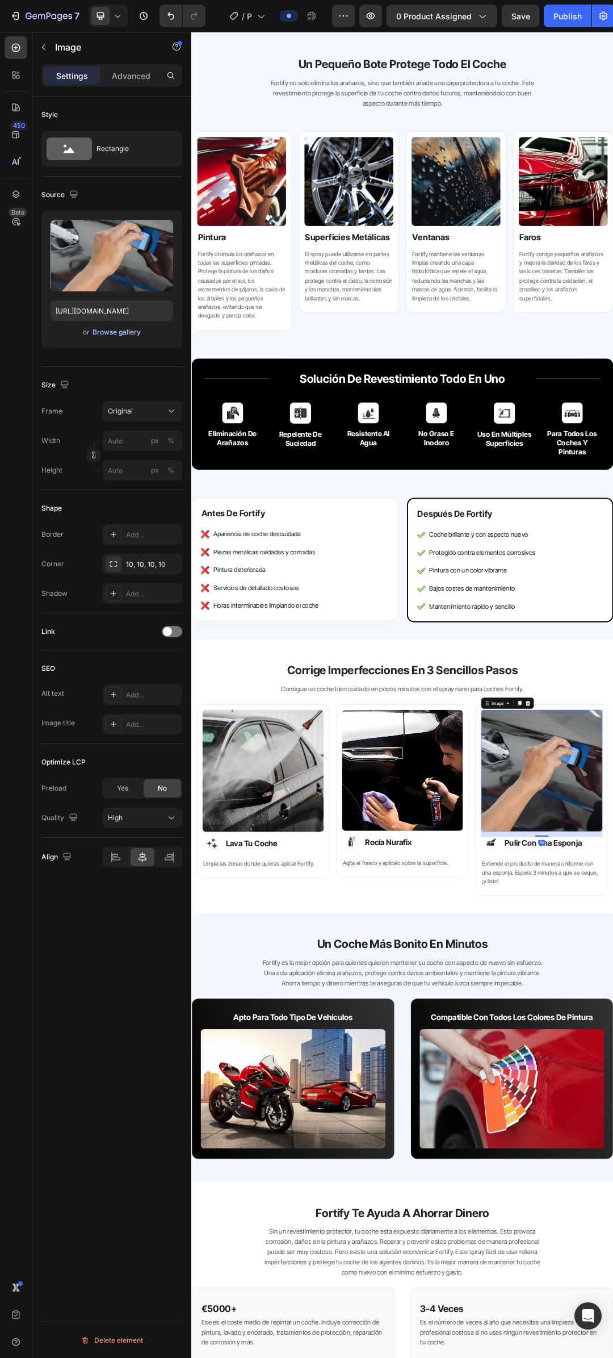
click at [128, 335] on div "Browse gallery" at bounding box center [117, 332] width 48 height 10
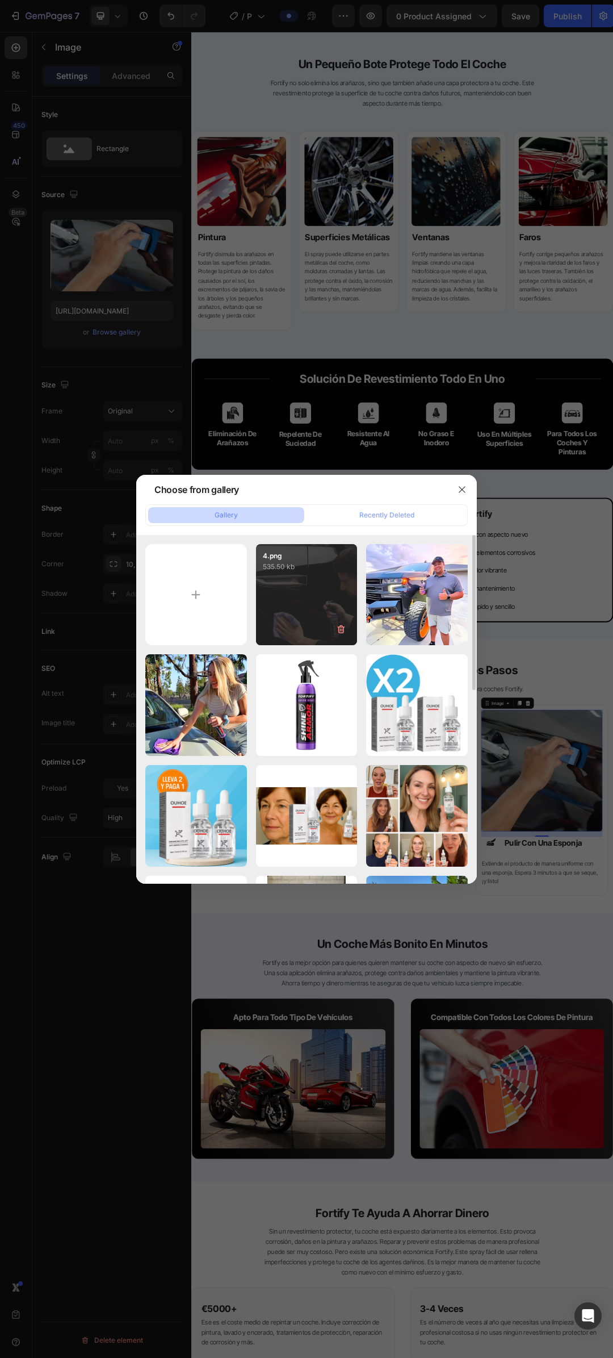
click at [345, 585] on div "4.png 535.50 kb" at bounding box center [307, 595] width 102 height 102
type input "[URL][DOMAIN_NAME]"
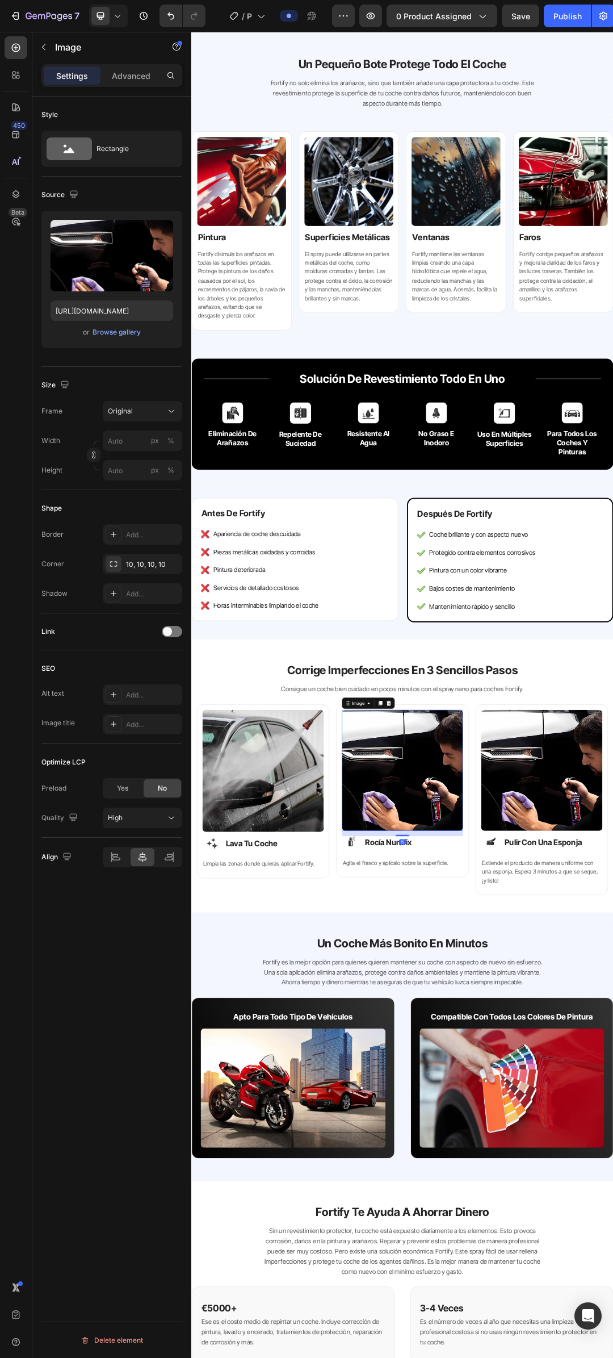
click at [548, 1204] on img at bounding box center [532, 1224] width 196 height 196
click at [124, 329] on div "Browse gallery" at bounding box center [117, 332] width 48 height 10
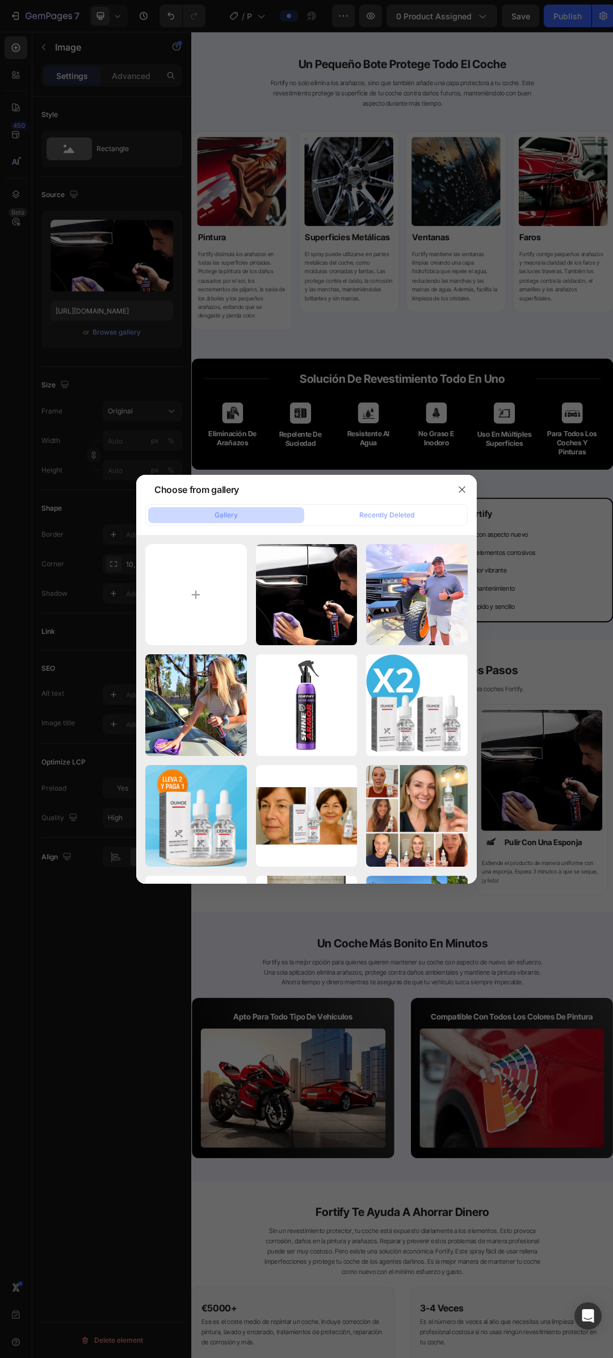
type input "C:\fakepath\5.png"
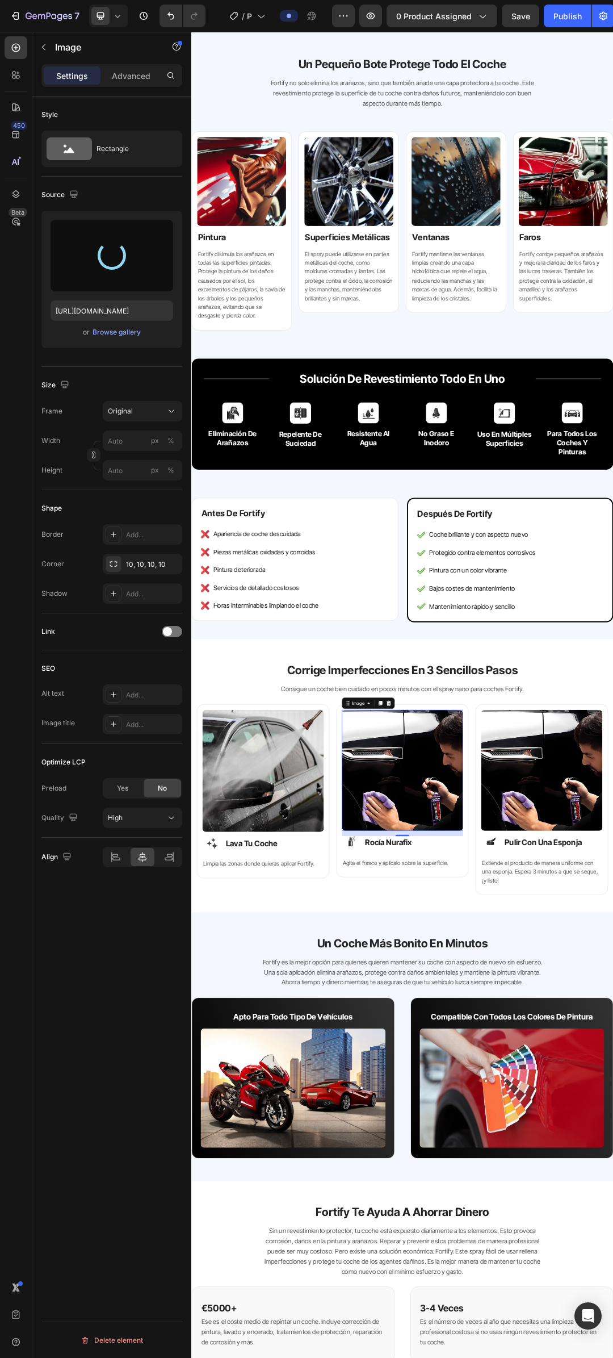
click at [545, 1217] on img at bounding box center [532, 1224] width 196 height 196
click at [126, 327] on div "Browse gallery" at bounding box center [117, 332] width 48 height 10
type input "[URL][DOMAIN_NAME]"
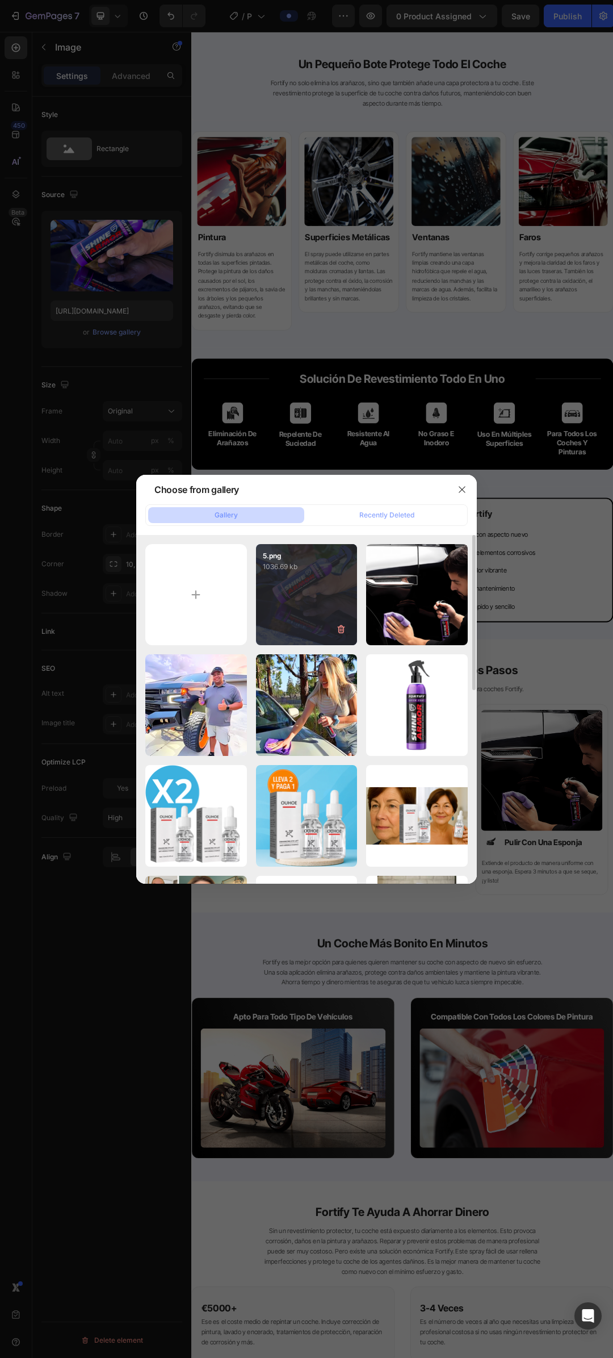
click at [330, 593] on div "5.png 1036.69 kb" at bounding box center [307, 595] width 102 height 102
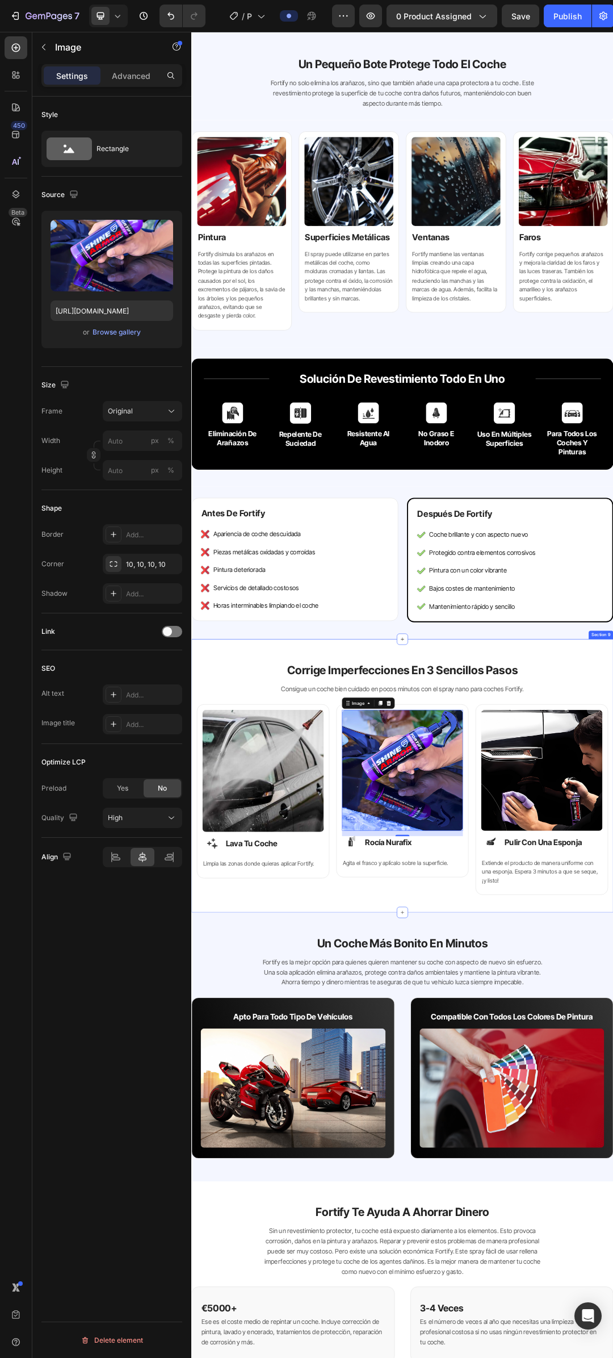
click at [613, 1028] on div "corrige imperfecciones en 3 sencillos pasos Heading Consigue un coche bien cuid…" at bounding box center [531, 1232] width 681 height 441
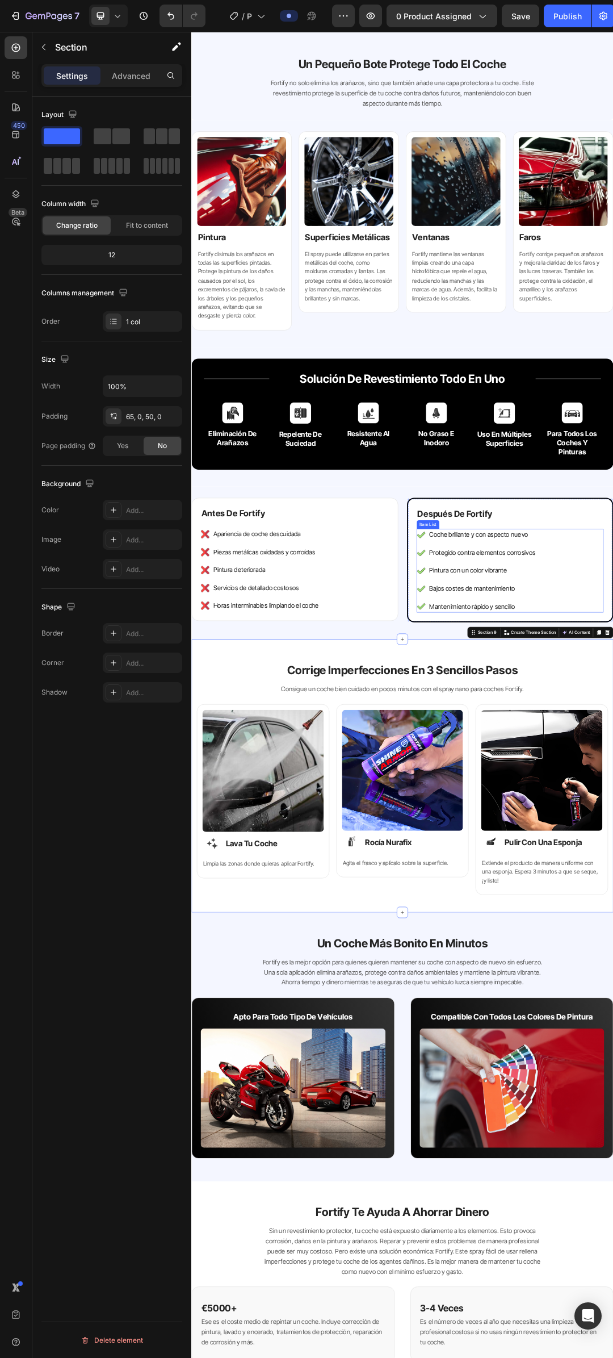
scroll to position [1193, 0]
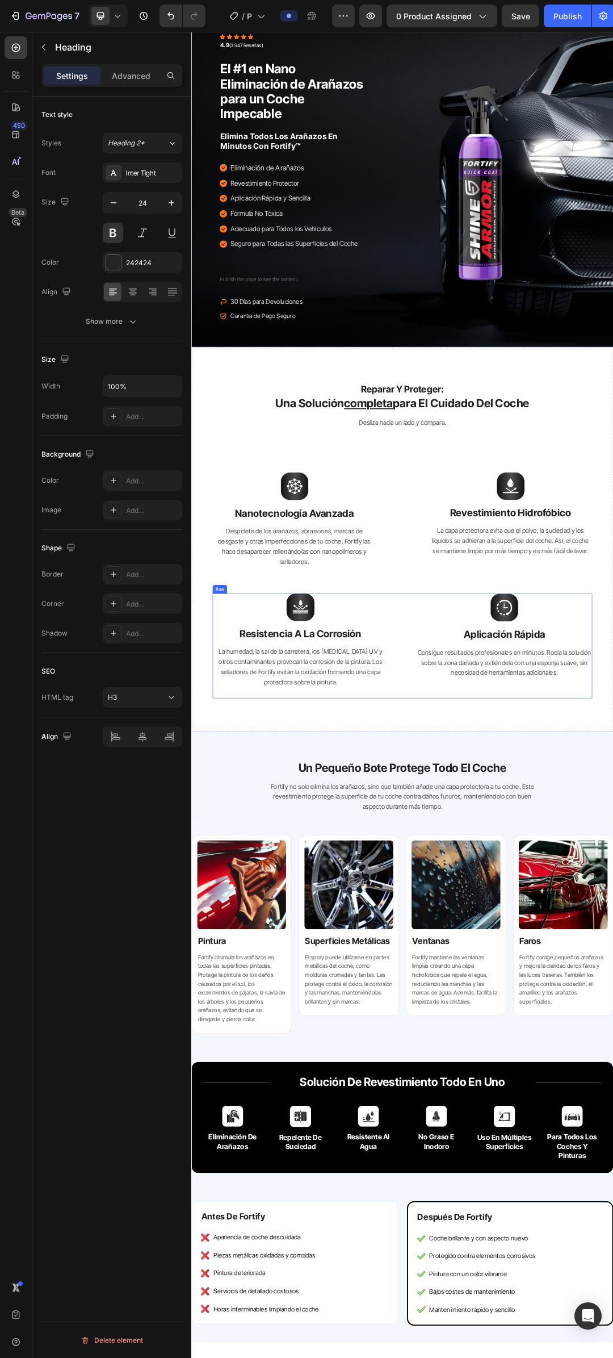
scroll to position [0, 0]
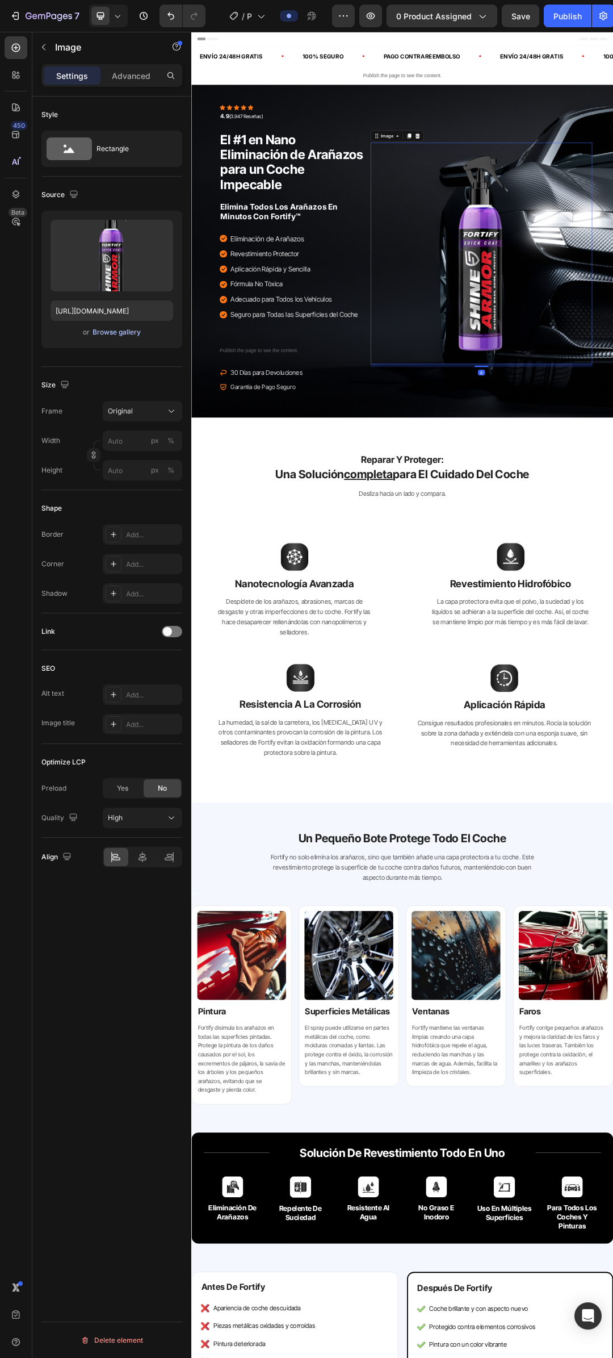
click at [121, 333] on div "Browse gallery" at bounding box center [117, 332] width 48 height 10
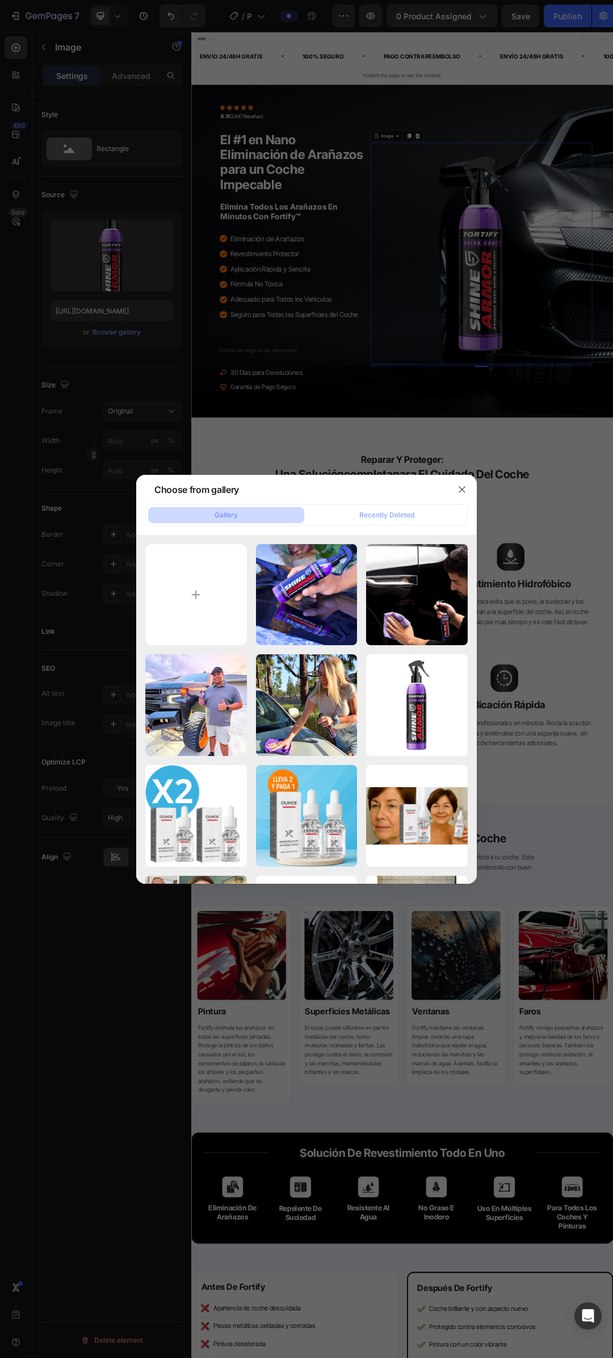
type input "C:\fakepath\8.png"
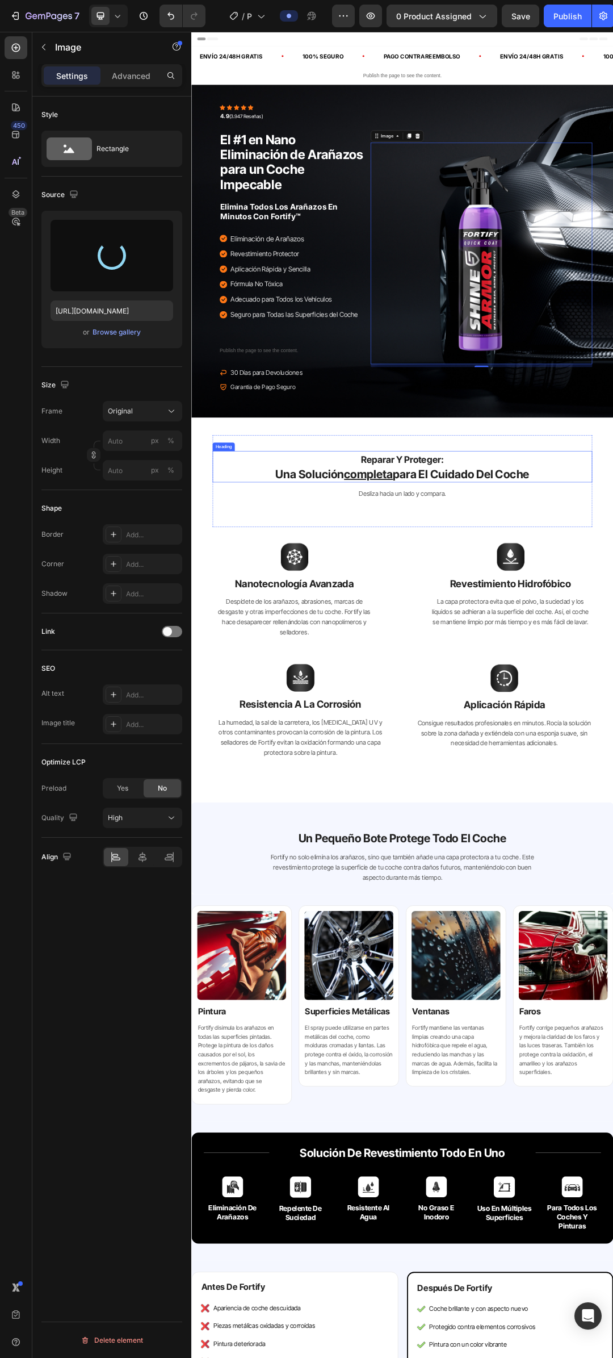
type input "[URL][DOMAIN_NAME]"
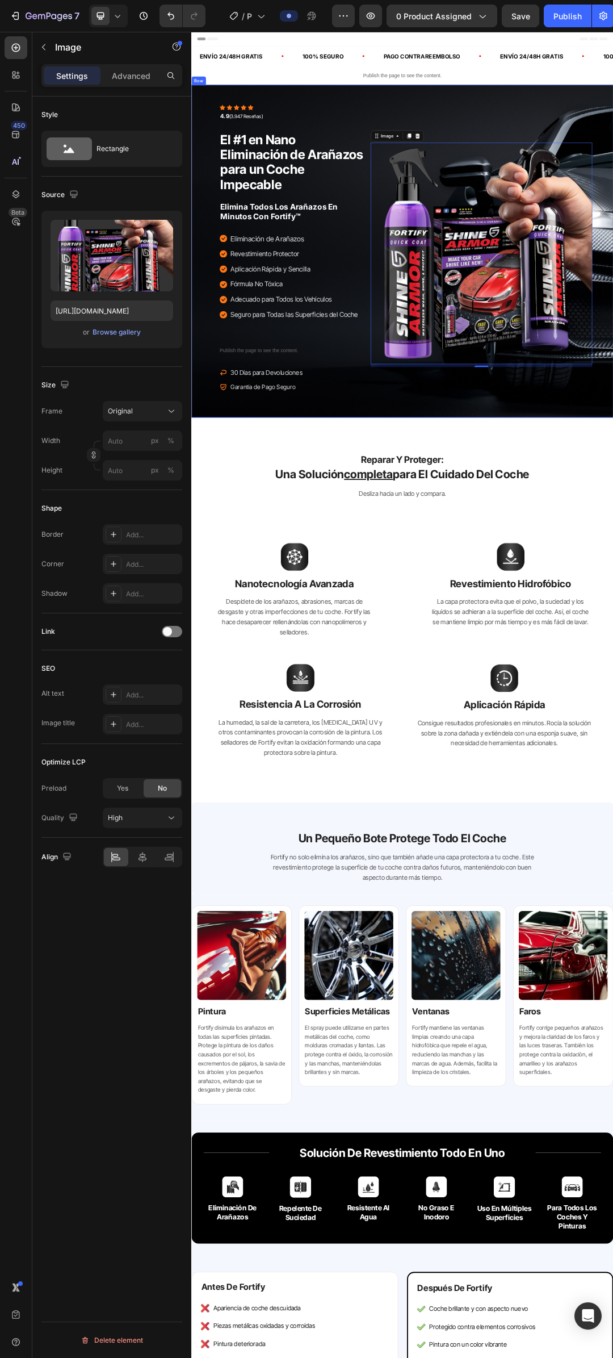
click at [613, 652] on div "Icon Icon Icon Icon Icon Icon List Hoz 4.9 (3.947 Reseñas) Text block Row El #1…" at bounding box center [531, 386] width 681 height 537
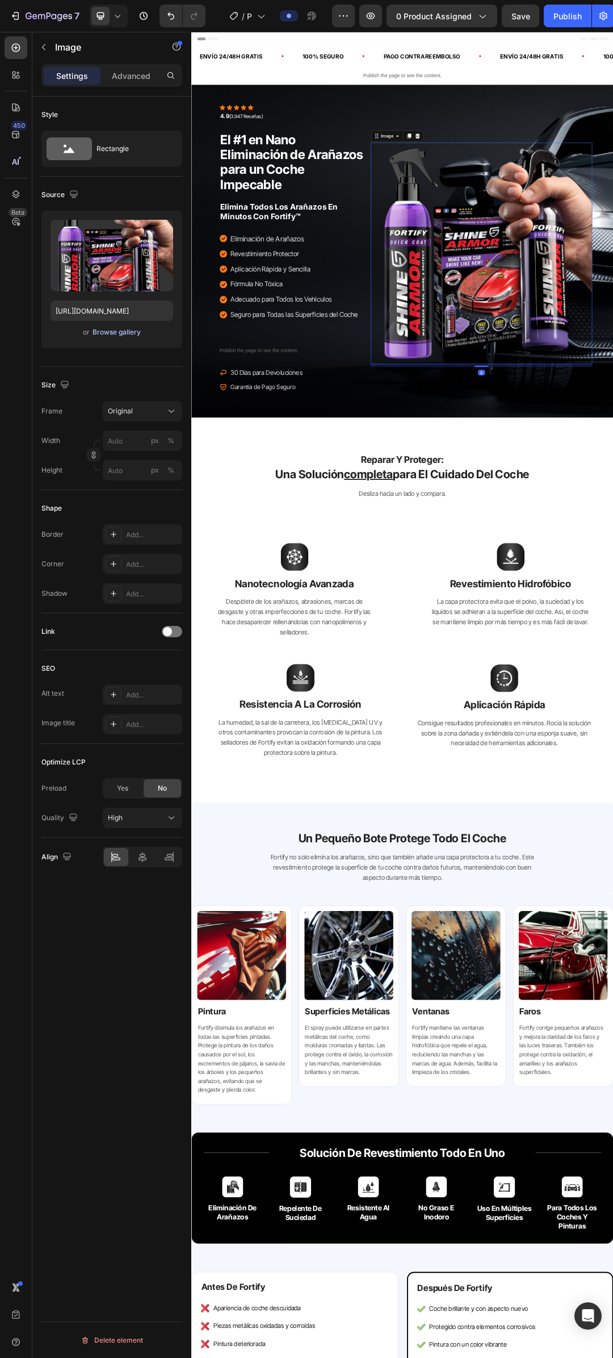
click at [103, 336] on div "Browse gallery" at bounding box center [117, 332] width 48 height 10
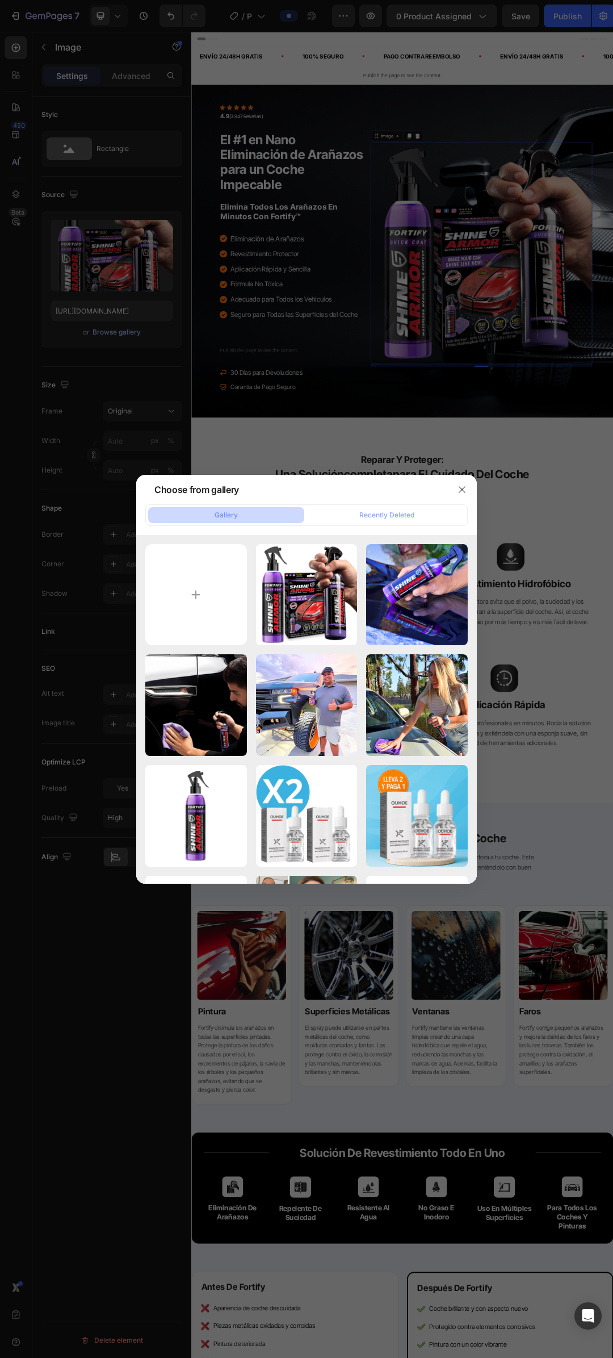
type input "C:\fakepath\1.png"
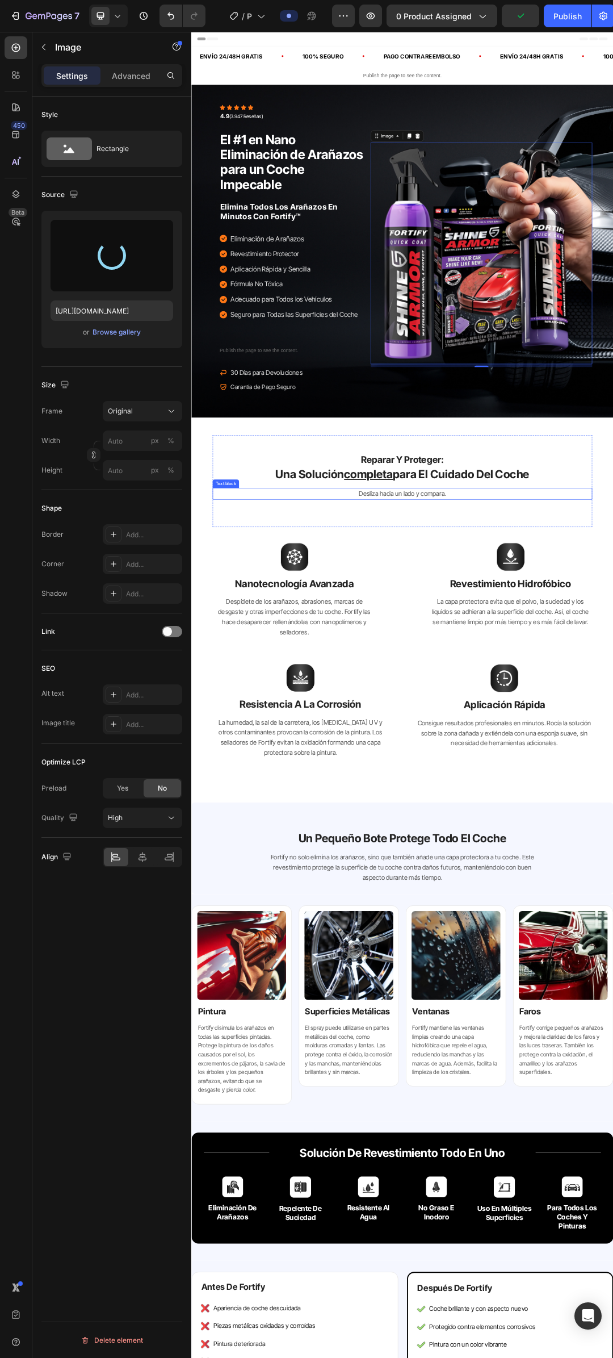
type input "https://cdn.shopify.com/s/files/1/0896/9787/8380/files/gempages_549180641413956…"
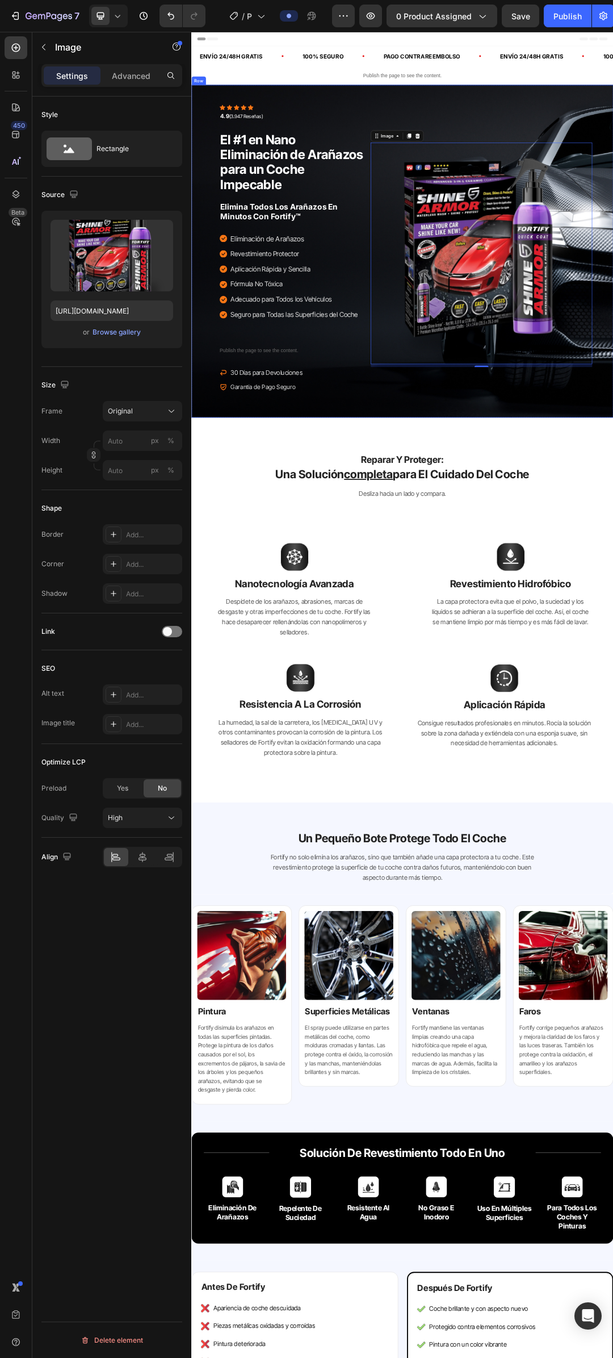
click at [613, 634] on div "Icon Icon Icon Icon Icon Icon List Hoz 4.9 (3.947 Reseñas) Text block Row El #1…" at bounding box center [531, 386] width 681 height 537
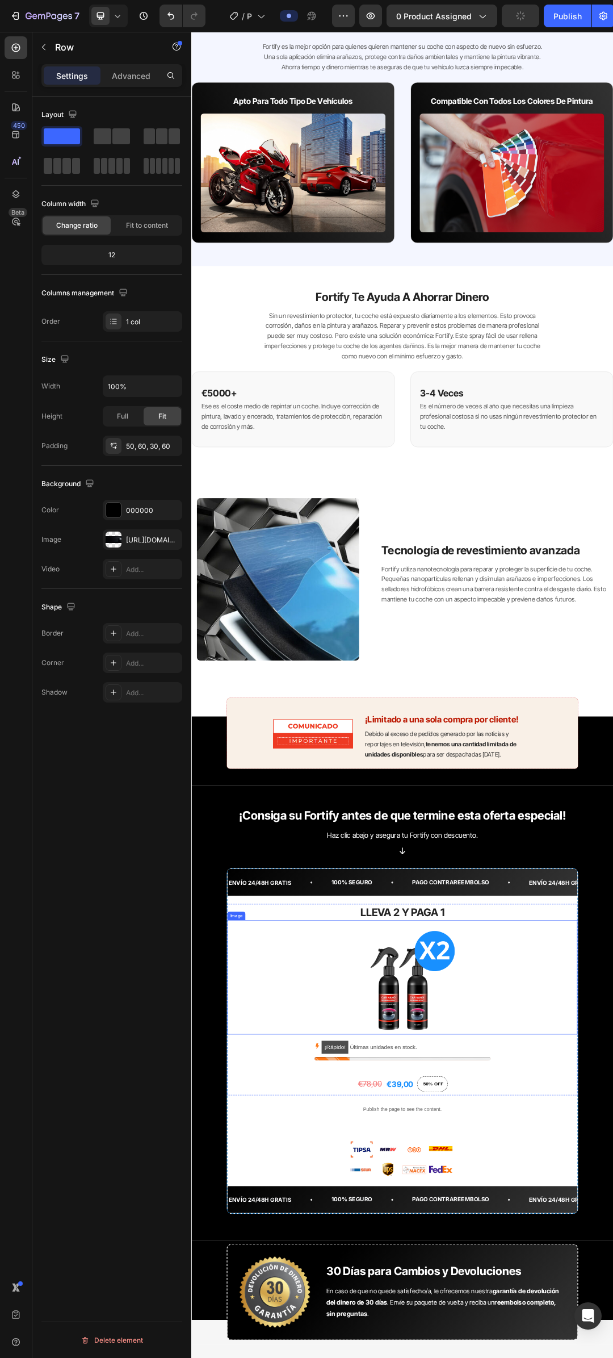
scroll to position [2952, 0]
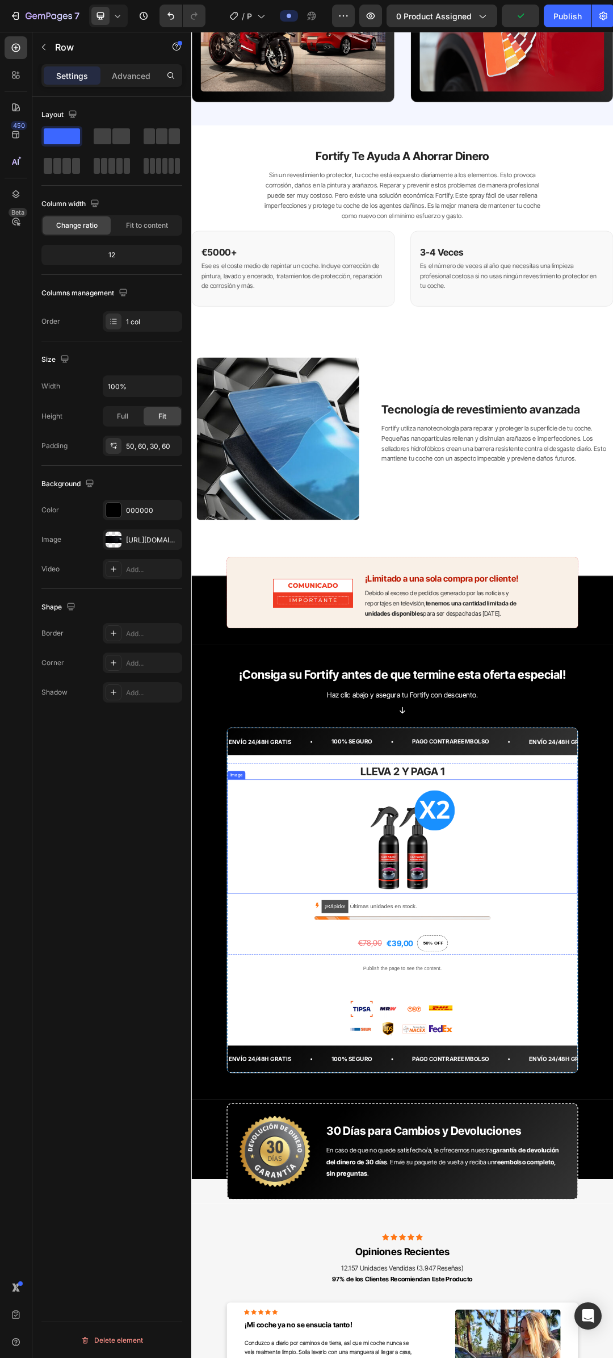
click at [541, 1354] on img at bounding box center [532, 1338] width 170 height 170
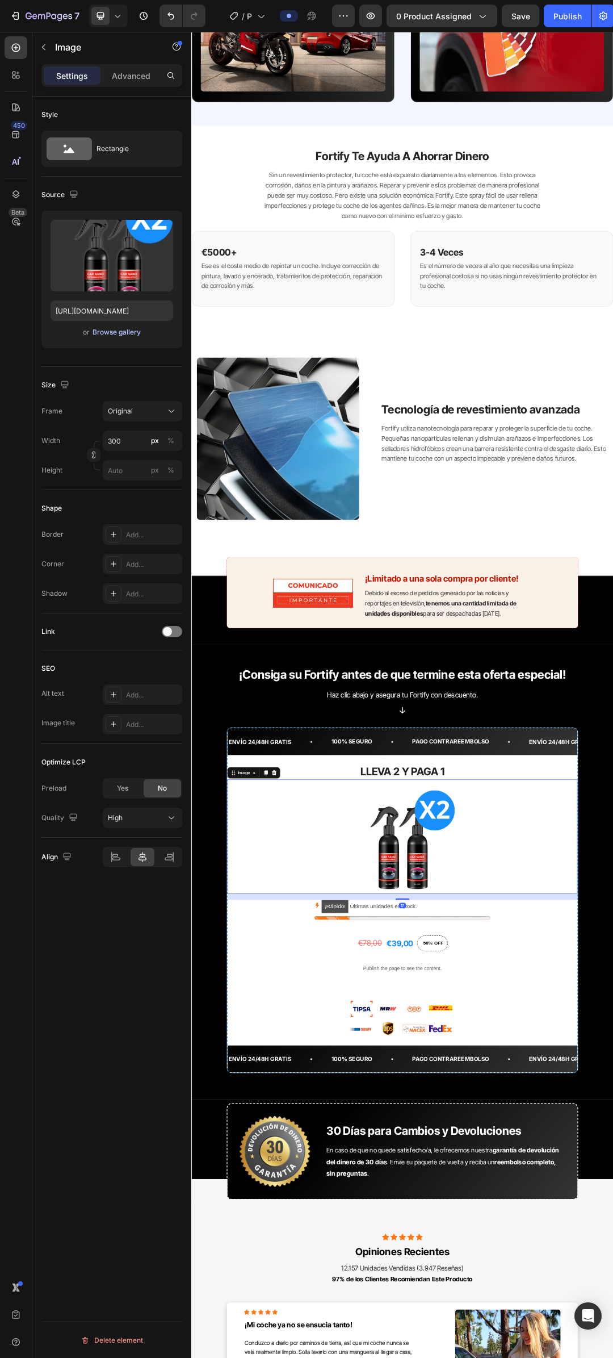
click at [118, 330] on div "Browse gallery" at bounding box center [117, 332] width 48 height 10
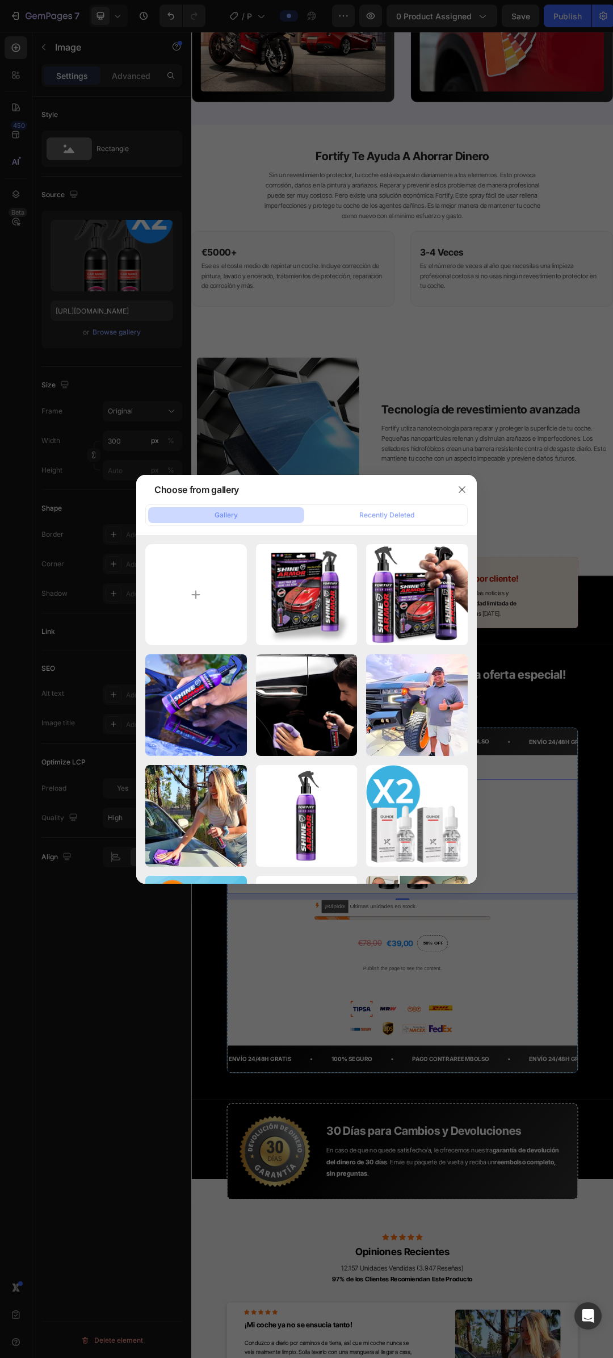
type input "C:\fakepath\2.png"
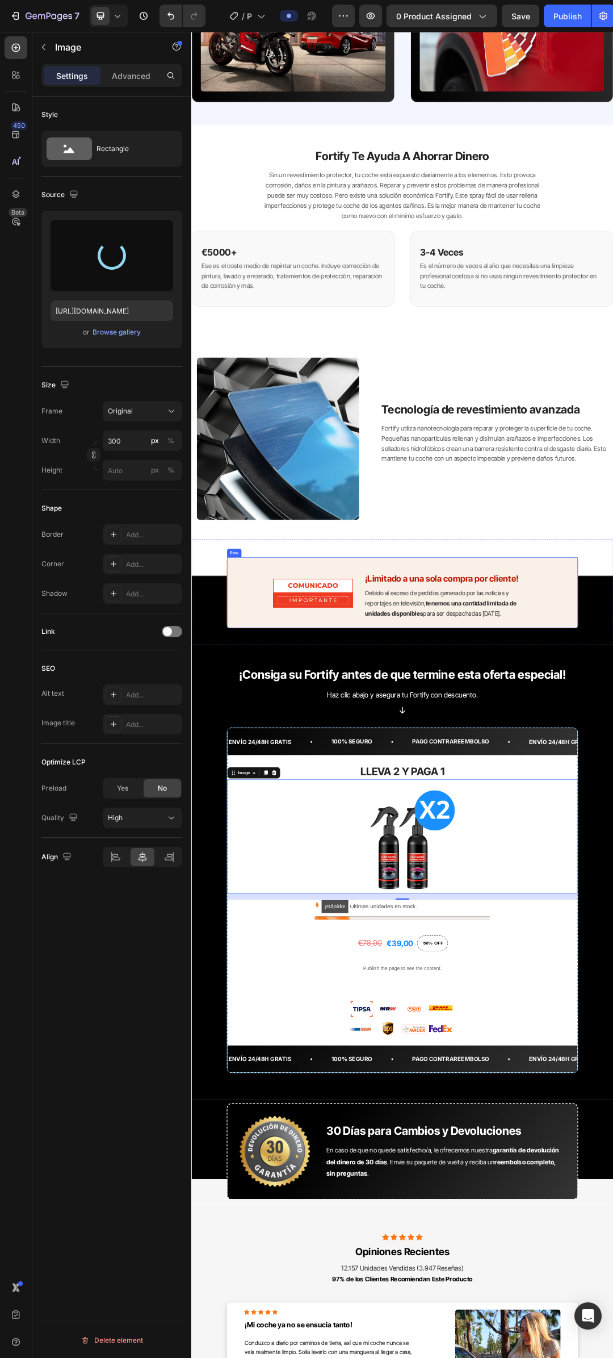
type input "https://cdn.shopify.com/s/files/1/0896/9787/8380/files/gempages_549180641413956…"
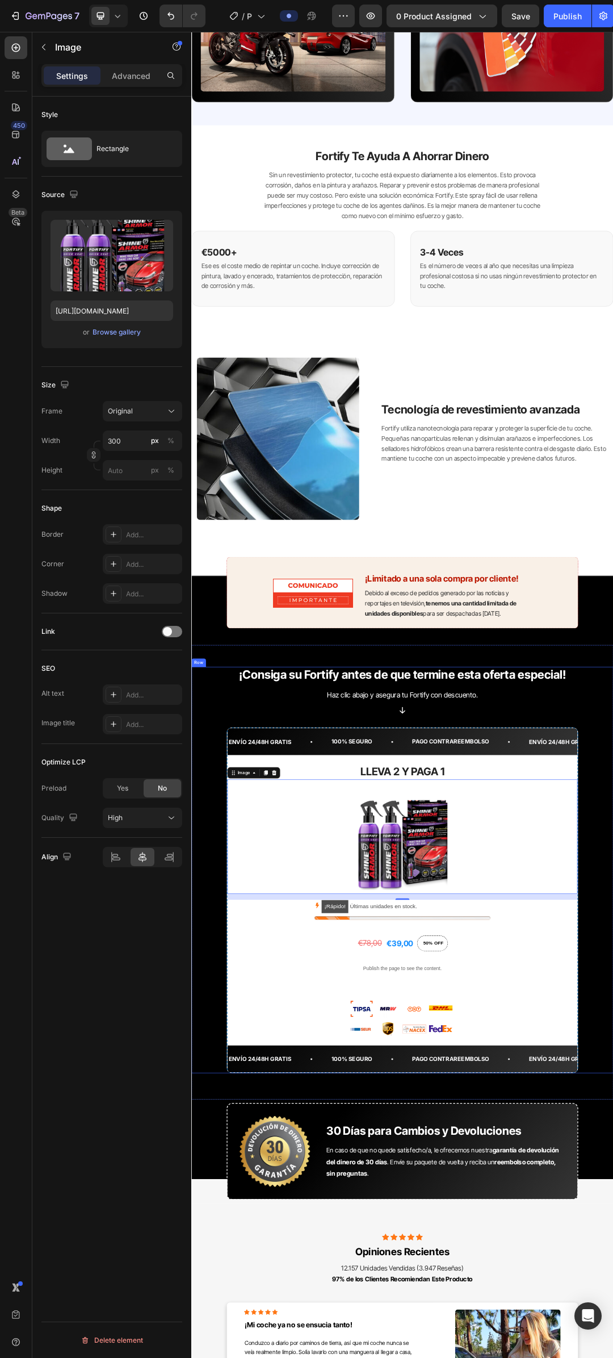
click at [613, 1192] on div "¡Consiga su Fortify antes de que termine esta oferta especial! Text block Haz c…" at bounding box center [531, 1384] width 681 height 655
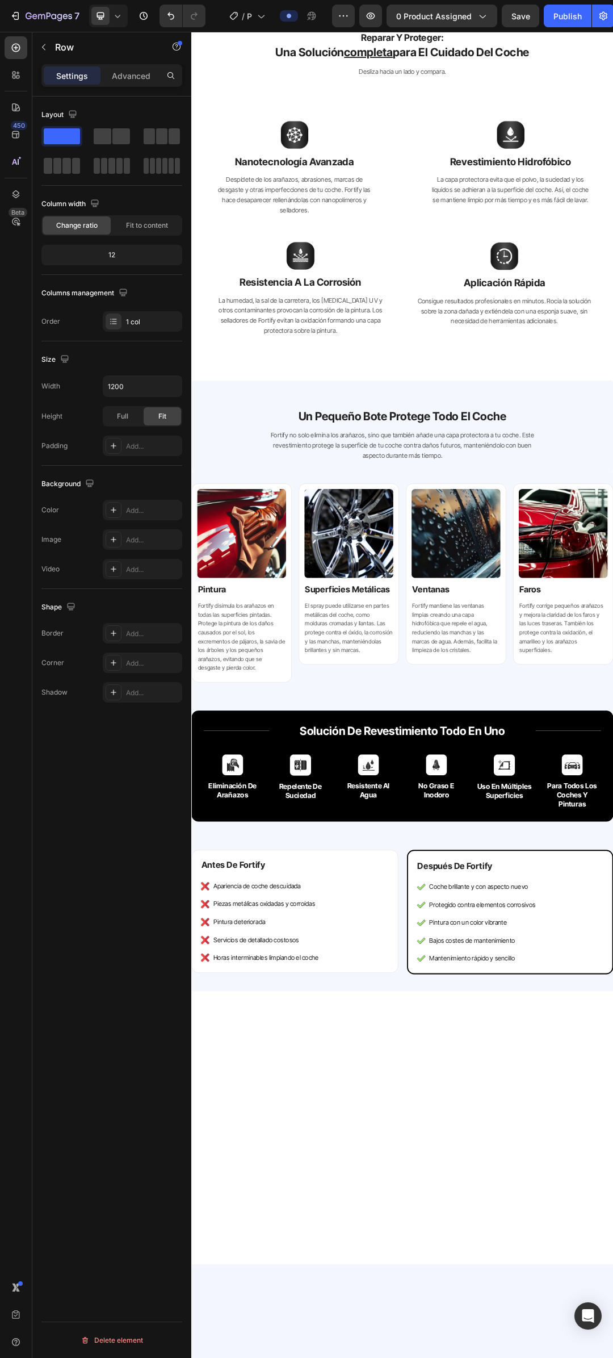
scroll to position [0, 0]
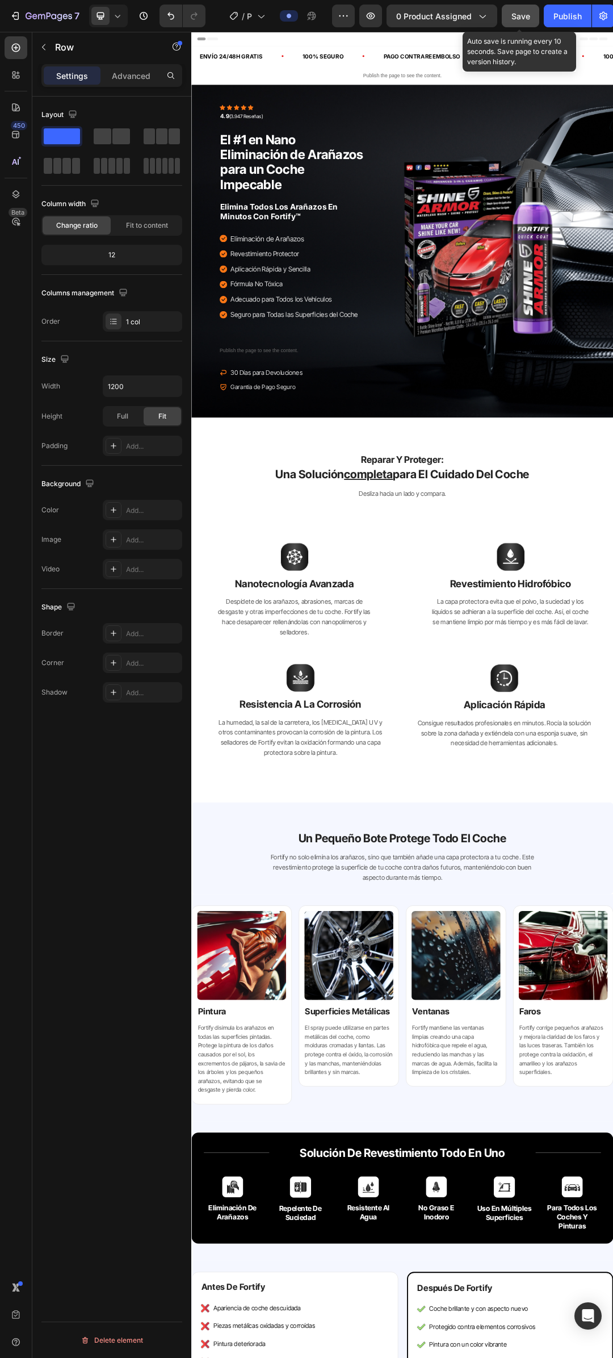
click at [522, 17] on span "Save" at bounding box center [521, 16] width 19 height 10
click at [473, 20] on div "0 product assigned" at bounding box center [441, 16] width 91 height 12
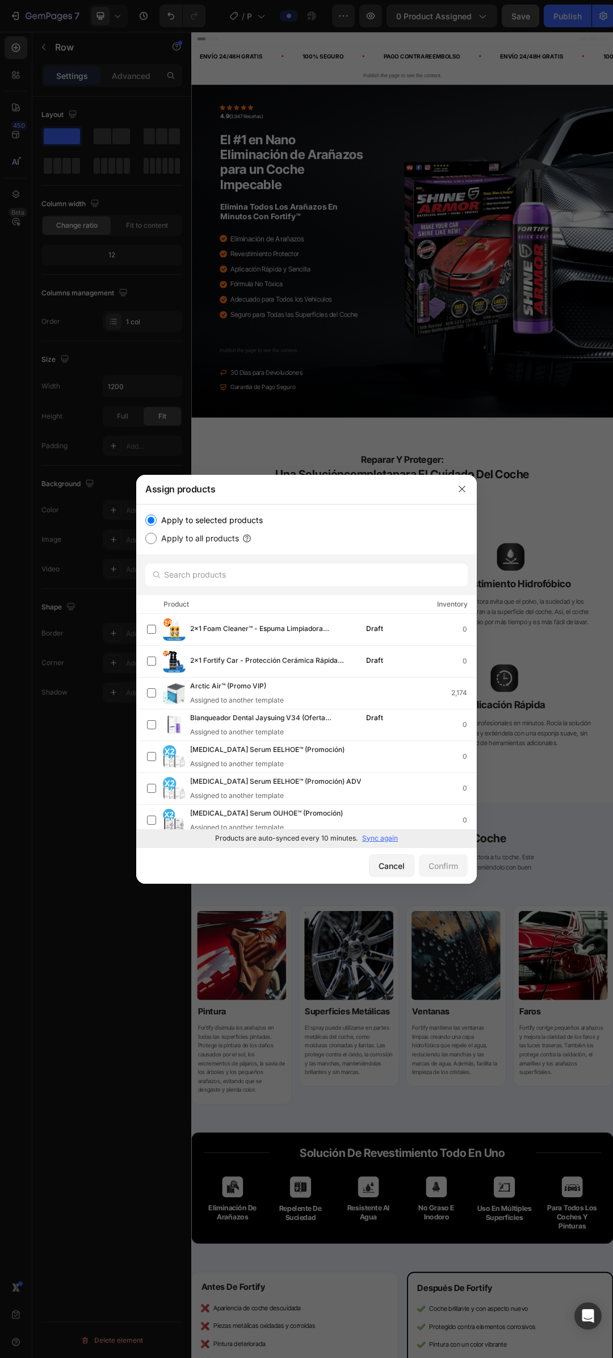
click at [387, 839] on p "Sync again" at bounding box center [380, 838] width 36 height 10
click at [265, 579] on input "text" at bounding box center [306, 574] width 322 height 23
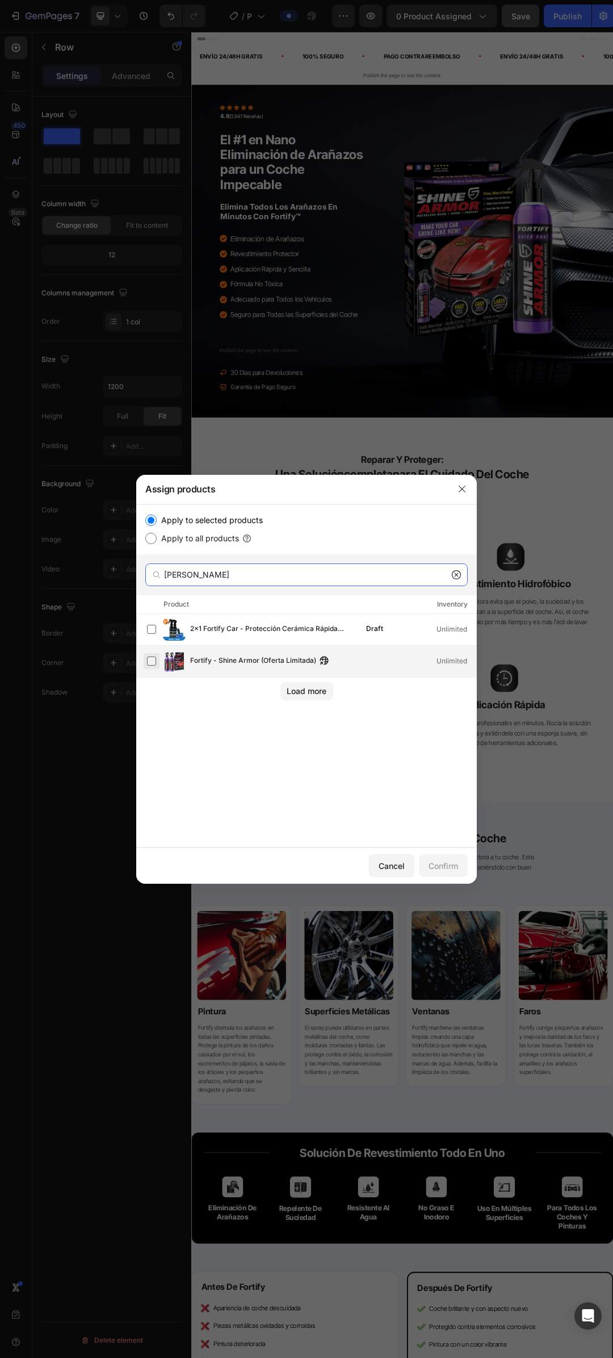
type input "forti"
click at [150, 661] on label at bounding box center [151, 660] width 9 height 9
click at [449, 864] on div "Confirm" at bounding box center [444, 866] width 30 height 12
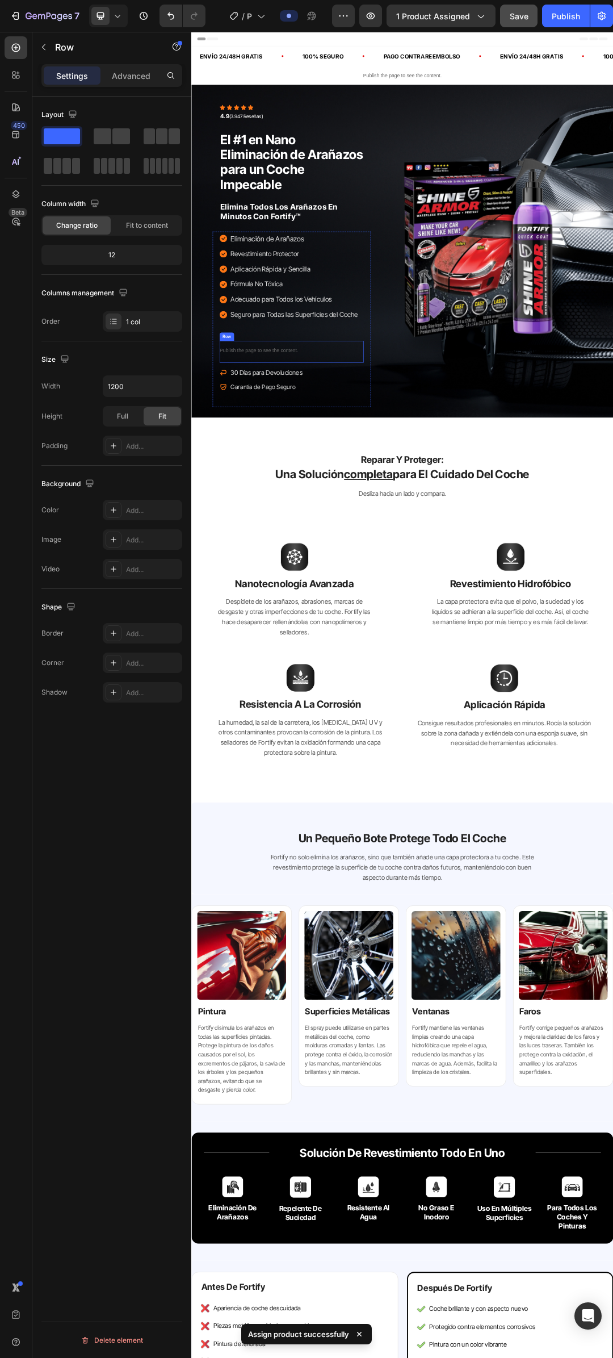
click at [418, 541] on div "Publish the page to see the content. Custom Code Row" at bounding box center [353, 548] width 233 height 35
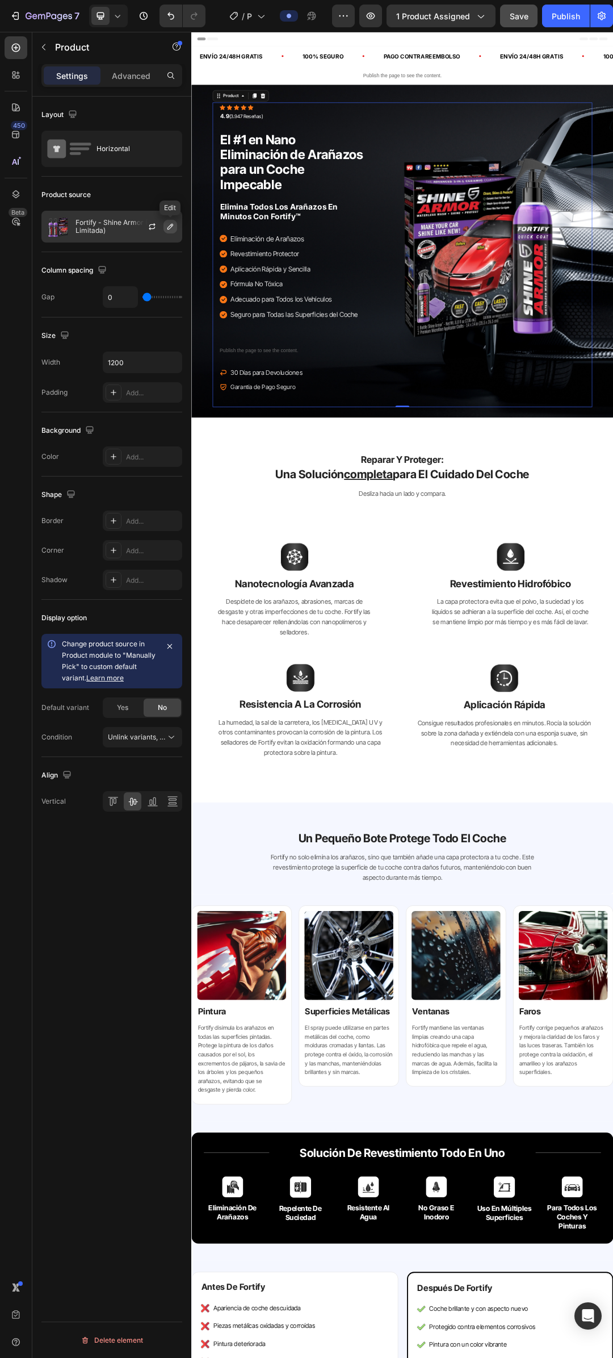
click at [170, 229] on icon "button" at bounding box center [170, 226] width 9 height 9
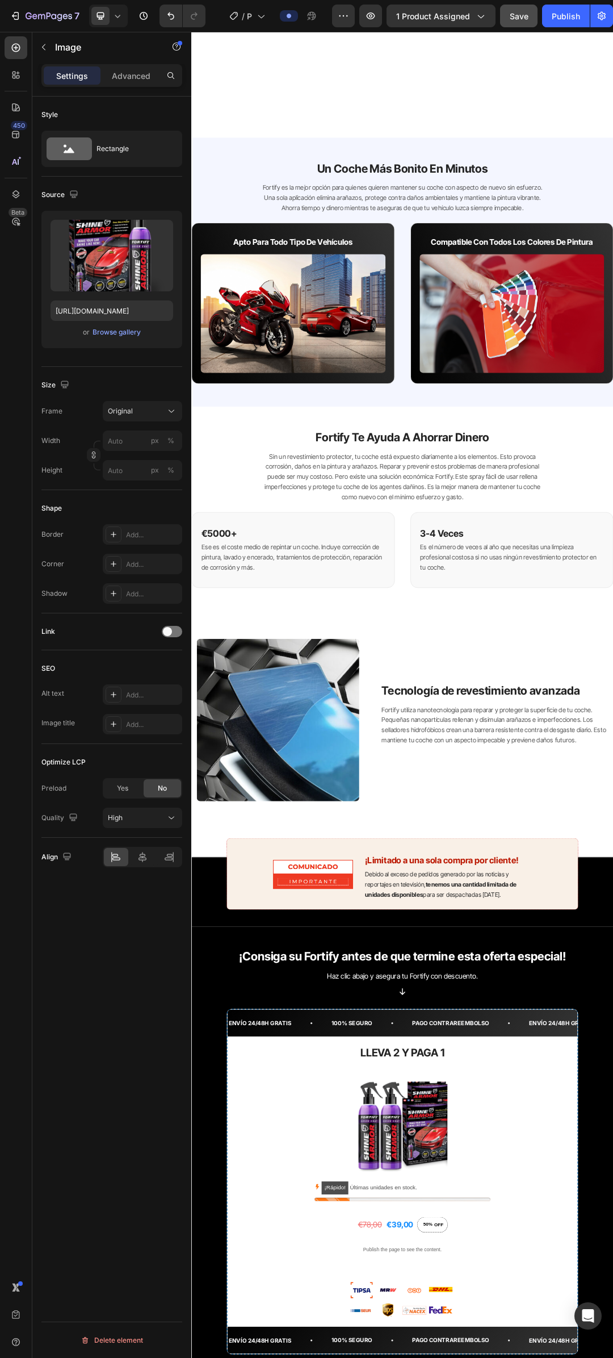
scroll to position [3180, 0]
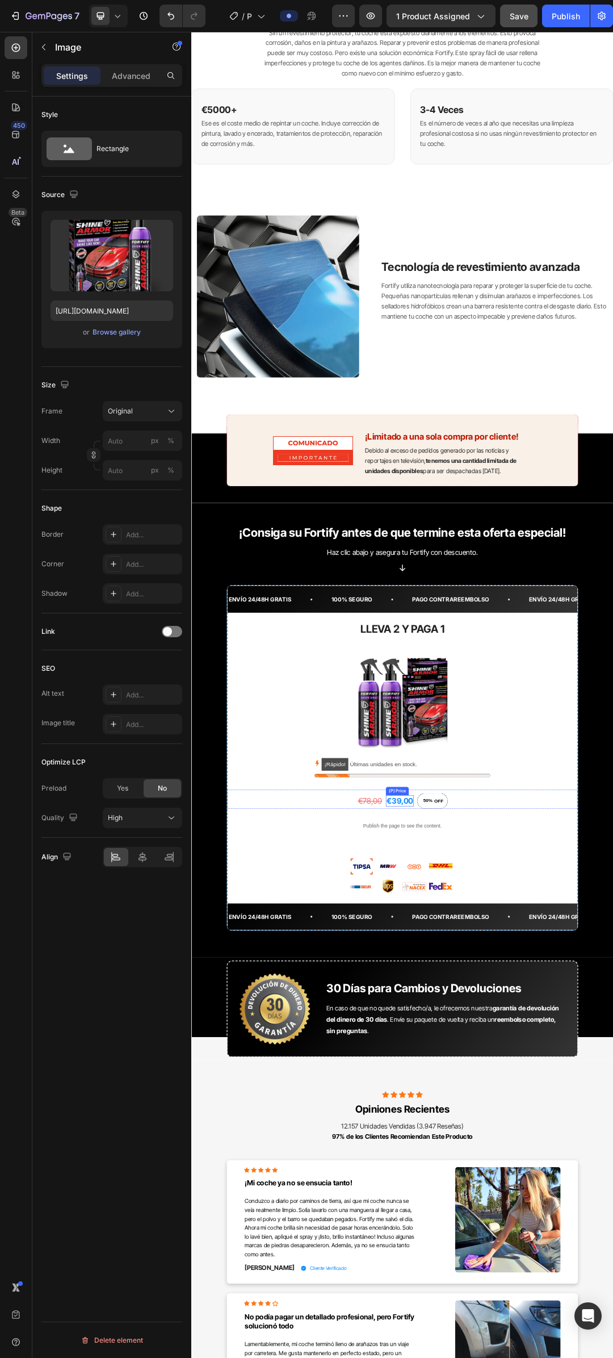
click at [542, 1268] on div "€39,00" at bounding box center [527, 1273] width 45 height 19
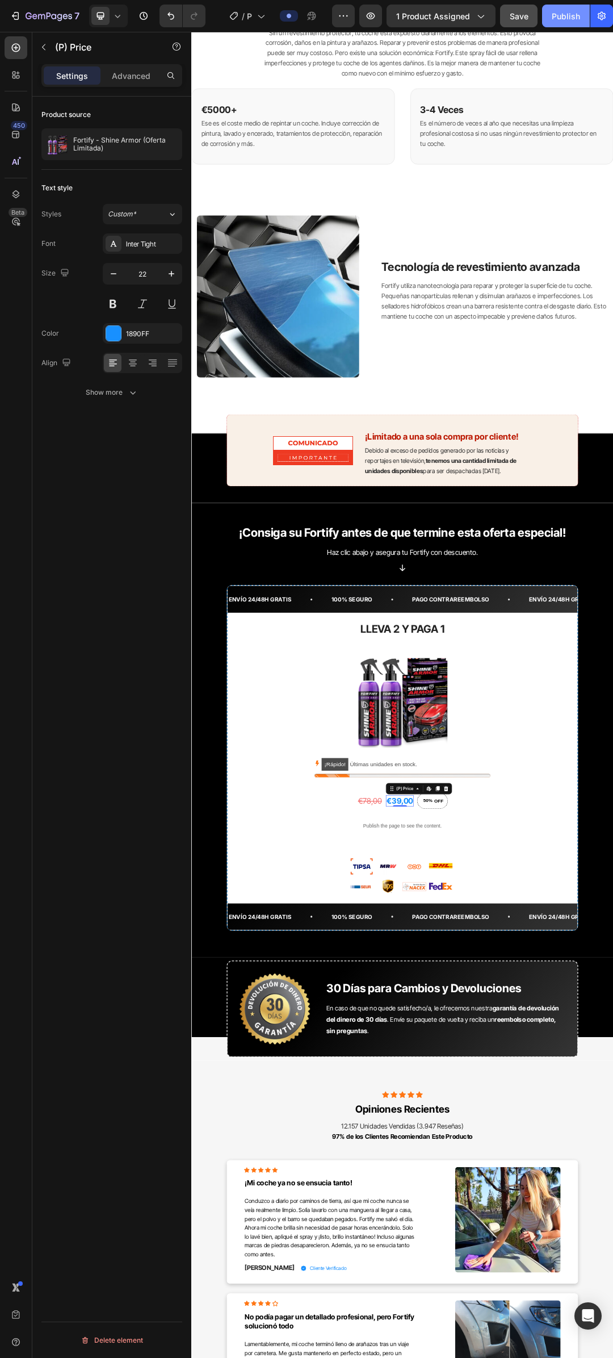
click at [560, 21] on div "Publish" at bounding box center [566, 16] width 28 height 12
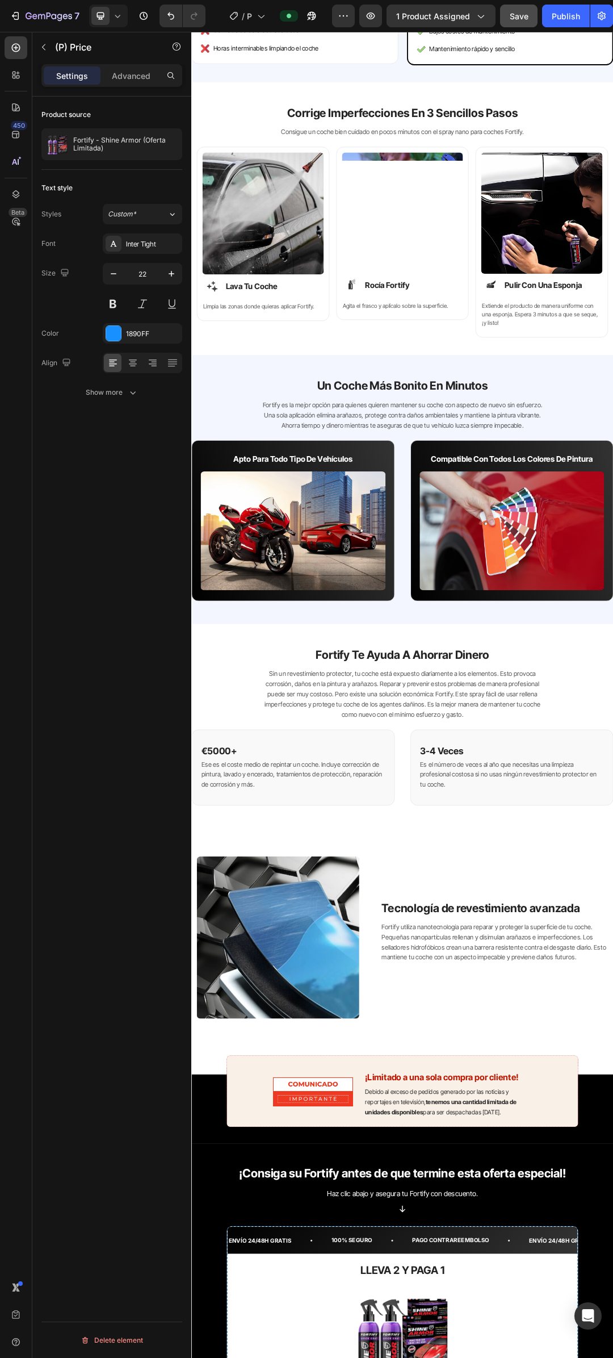
scroll to position [1874, 0]
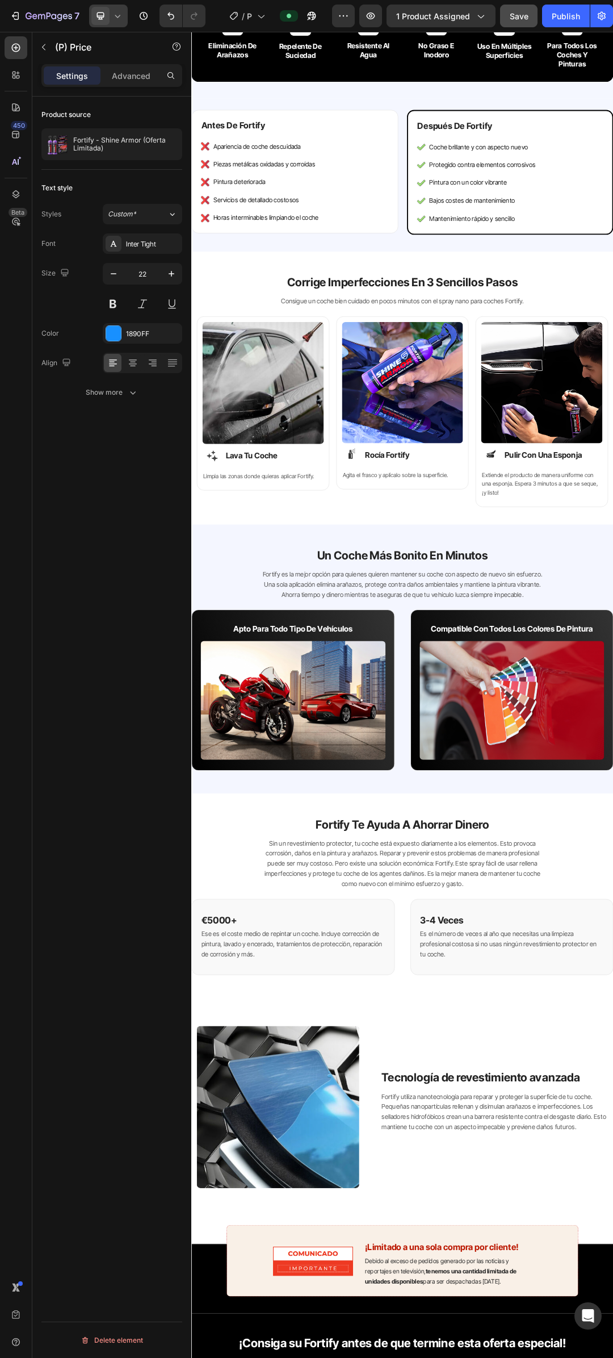
click at [123, 16] on icon at bounding box center [117, 15] width 11 height 11
click at [148, 86] on div "Mobile" at bounding box center [133, 95] width 84 height 18
type input "20"
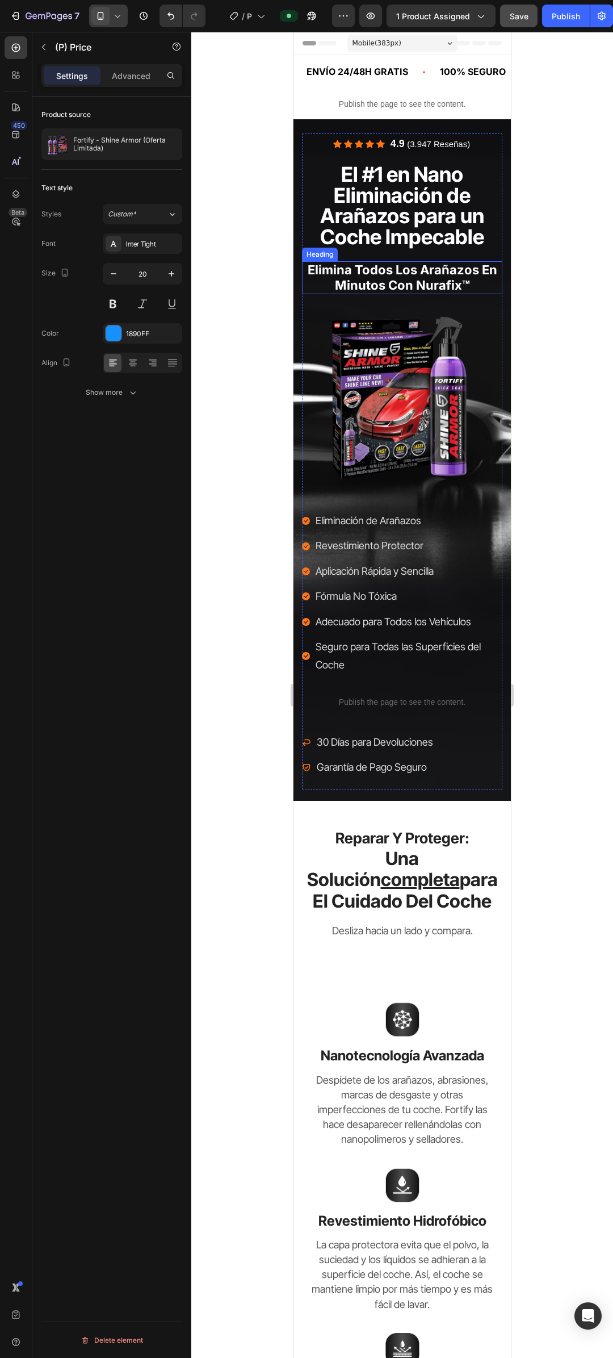
click at [432, 283] on strong "elimina todos los arañazos en minutos con nurafix™" at bounding box center [403, 277] width 190 height 30
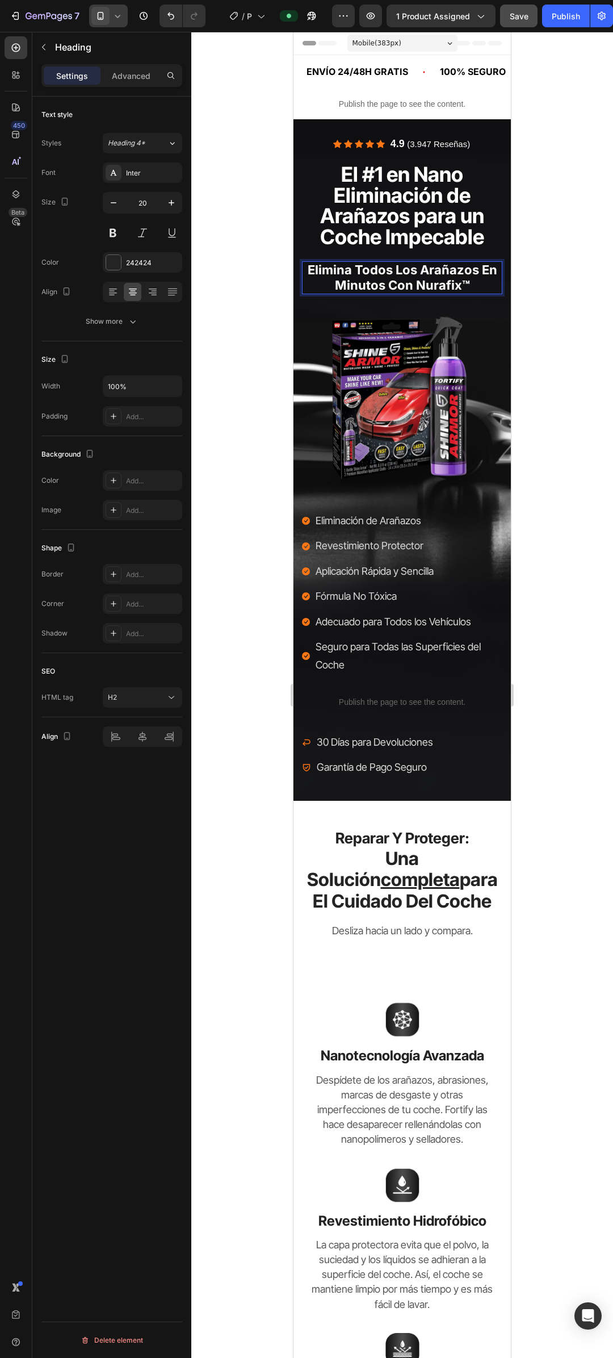
click at [438, 287] on strong "elimina todos los arañazos en minutos con nurafix™" at bounding box center [403, 277] width 190 height 30
click at [458, 561] on li "Icon Aplicación Rápida y Sencilla Text block" at bounding box center [402, 571] width 200 height 20
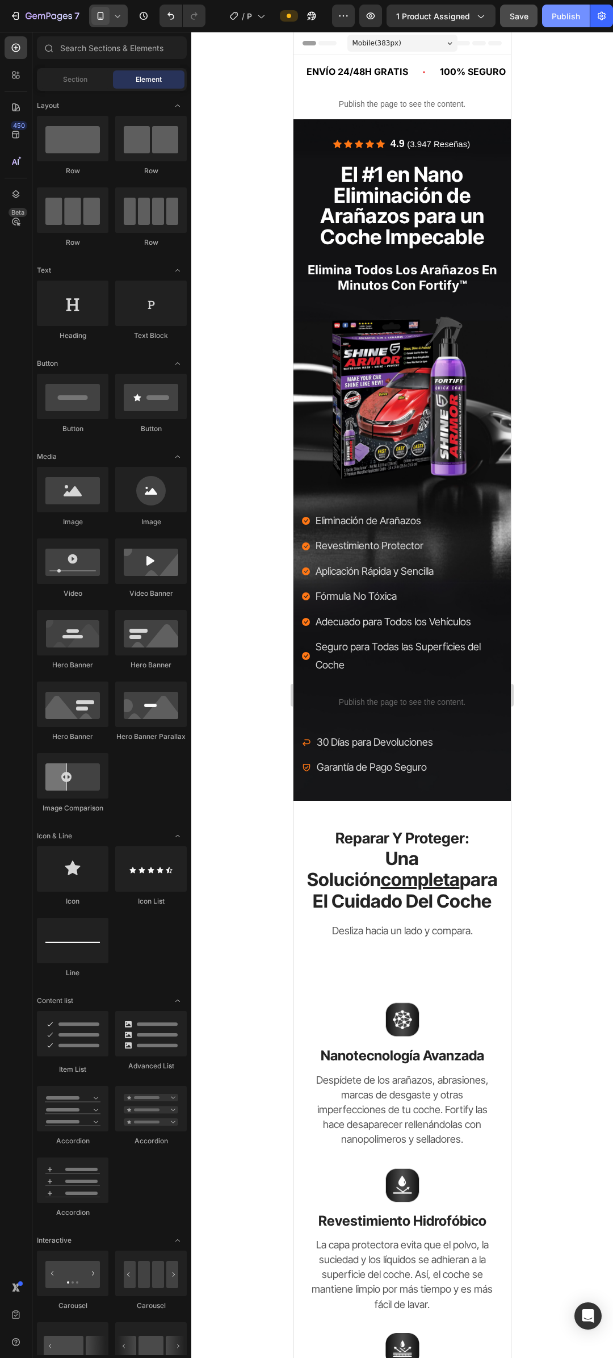
click at [559, 16] on div "Publish" at bounding box center [566, 16] width 28 height 12
click at [118, 19] on icon at bounding box center [117, 15] width 11 height 11
drag, startPoint x: 140, startPoint y: 42, endPoint x: 14, endPoint y: 90, distance: 134.4
click at [140, 50] on div "Desktop" at bounding box center [133, 59] width 84 height 18
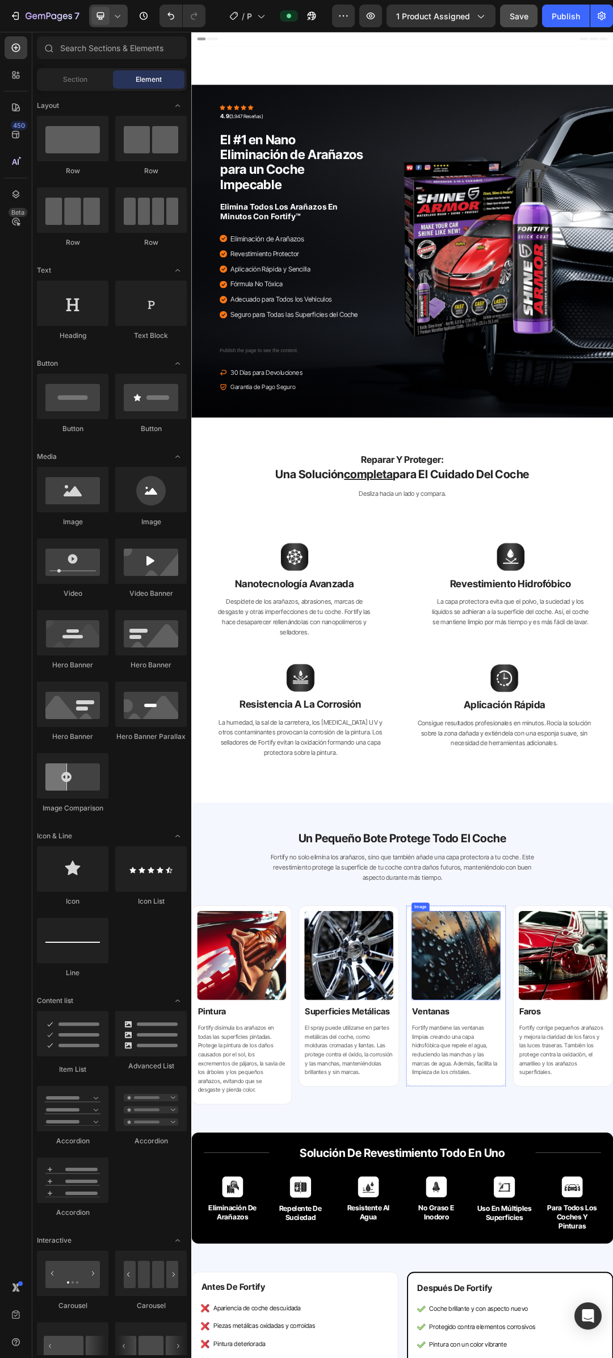
scroll to position [511, 0]
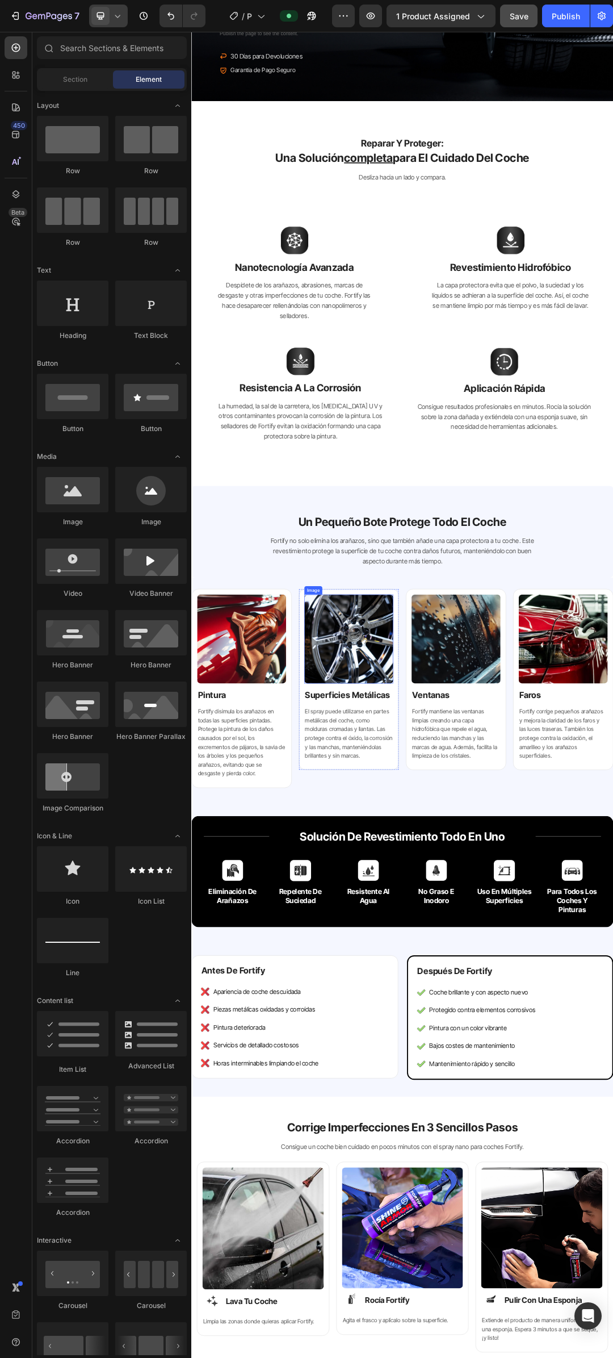
click at [470, 999] on img at bounding box center [446, 1012] width 144 height 144
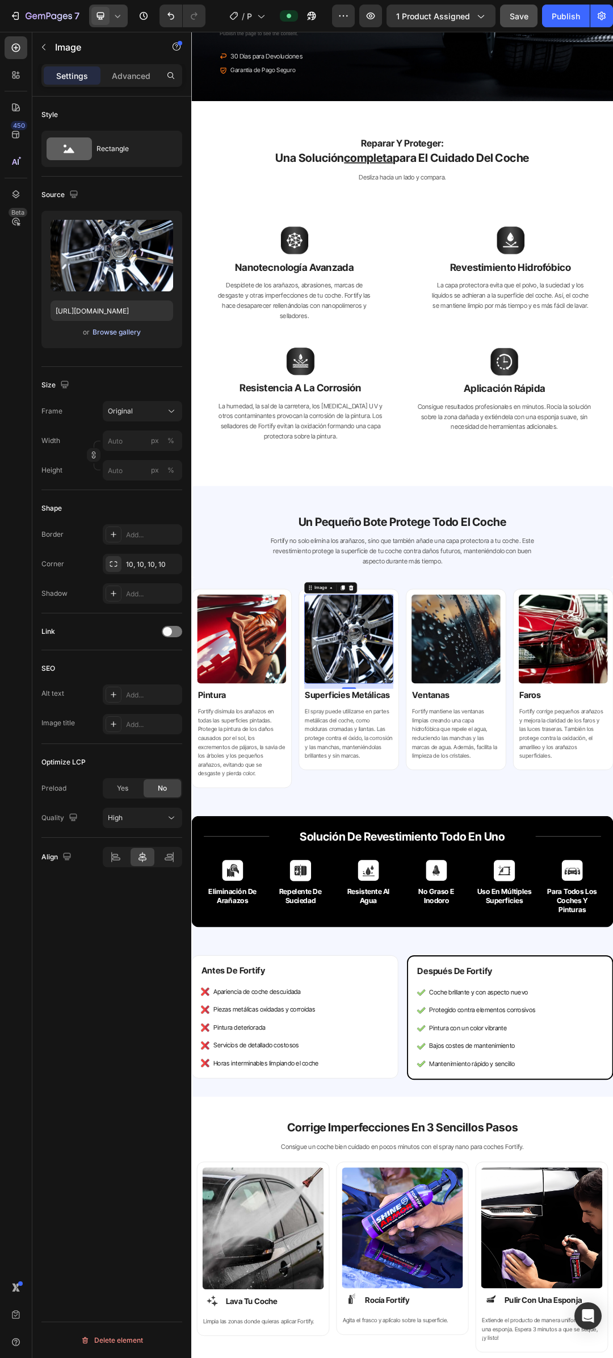
click at [121, 332] on div "Browse gallery" at bounding box center [117, 332] width 48 height 10
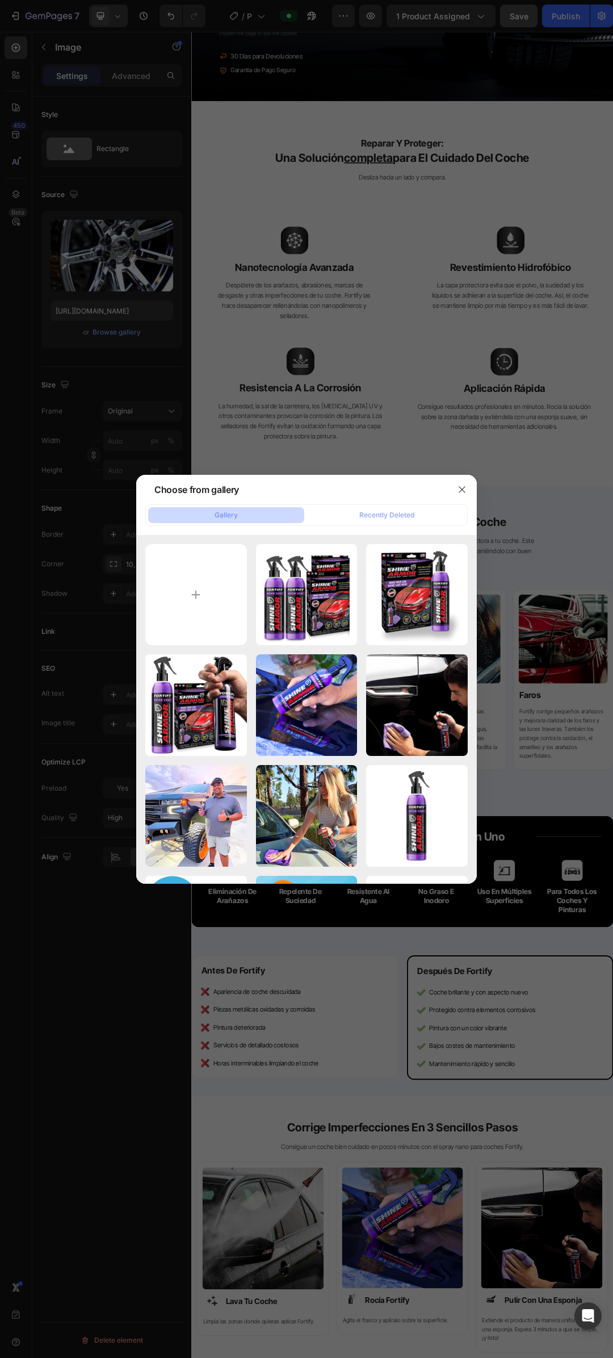
type input "C:\fakepath\6.png"
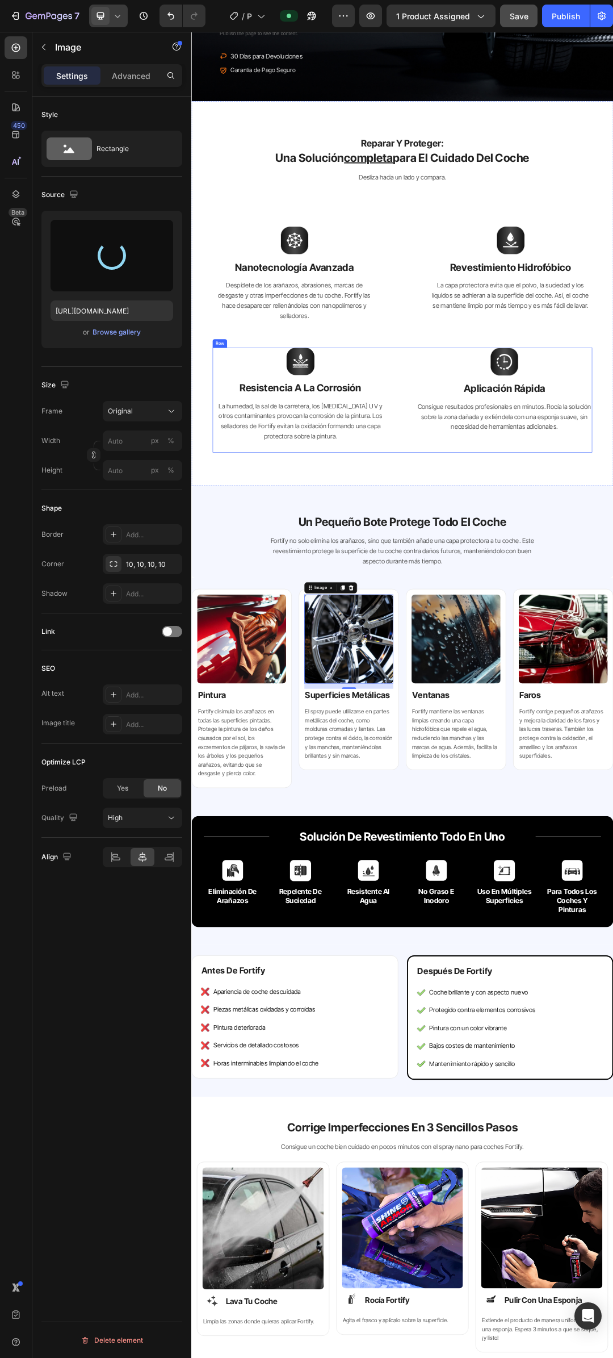
type input "https://cdn.shopify.com/s/files/1/0896/9787/8380/files/gempages_549180641413956…"
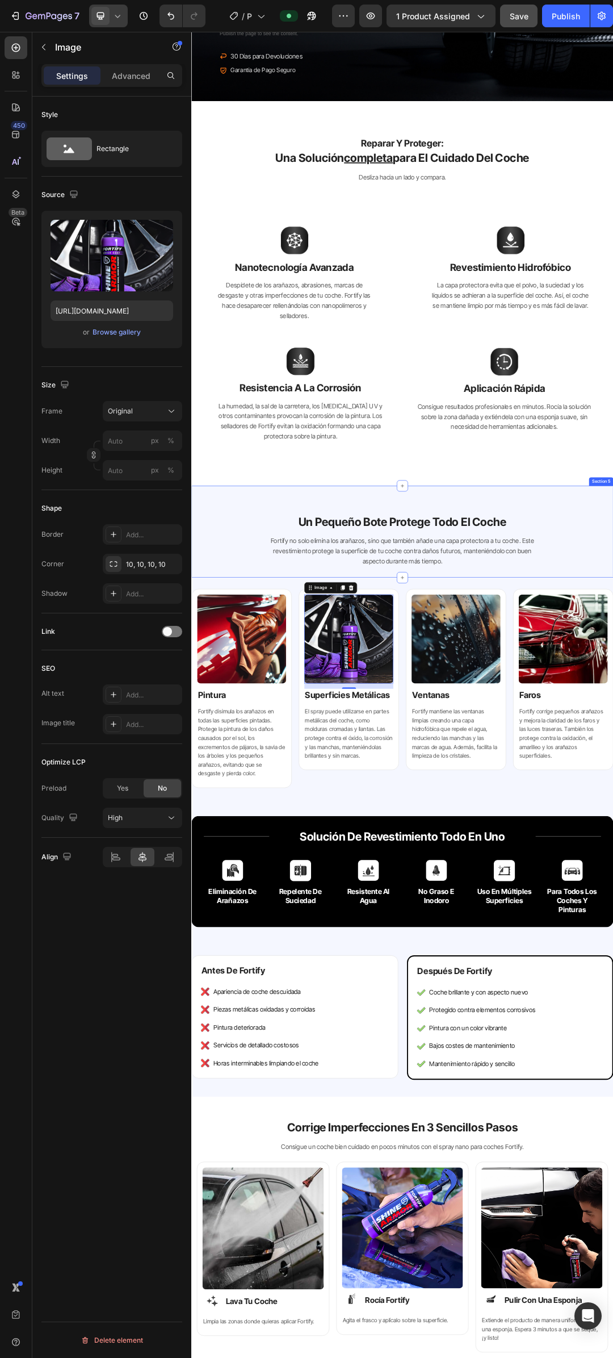
click at [613, 831] on div "un pequeño bote protege todo el coche Heading Fortify no solo elimina los araña…" at bounding box center [532, 855] width 664 height 91
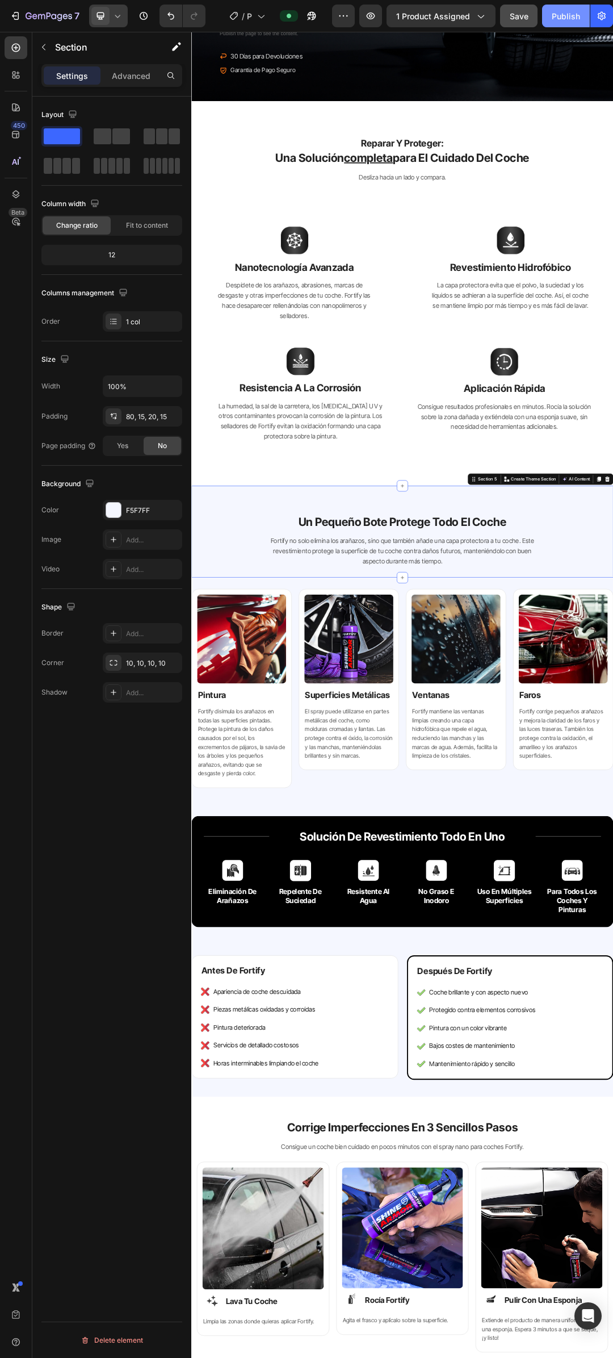
click at [562, 12] on div "Publish" at bounding box center [566, 16] width 28 height 12
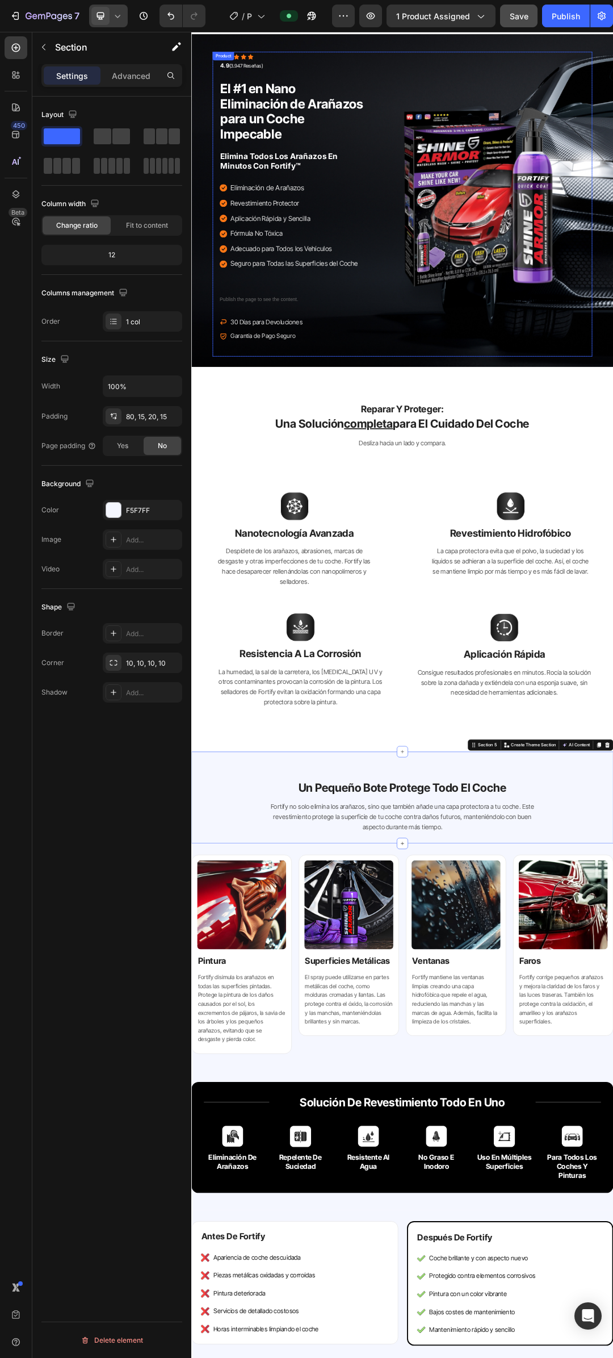
scroll to position [0, 0]
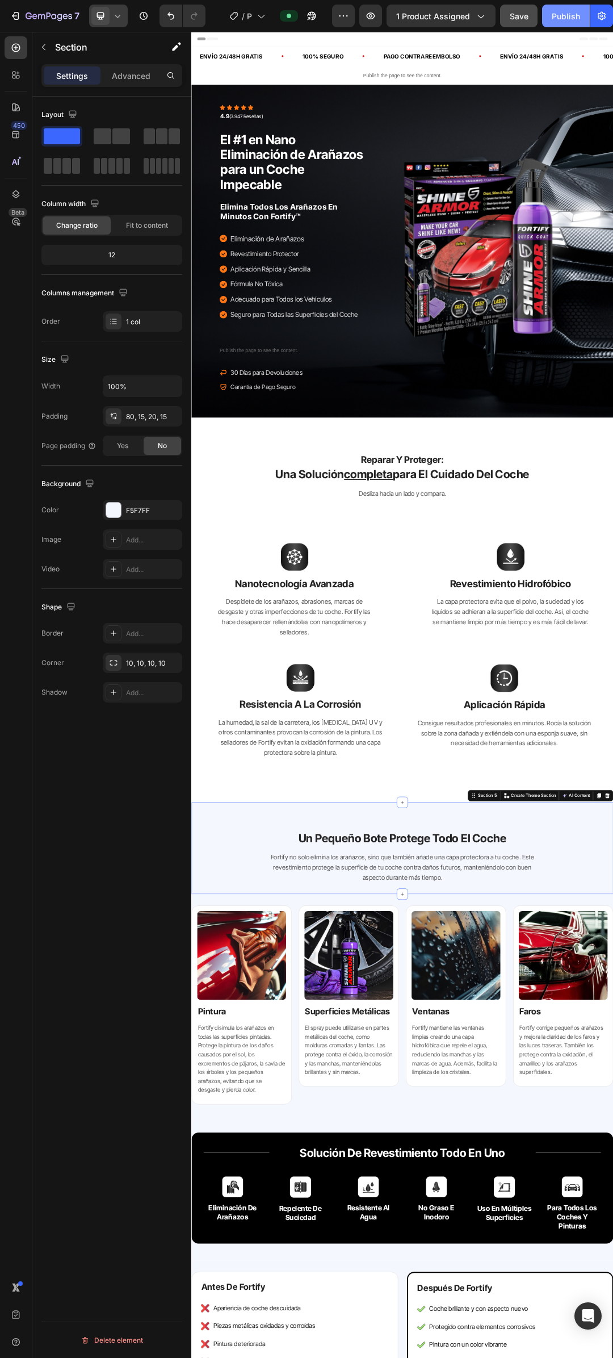
click at [568, 16] on div "Publish" at bounding box center [566, 16] width 28 height 12
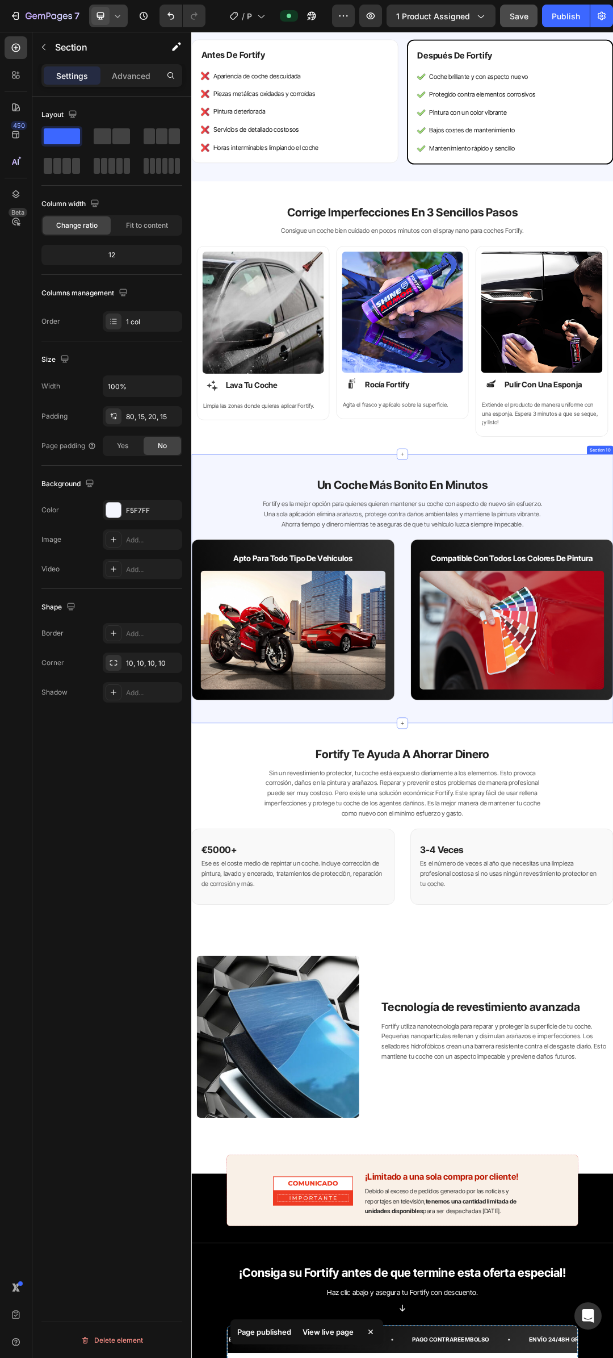
scroll to position [2441, 0]
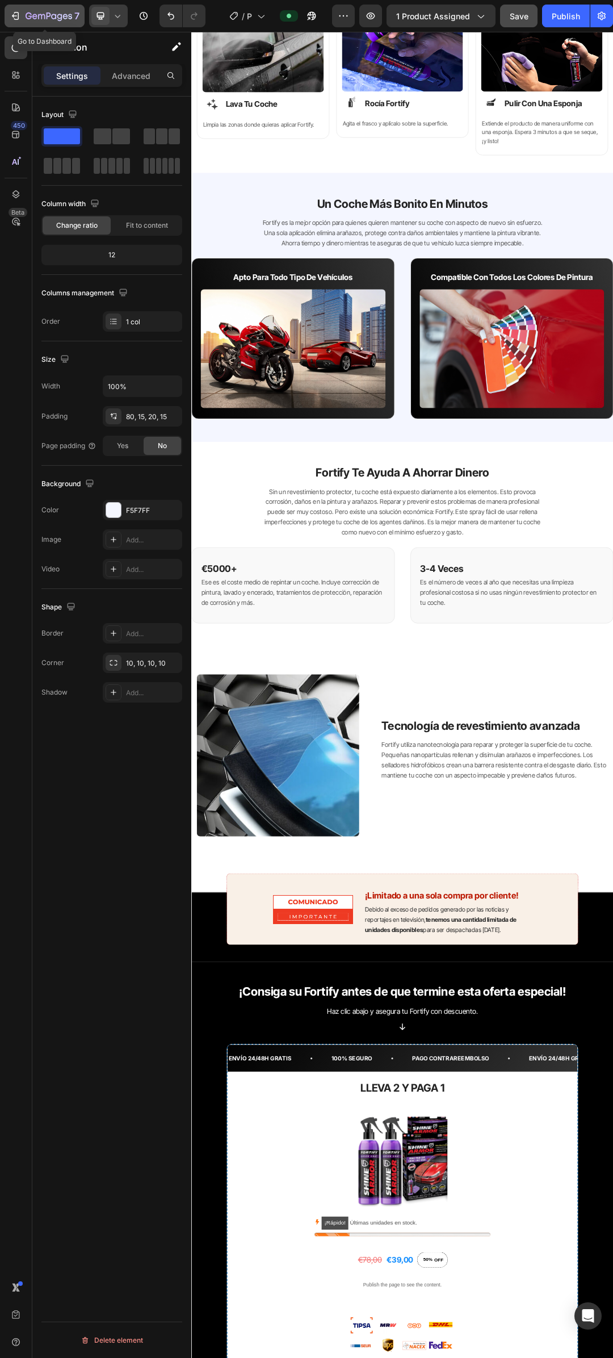
click at [31, 19] on icon "button" at bounding box center [49, 17] width 47 height 10
